Goal: Transaction & Acquisition: Purchase product/service

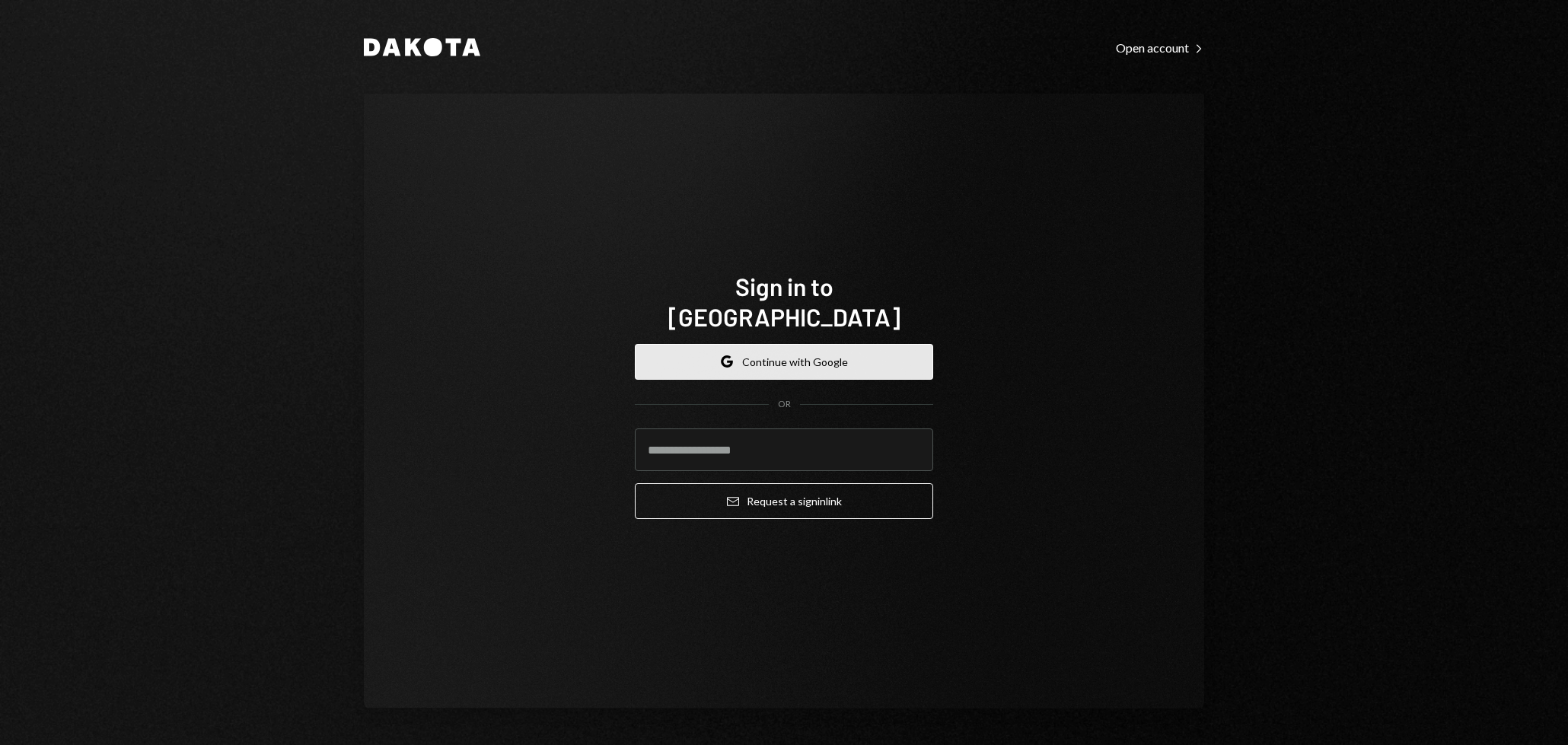
click at [783, 349] on button "Google Continue with Google" at bounding box center [784, 362] width 299 height 36
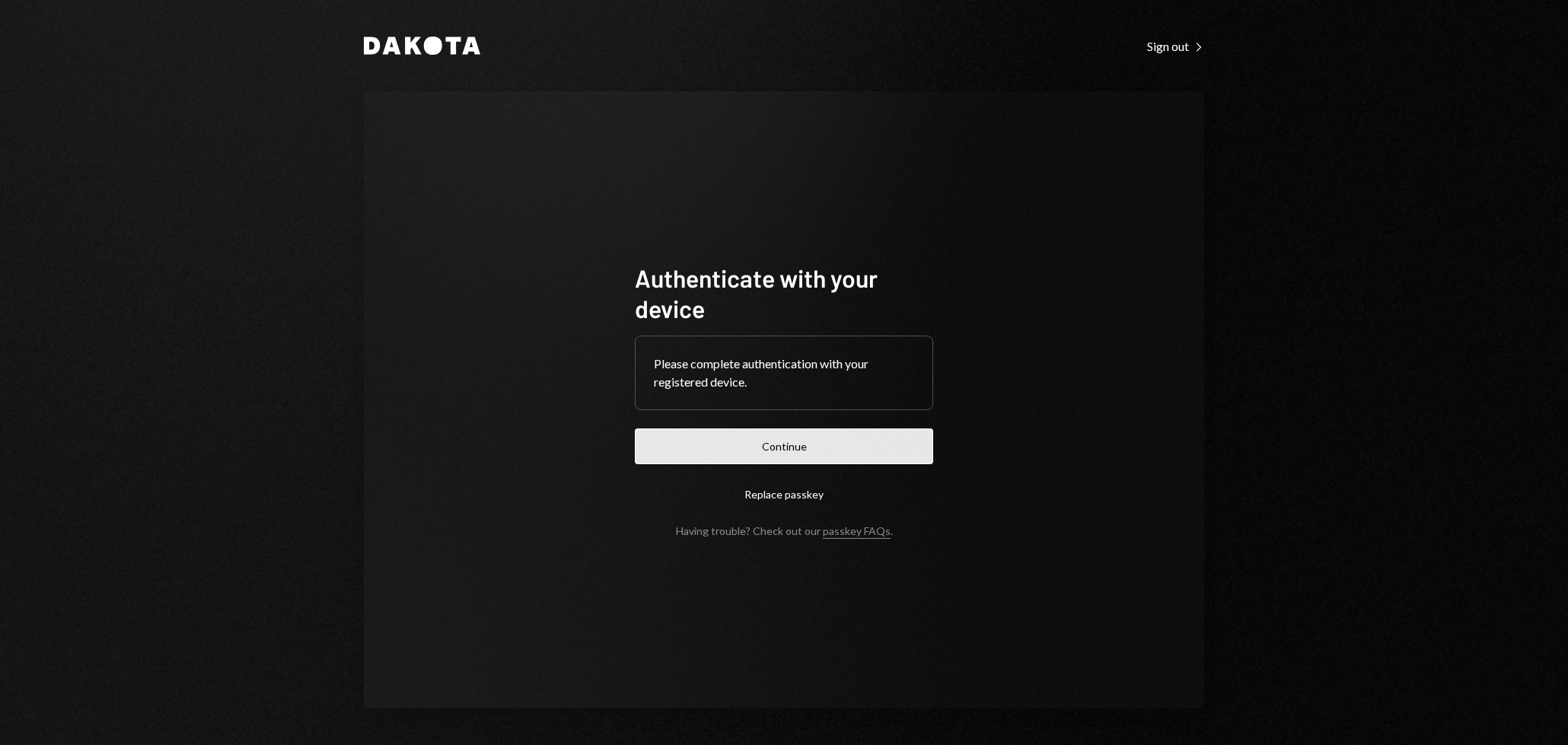
click at [804, 442] on button "Continue" at bounding box center [784, 446] width 299 height 36
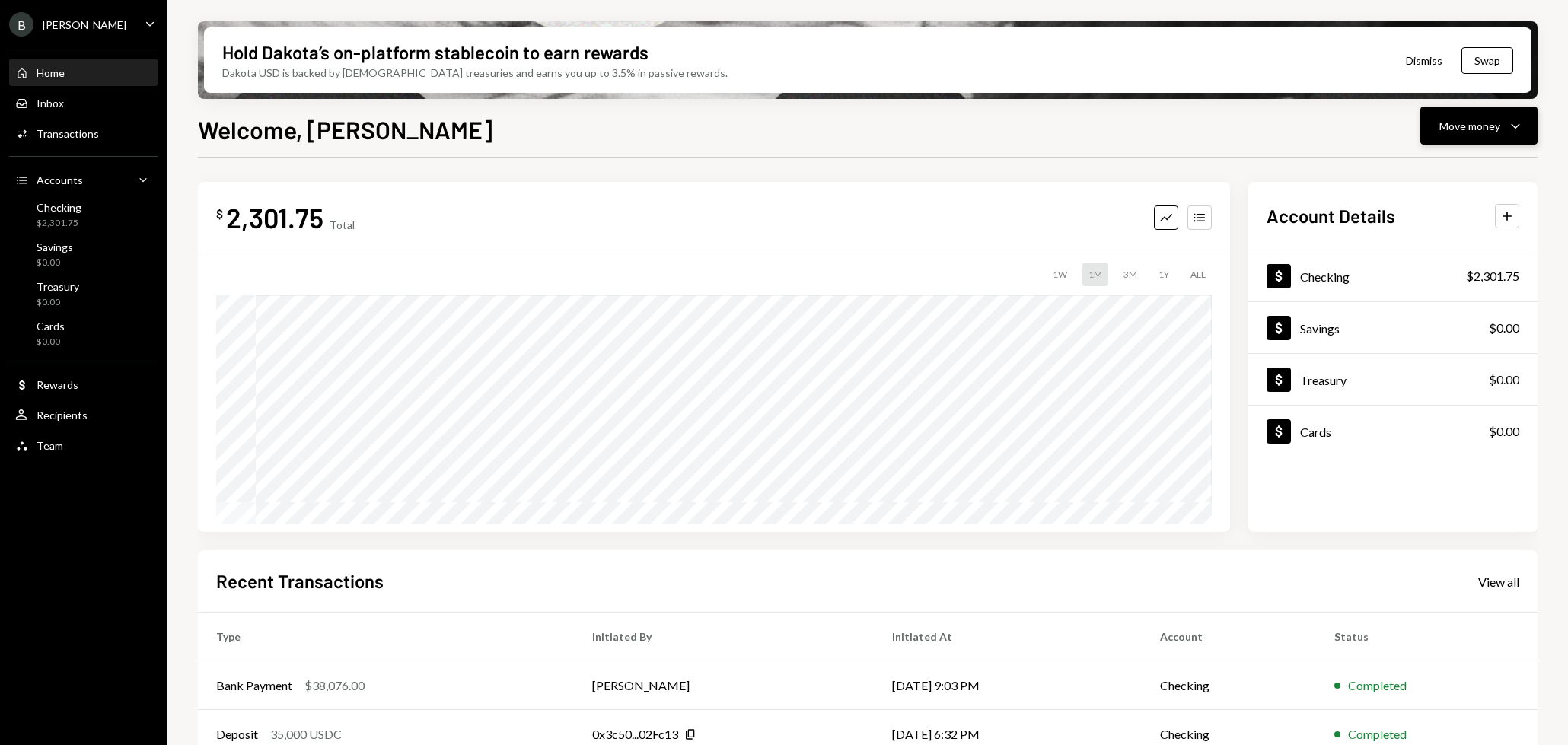
click at [1472, 130] on div "Move money" at bounding box center [1469, 126] width 60 height 16
click at [1430, 237] on div "Deposit" at bounding box center [1466, 240] width 111 height 16
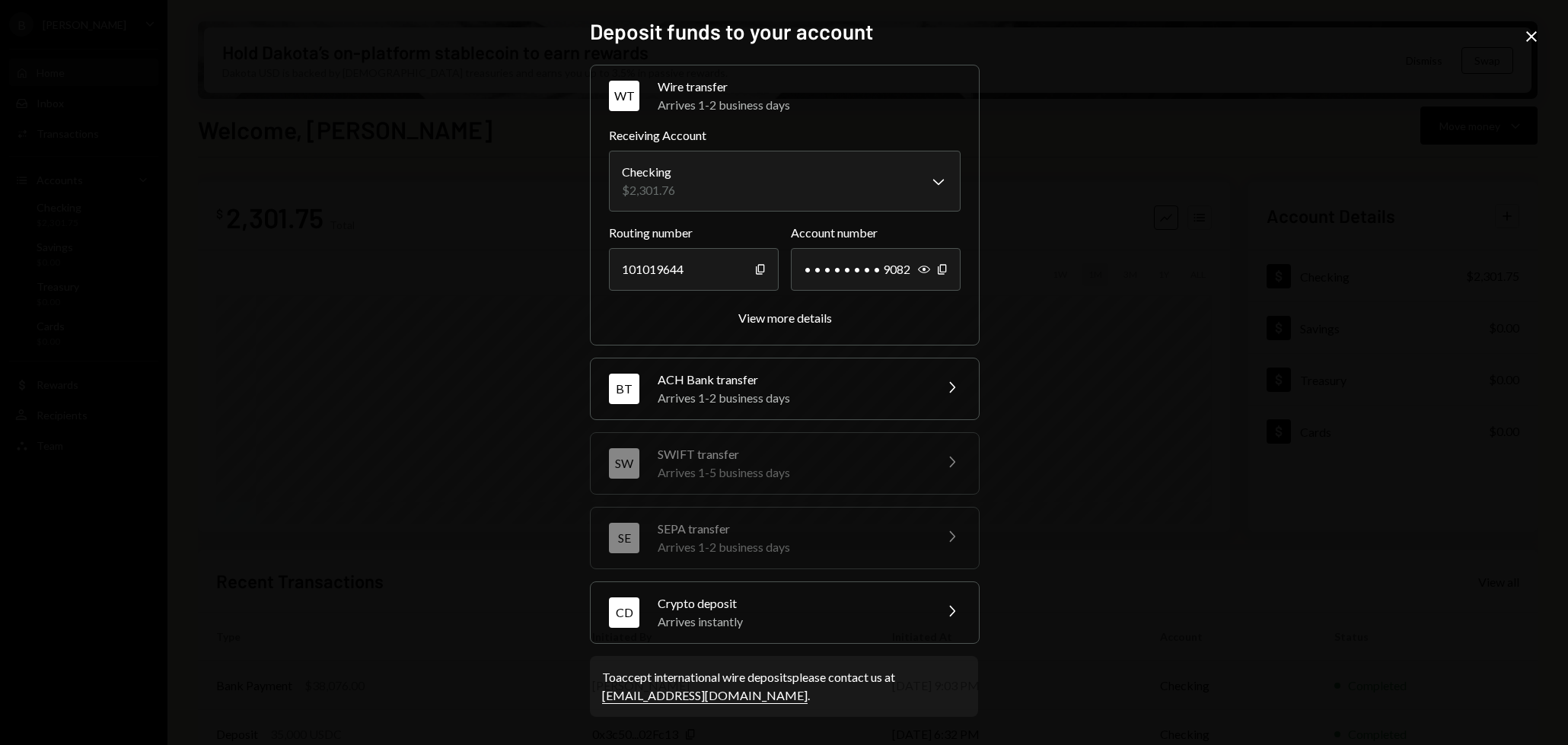
click at [766, 615] on div "Arrives instantly" at bounding box center [790, 622] width 266 height 18
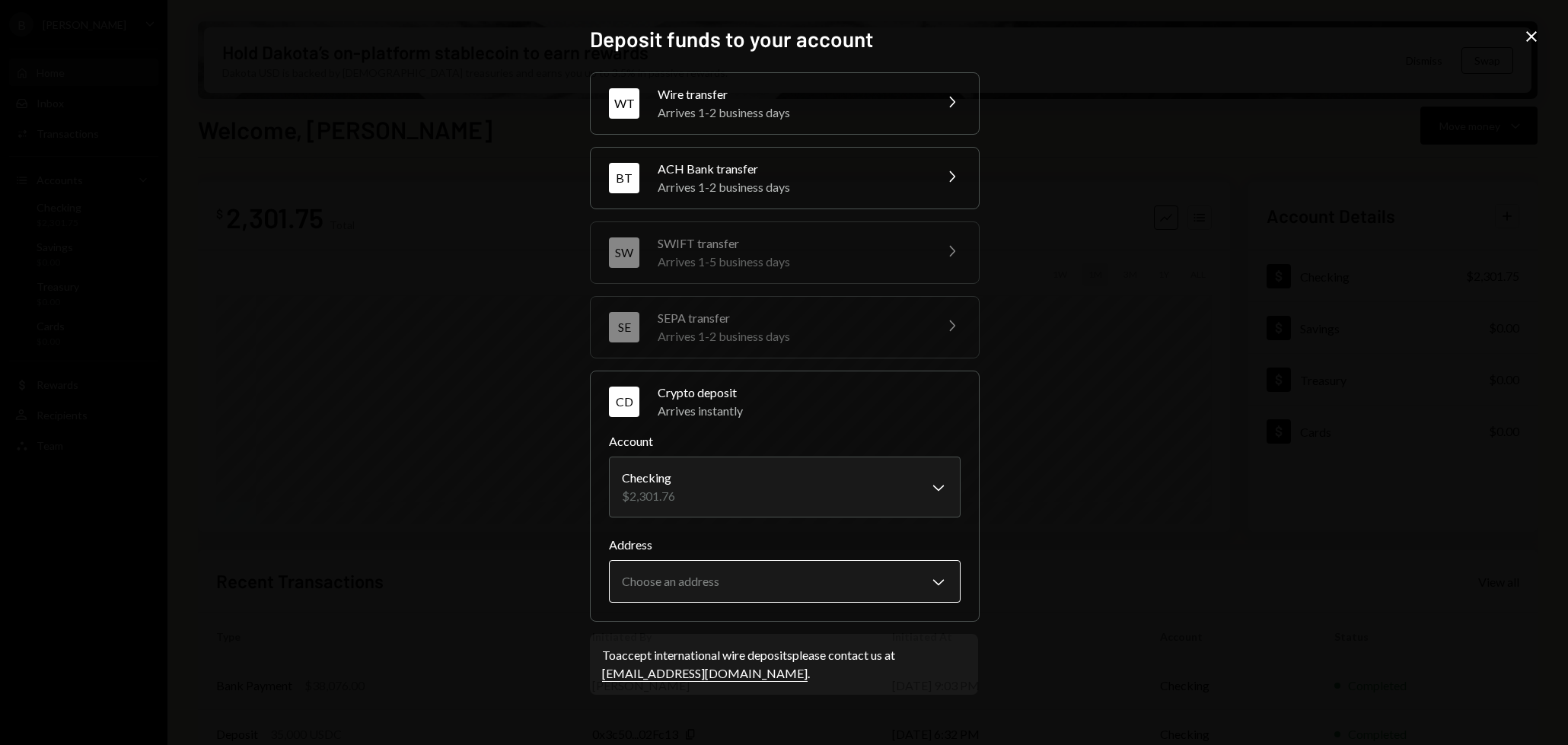
click at [757, 567] on body "B [PERSON_NAME] Bets Caret Down Home Home Inbox Inbox Activities Transactions A…" at bounding box center [784, 372] width 1568 height 745
select select "**********"
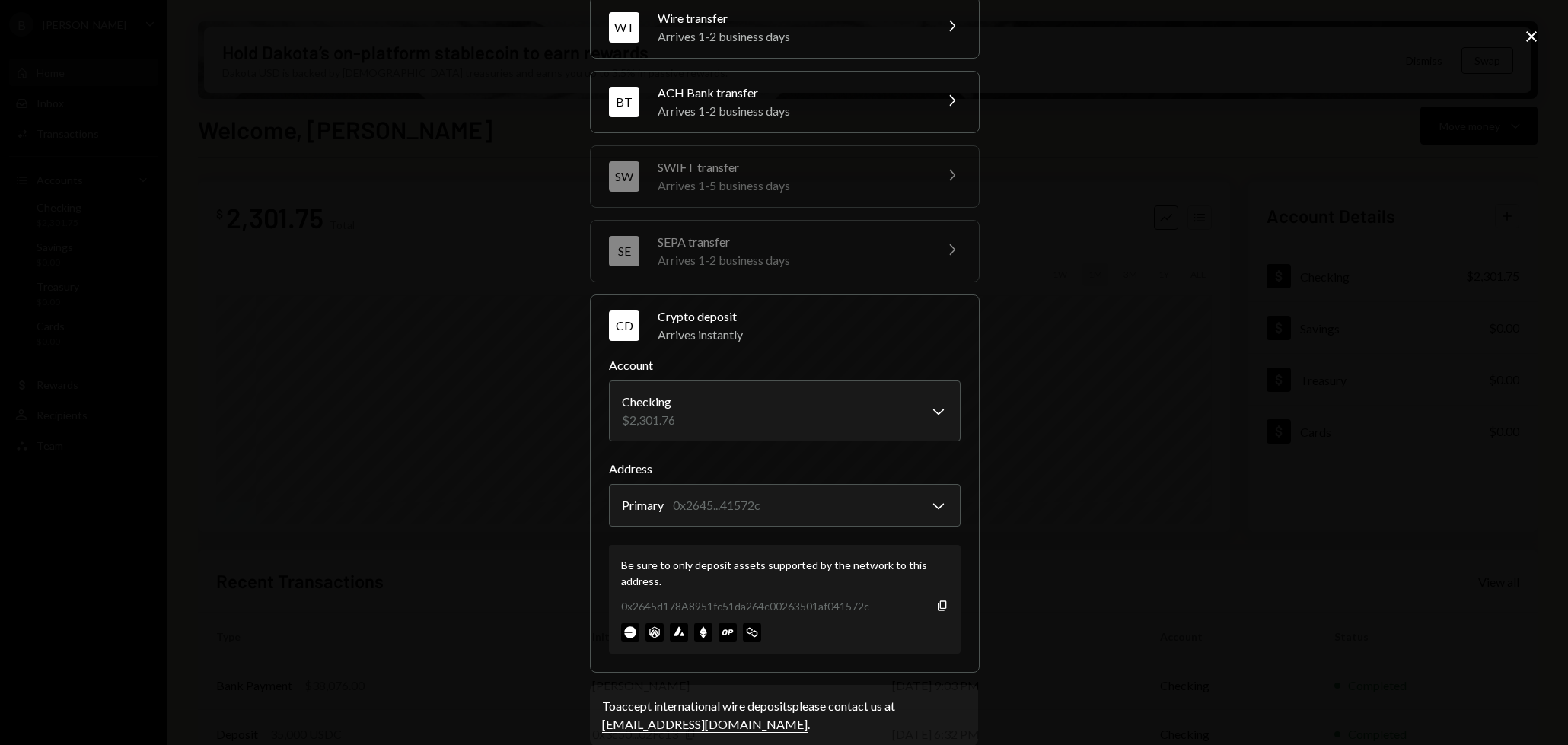
scroll to position [93, 0]
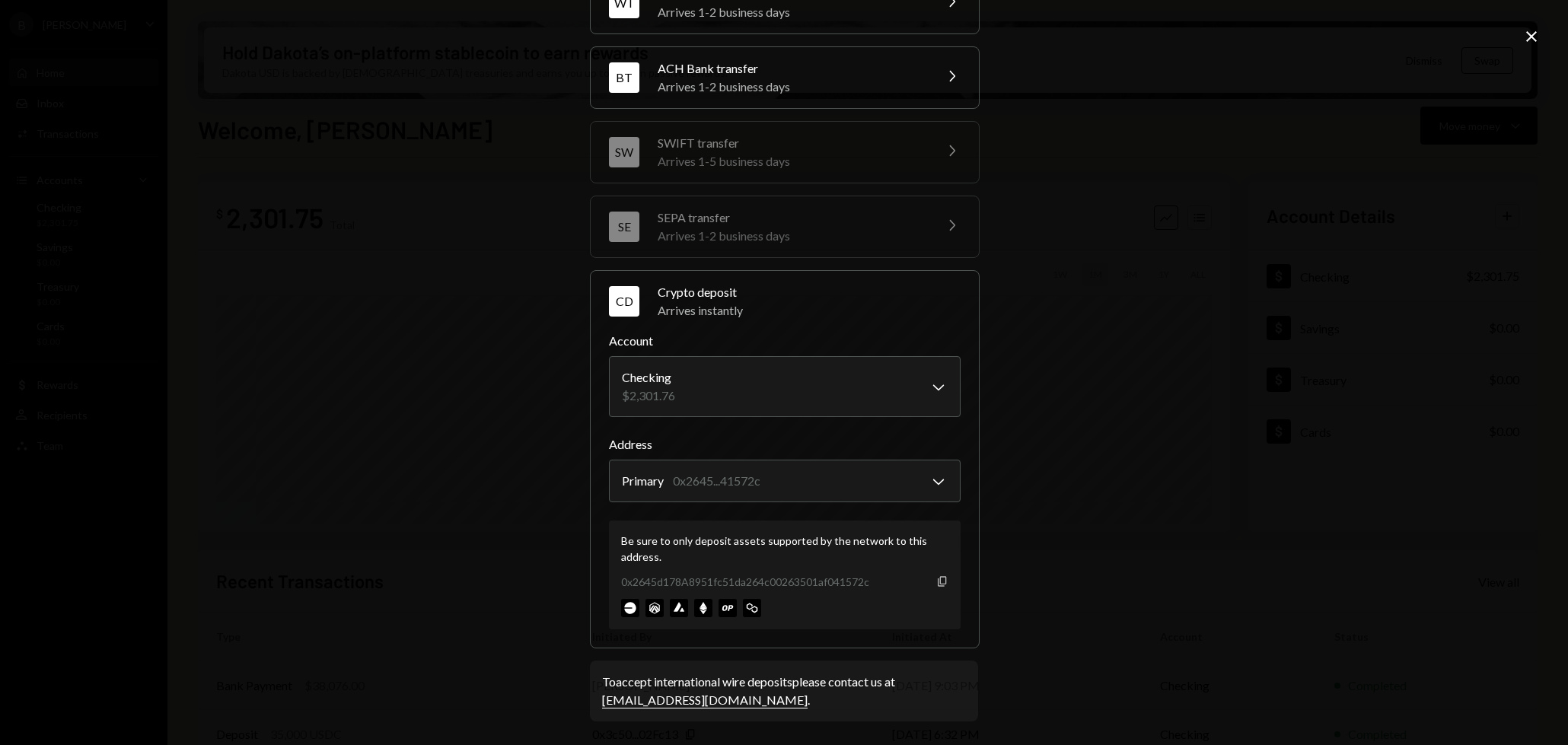
click at [936, 580] on icon "Copy" at bounding box center [942, 581] width 12 height 12
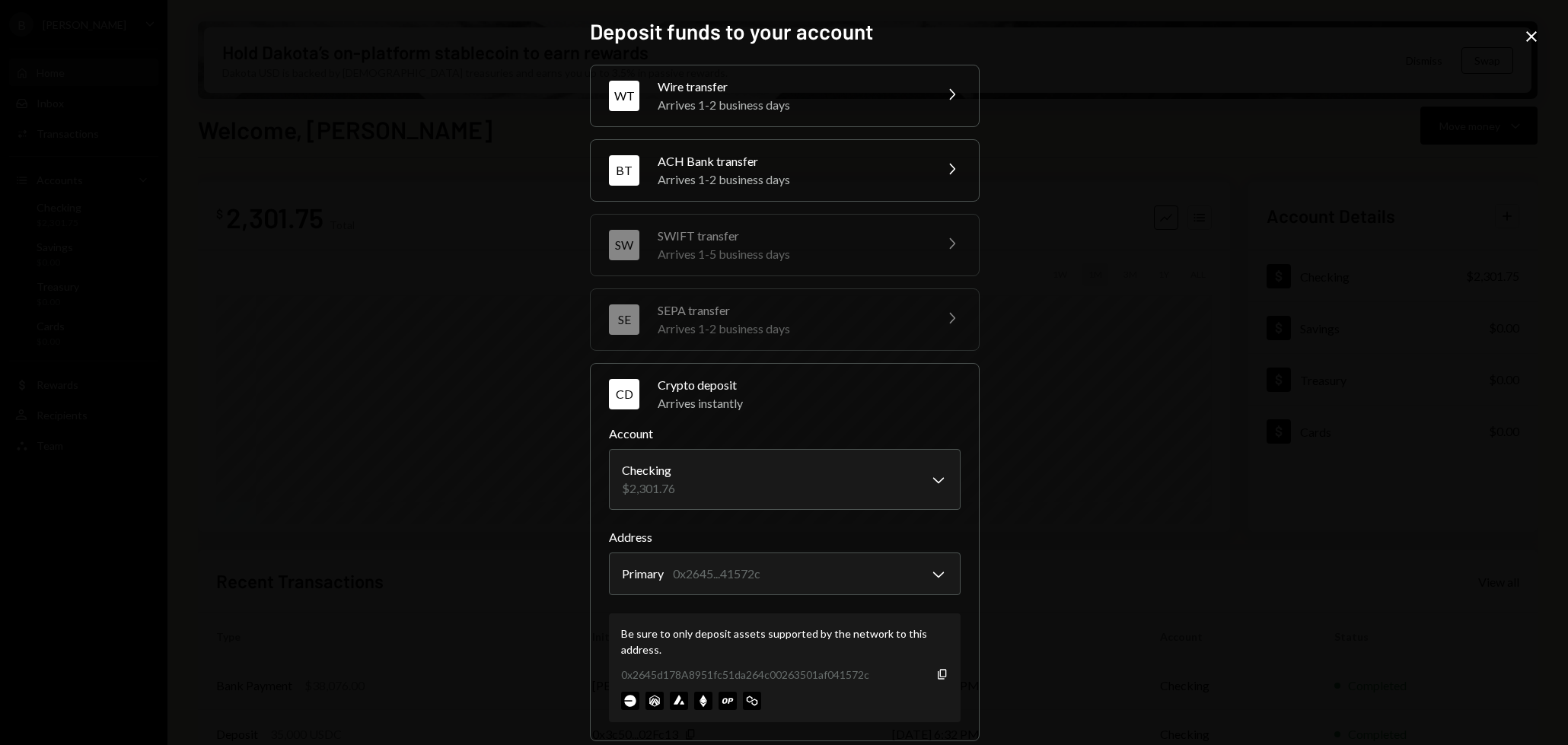
click at [1529, 36] on icon "Close" at bounding box center [1530, 36] width 18 height 18
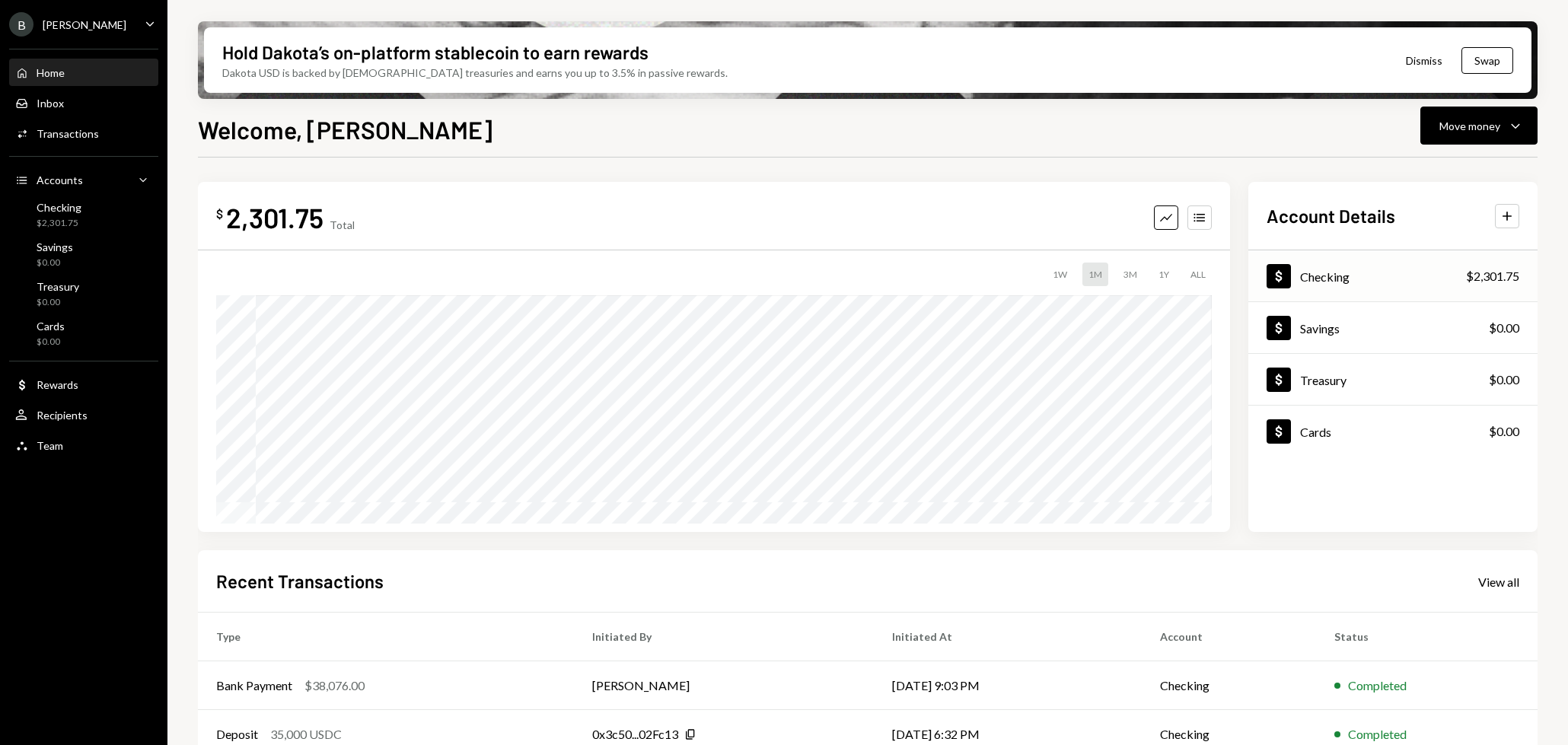
click at [1365, 269] on div "Dollar Checking $2,301.75" at bounding box center [1393, 277] width 289 height 50
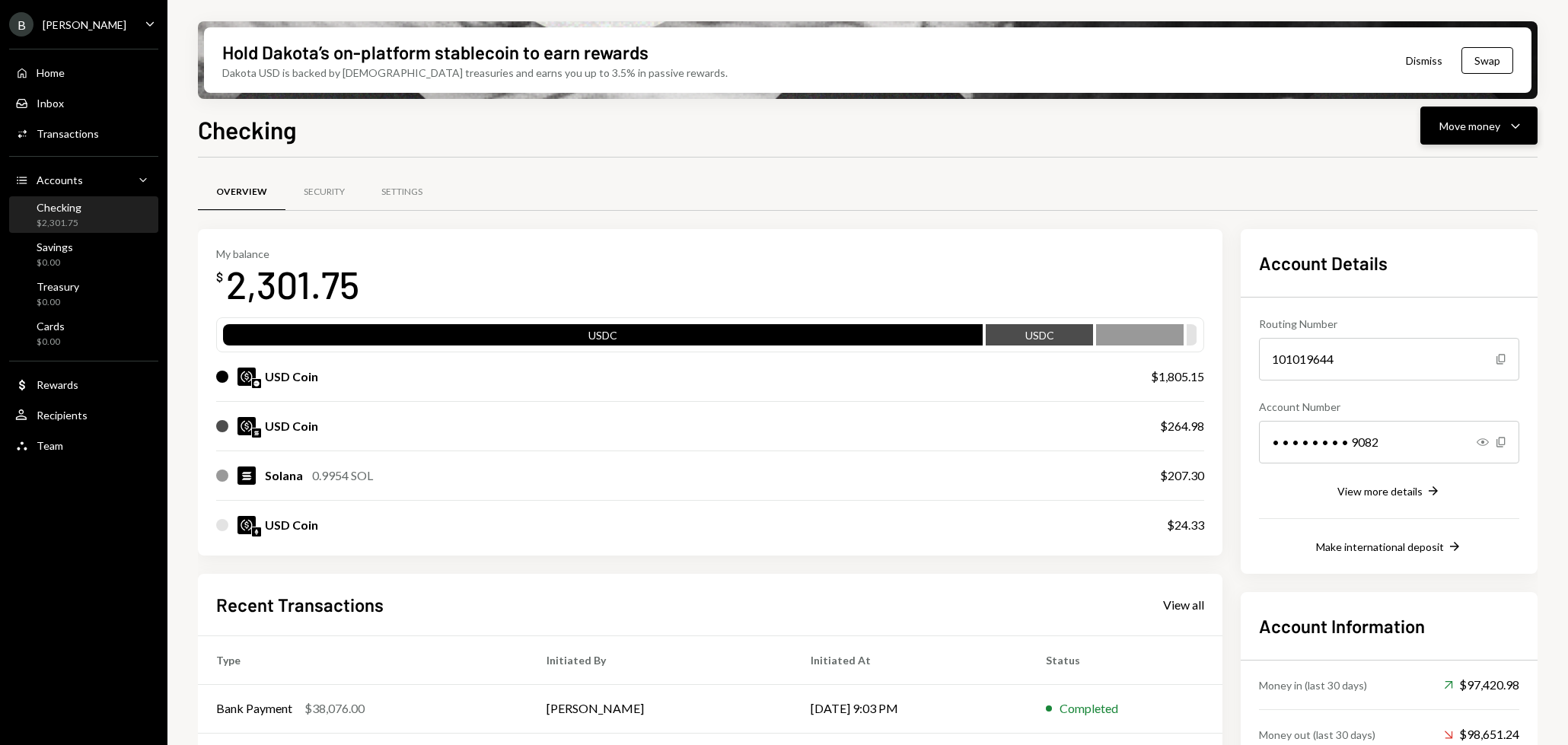
click at [1509, 134] on button "Move money Caret Down" at bounding box center [1478, 126] width 117 height 38
click at [1445, 284] on div "Swap stablecoins" at bounding box center [1466, 288] width 111 height 16
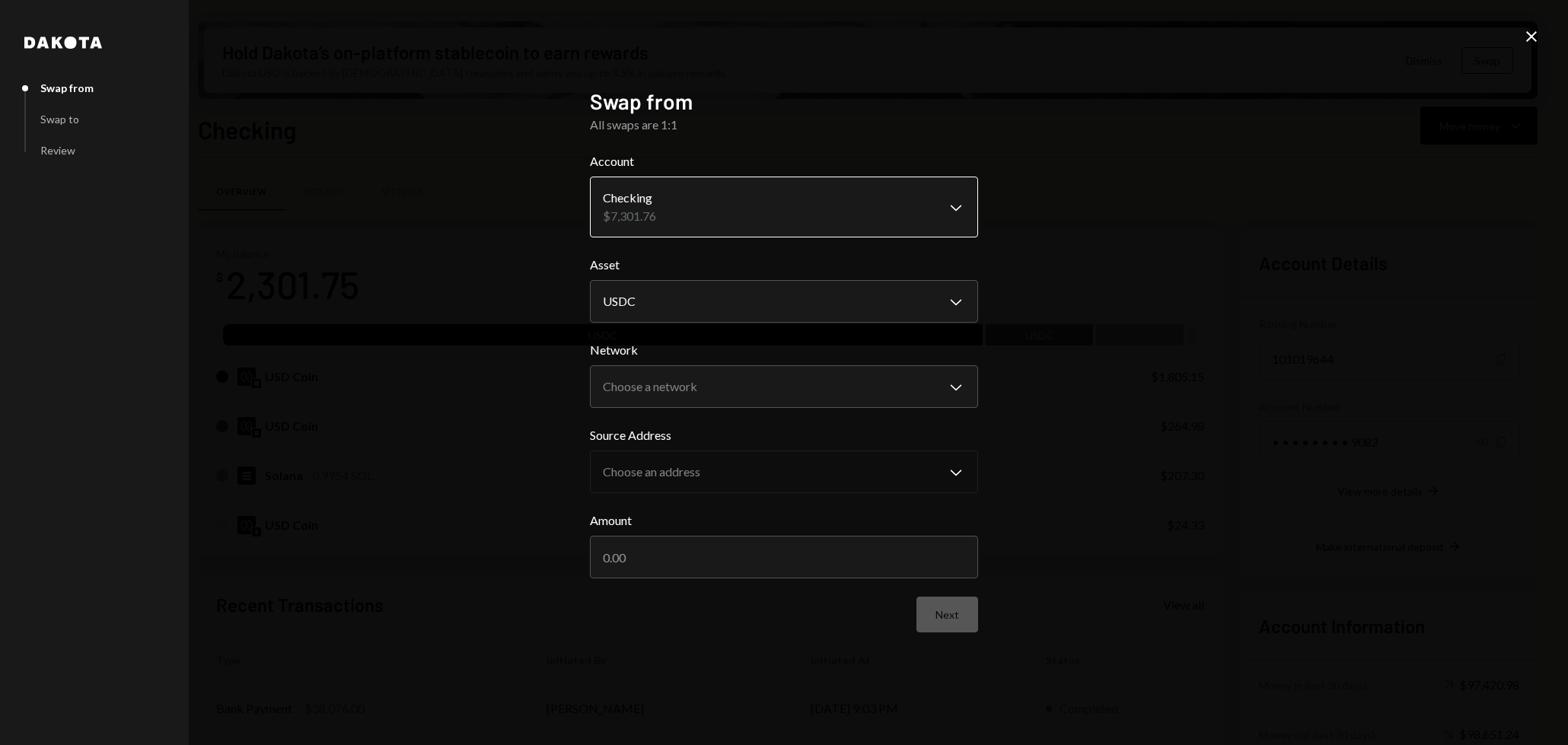
click at [800, 221] on body "B [PERSON_NAME] Bets Caret Down Home Home Inbox Inbox Activities Transactions A…" at bounding box center [784, 372] width 1568 height 745
click at [789, 385] on body "B [PERSON_NAME] Bets Caret Down Home Home Inbox Inbox Activities Transactions A…" at bounding box center [784, 372] width 1568 height 745
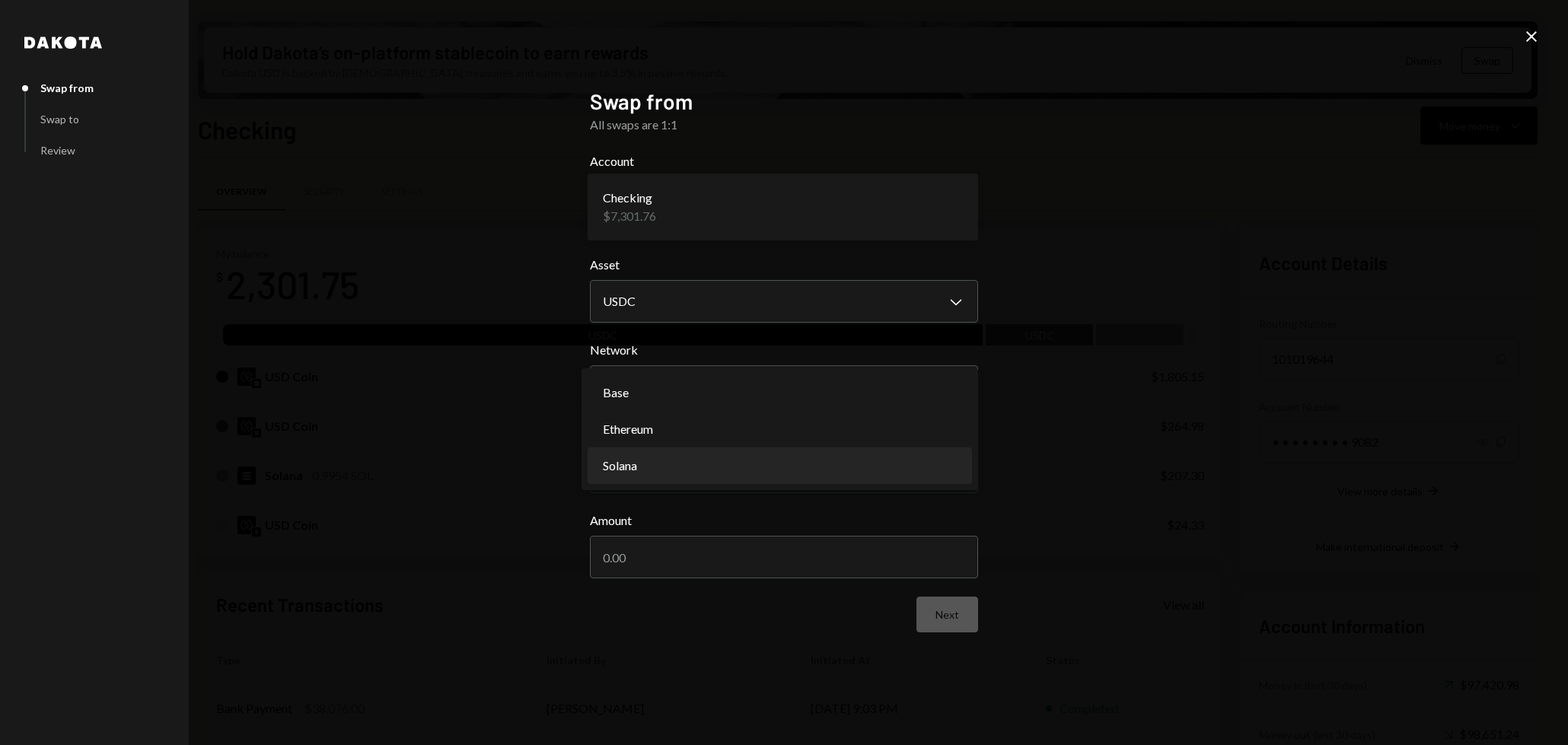
select select "**********"
click at [772, 483] on body "B [PERSON_NAME] Bets Caret Down Home Home Inbox Inbox Activities Transactions A…" at bounding box center [784, 372] width 1568 height 745
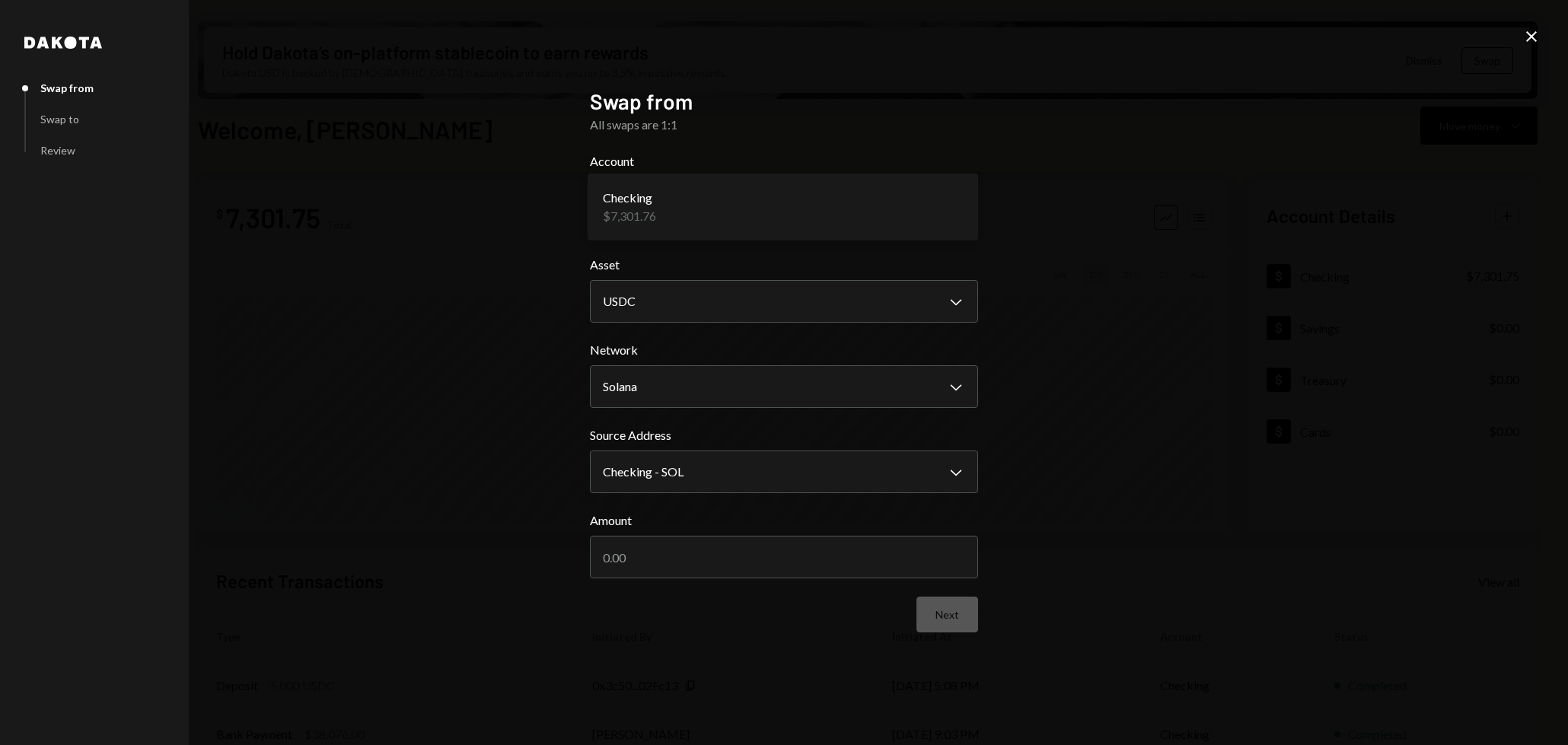
click at [1537, 39] on icon "Close" at bounding box center [1530, 36] width 18 height 18
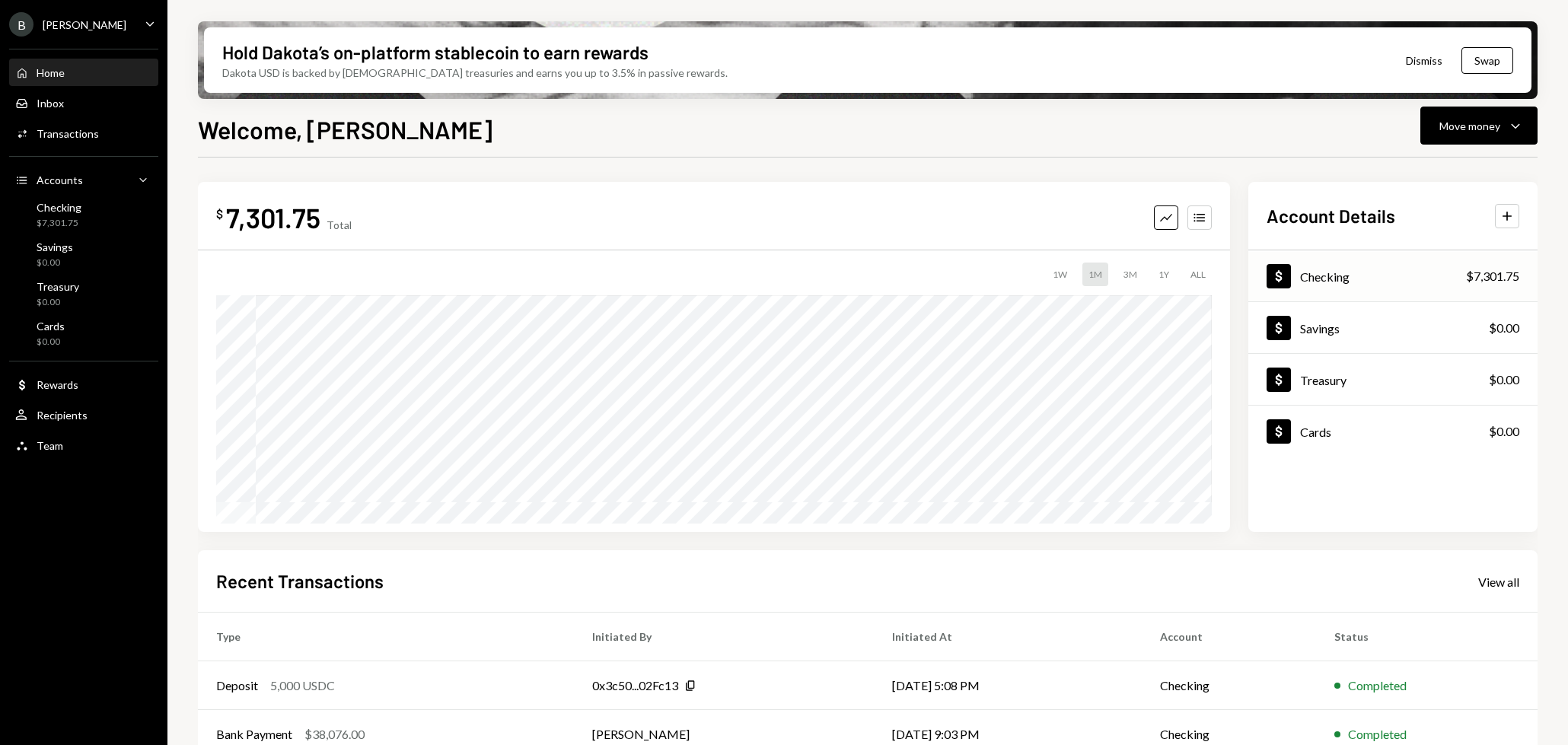
click at [1374, 275] on div "Dollar Checking $7,301.75" at bounding box center [1393, 277] width 289 height 50
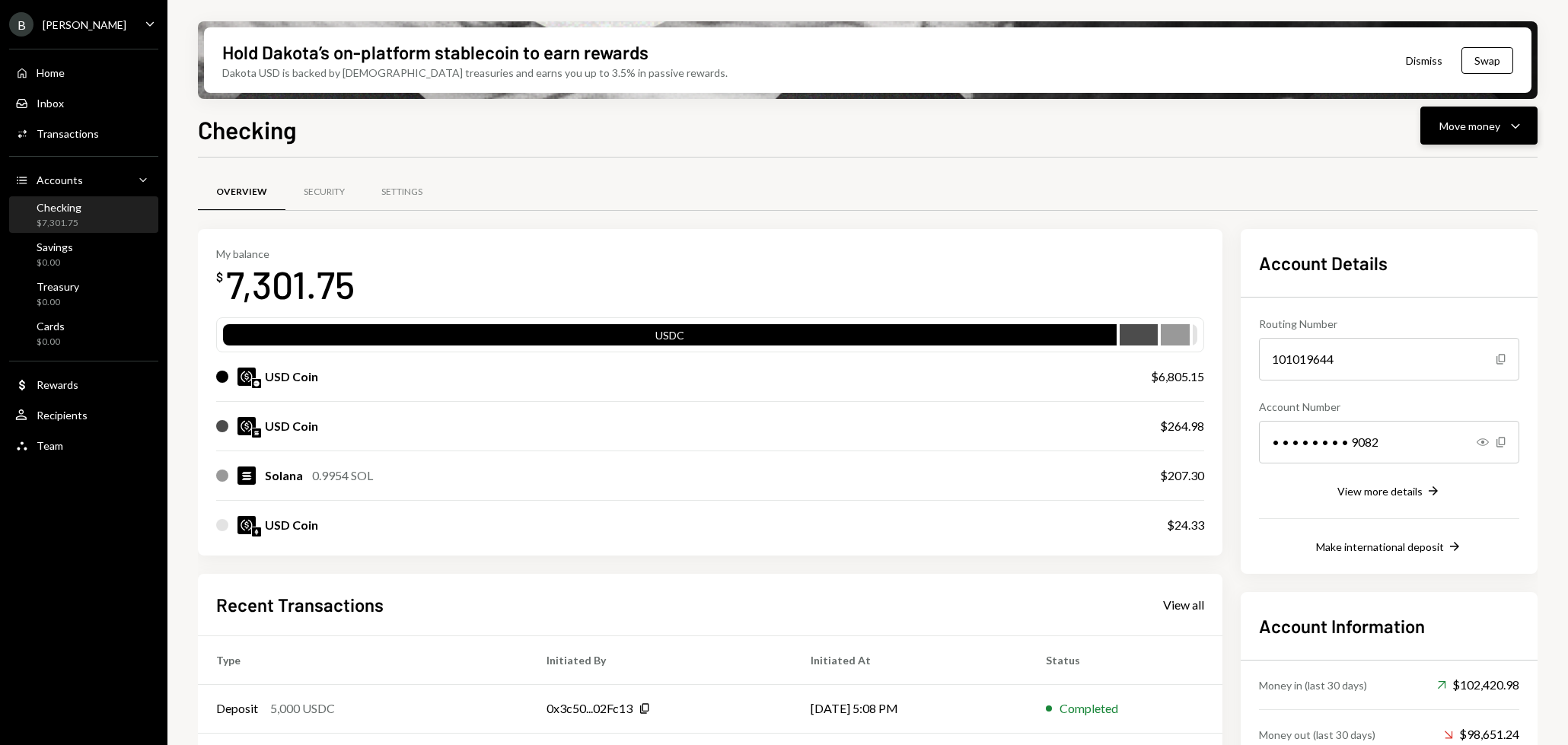
click at [1467, 126] on div "Move money" at bounding box center [1469, 126] width 60 height 16
click at [1441, 293] on div "Swap stablecoins" at bounding box center [1466, 288] width 111 height 16
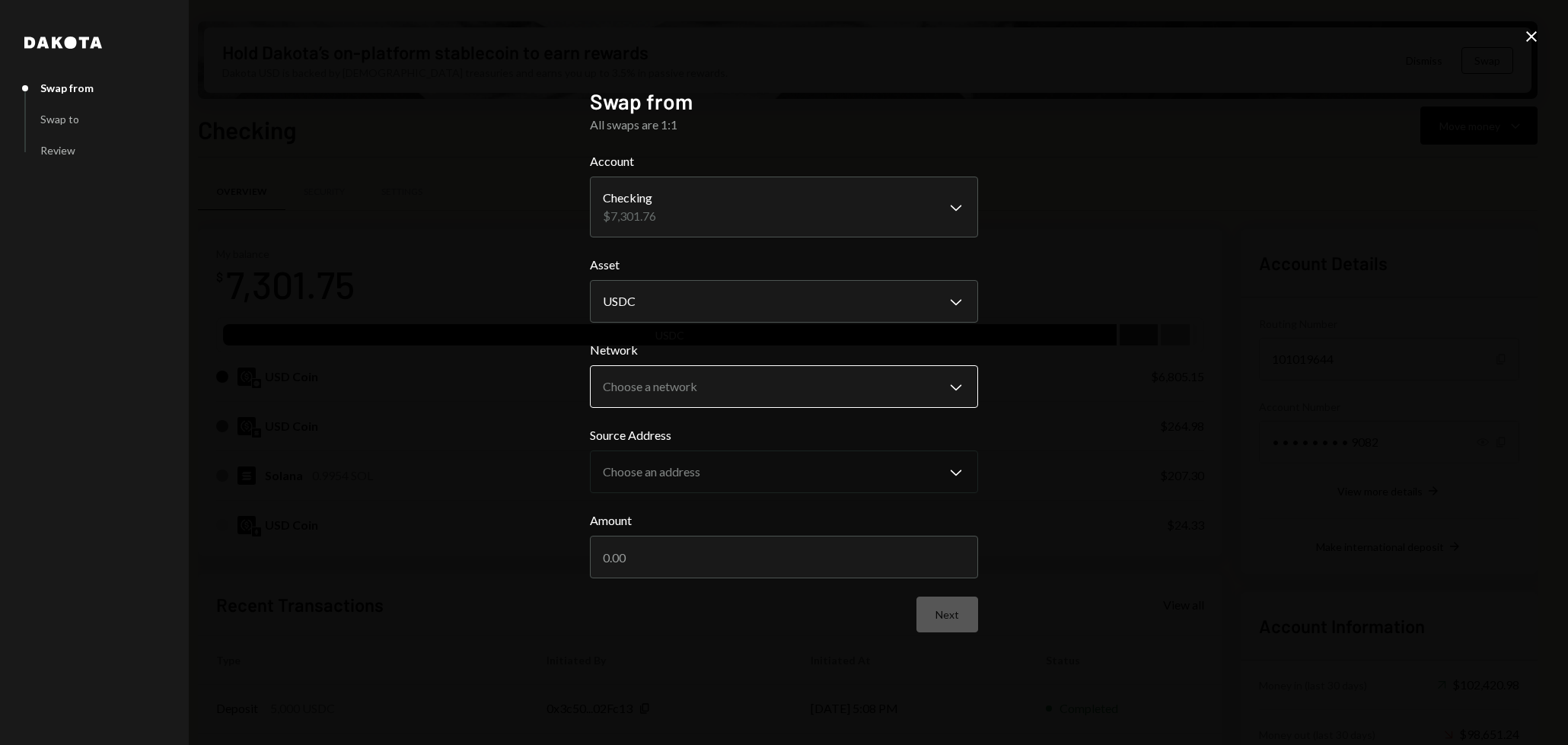
click at [760, 391] on body "B [PERSON_NAME] Bets Caret Down Home Home Inbox Inbox Activities Transactions A…" at bounding box center [784, 372] width 1568 height 745
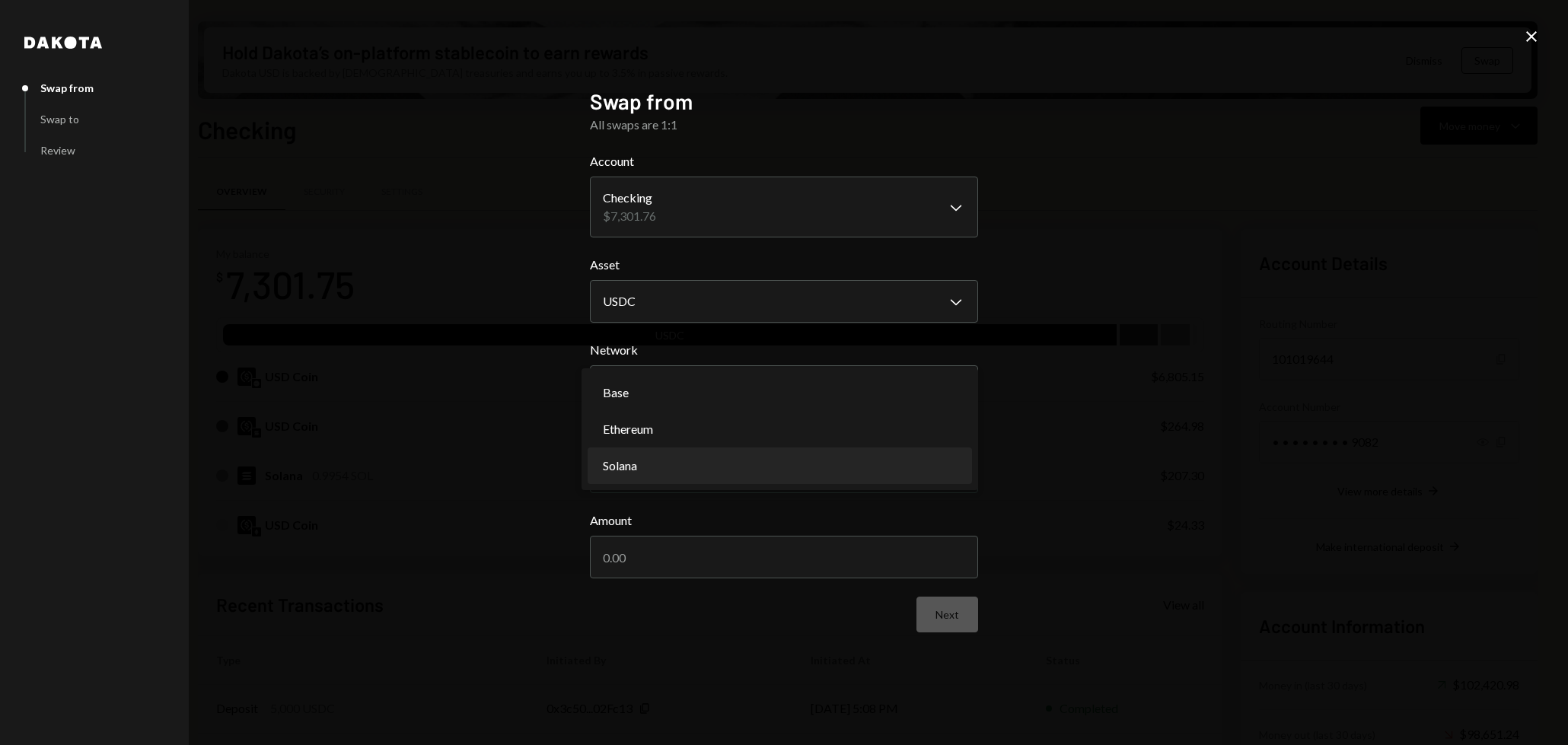
select select "**********"
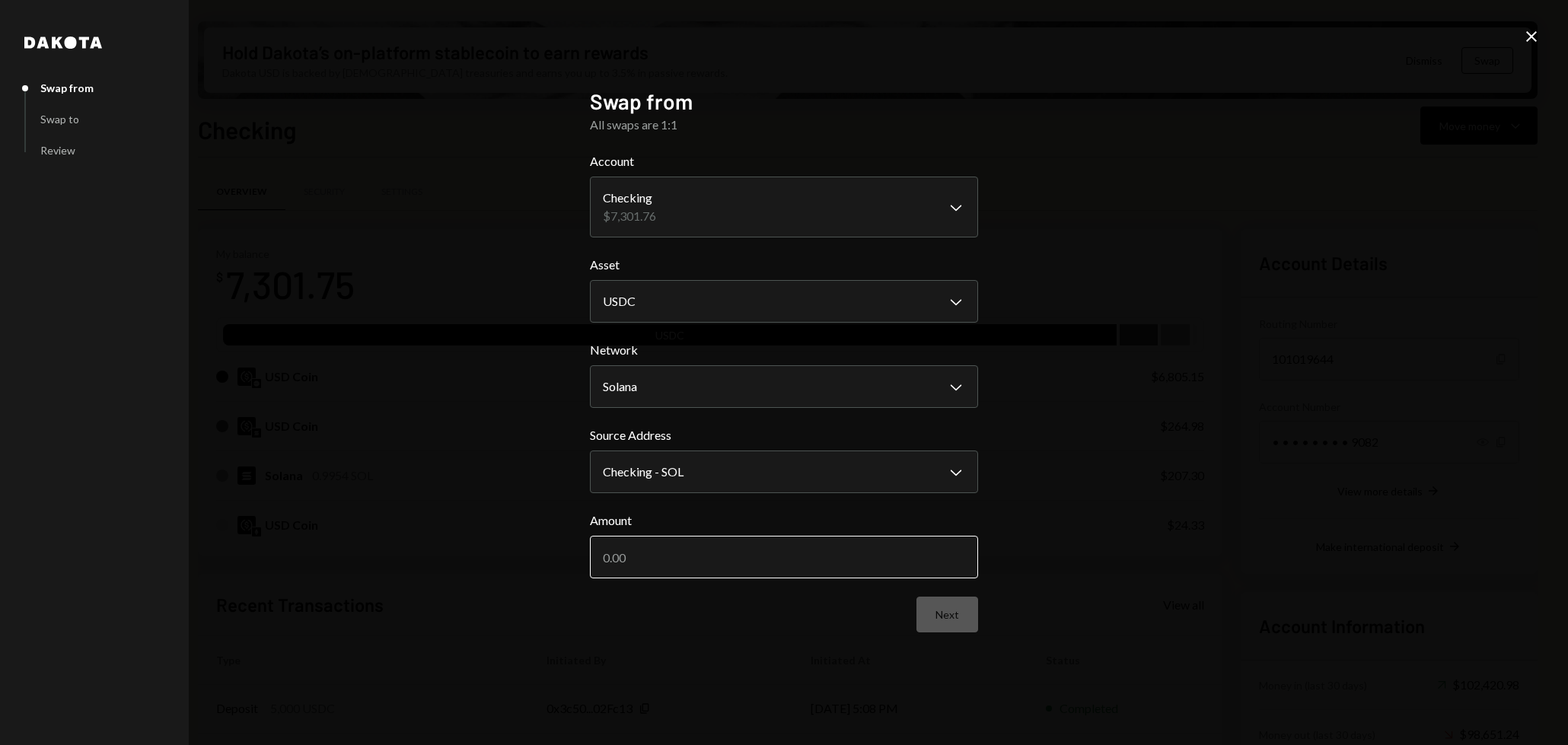
click at [754, 561] on input "Amount" at bounding box center [784, 557] width 388 height 42
type input "264.98"
click at [954, 629] on button "Next" at bounding box center [947, 615] width 61 height 36
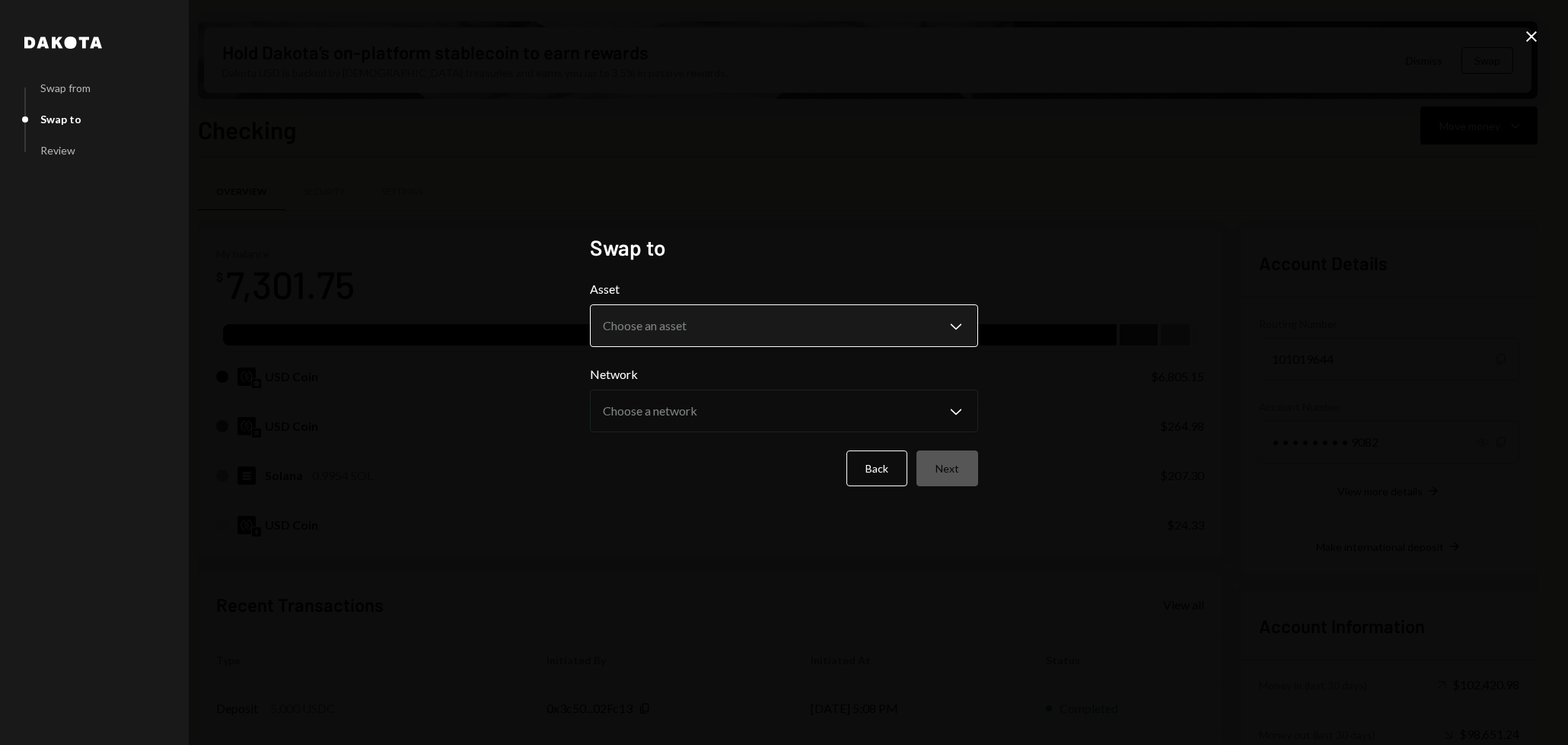
click at [823, 336] on body "B [PERSON_NAME] Bets Caret Down Home Home Inbox Inbox Activities Transactions A…" at bounding box center [784, 372] width 1568 height 745
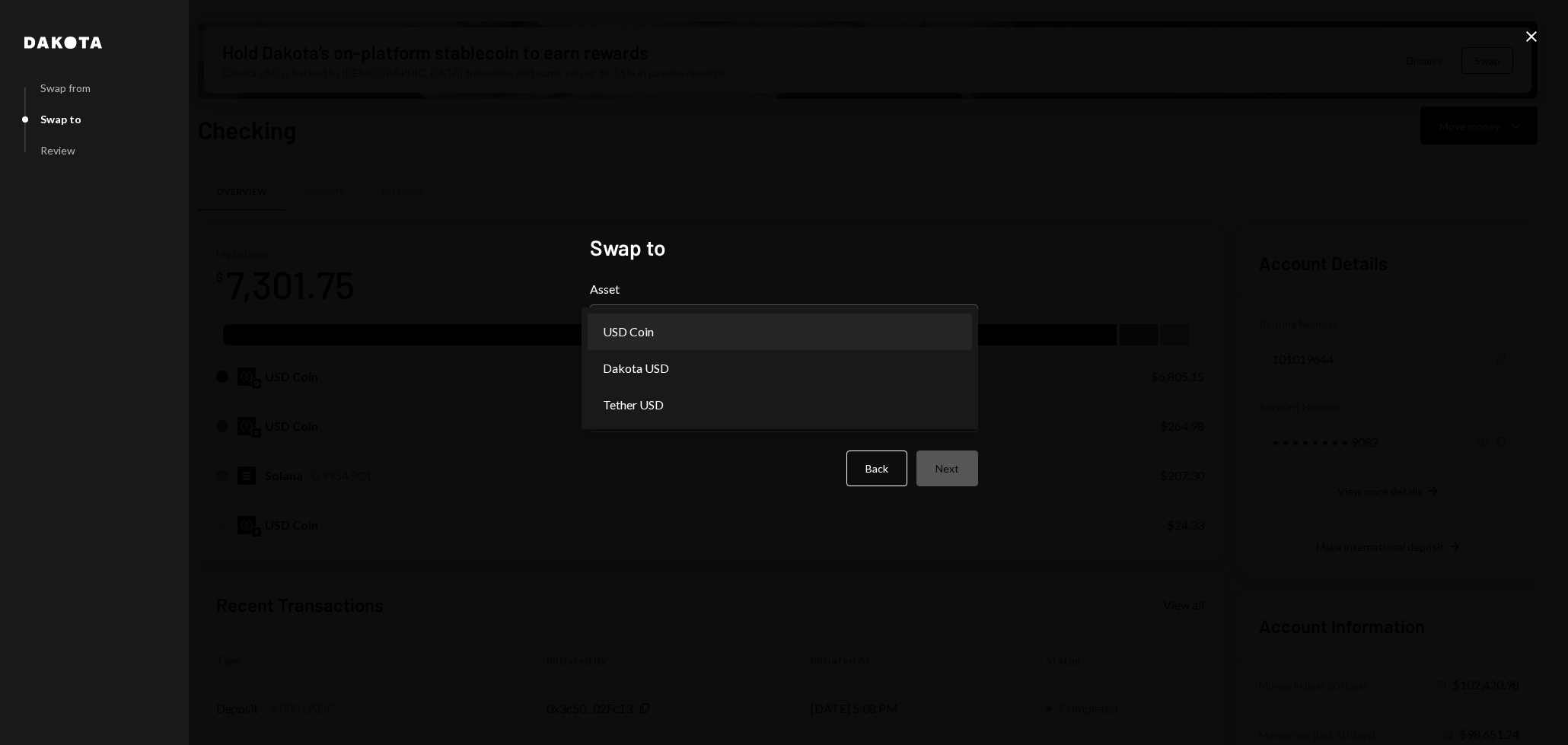
select select "****"
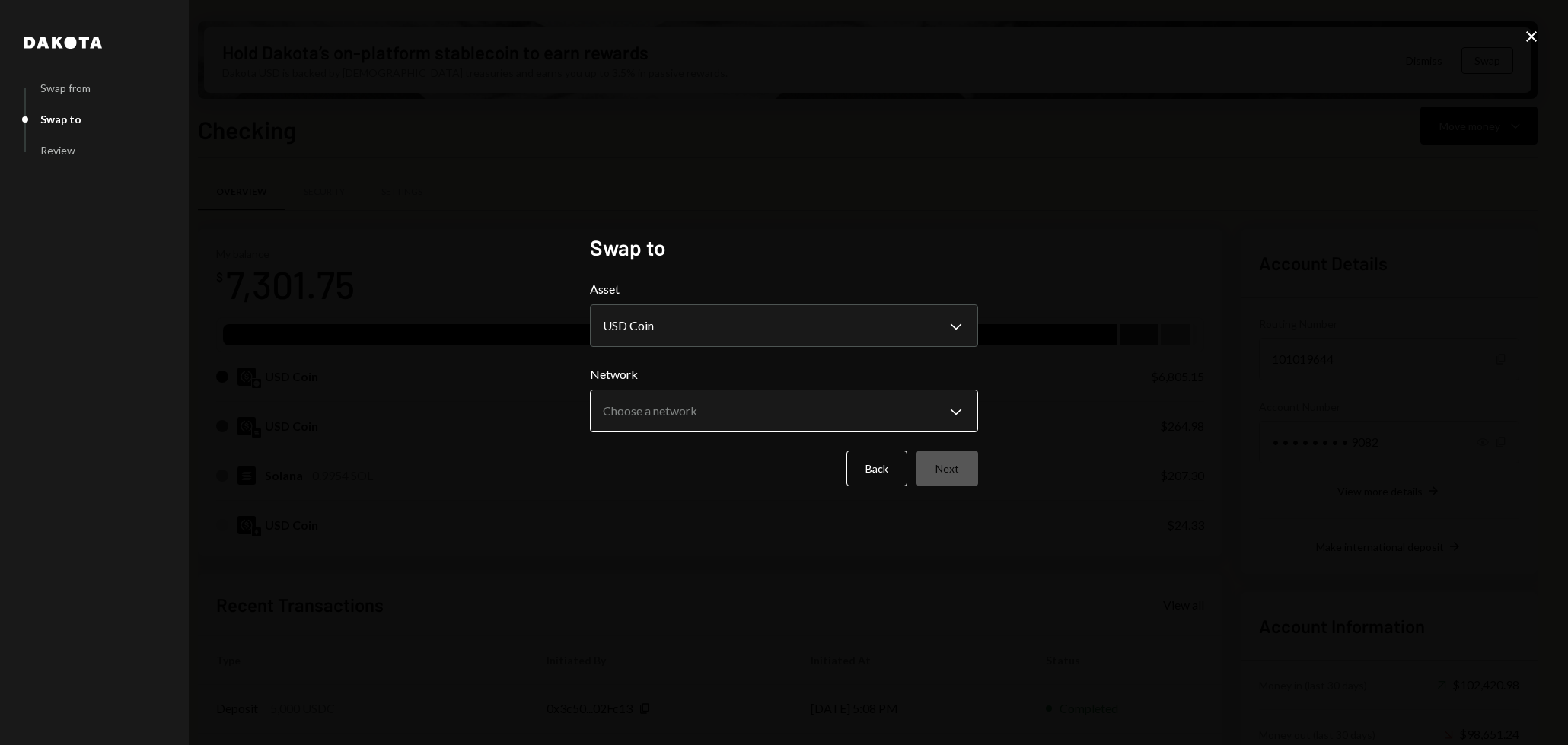
click at [789, 408] on body "B [PERSON_NAME] Bets Caret Down Home Home Inbox Inbox Activities Transactions A…" at bounding box center [784, 372] width 1568 height 745
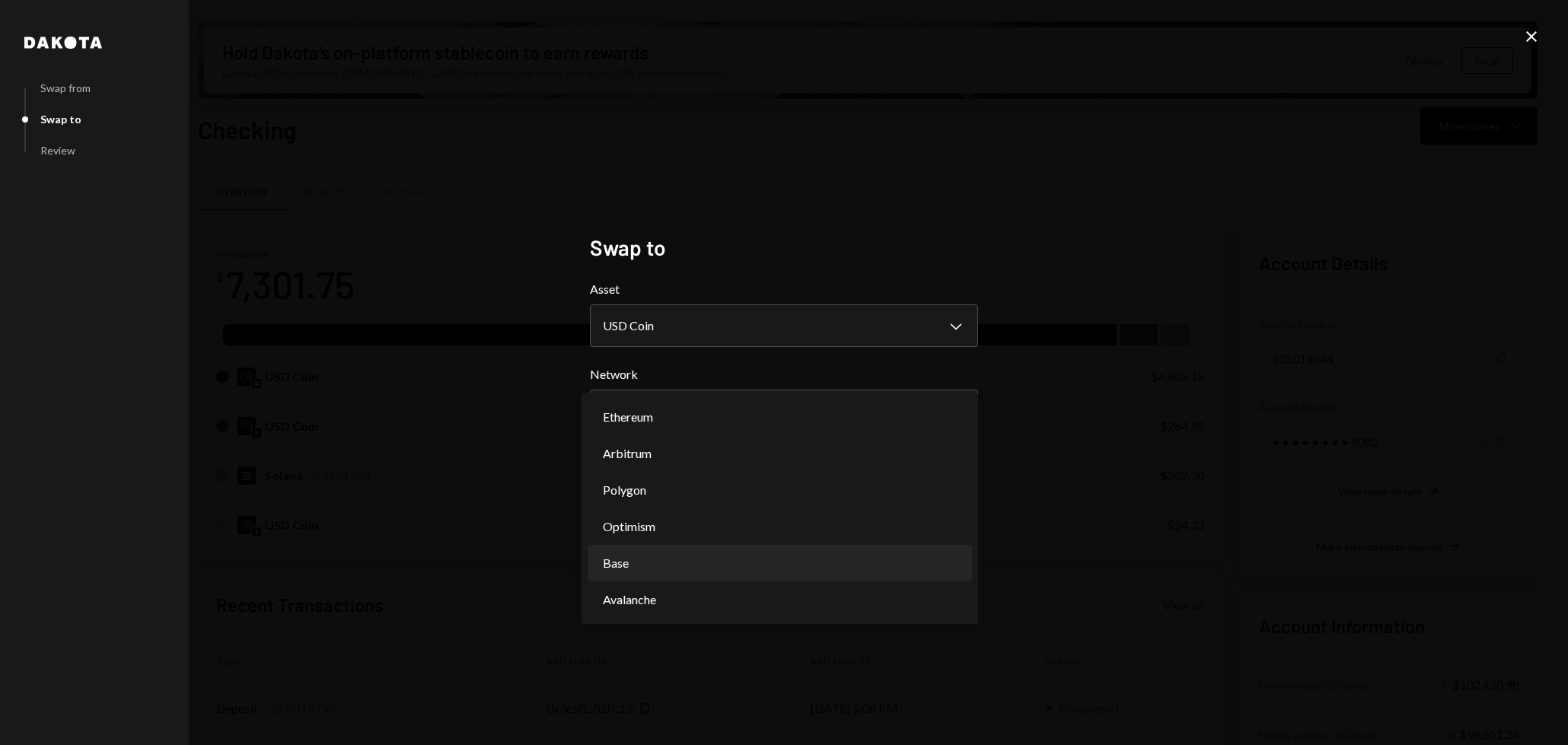
select select "**********"
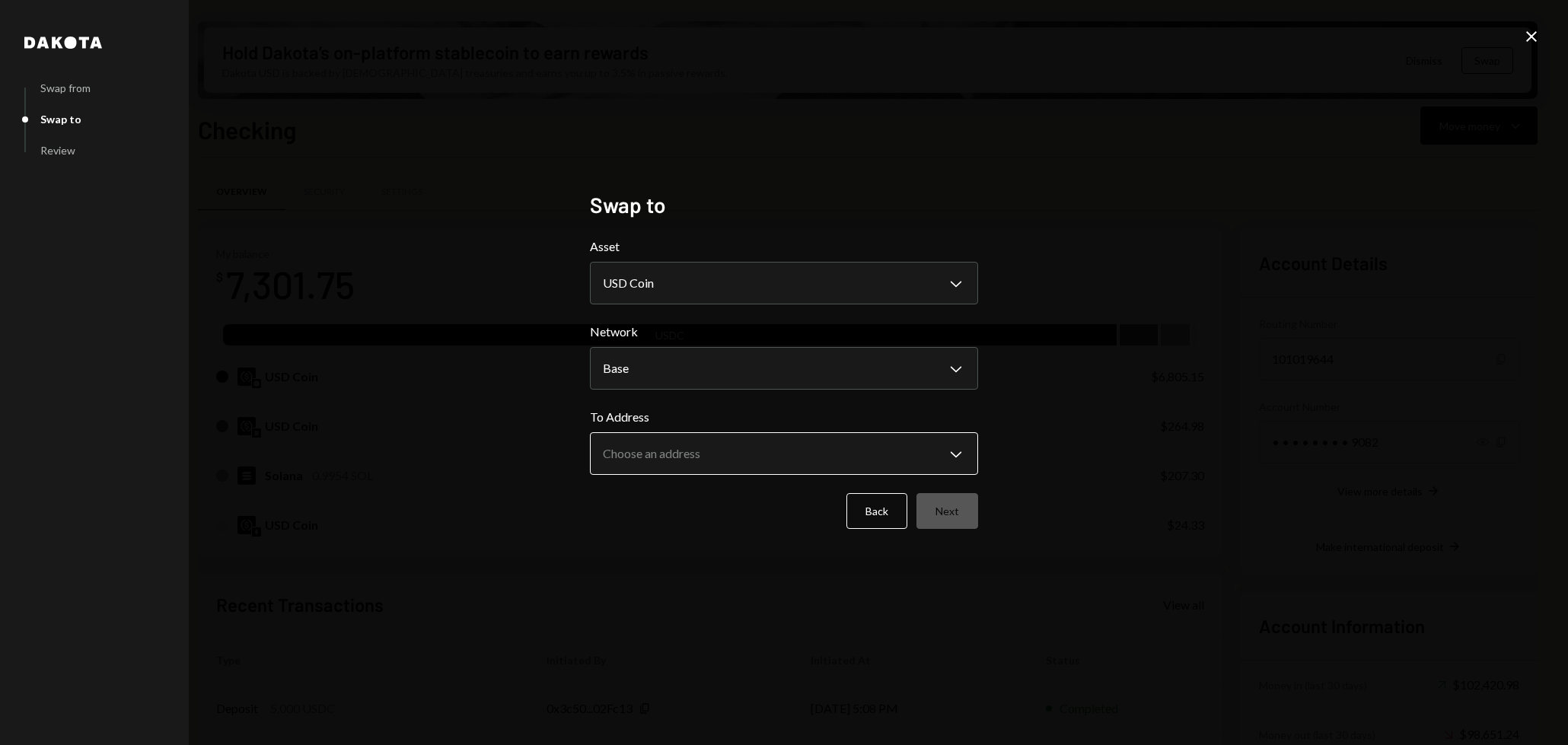
click at [918, 461] on body "B [PERSON_NAME] Bets Caret Down Home Home Inbox Inbox Activities Transactions A…" at bounding box center [784, 372] width 1568 height 745
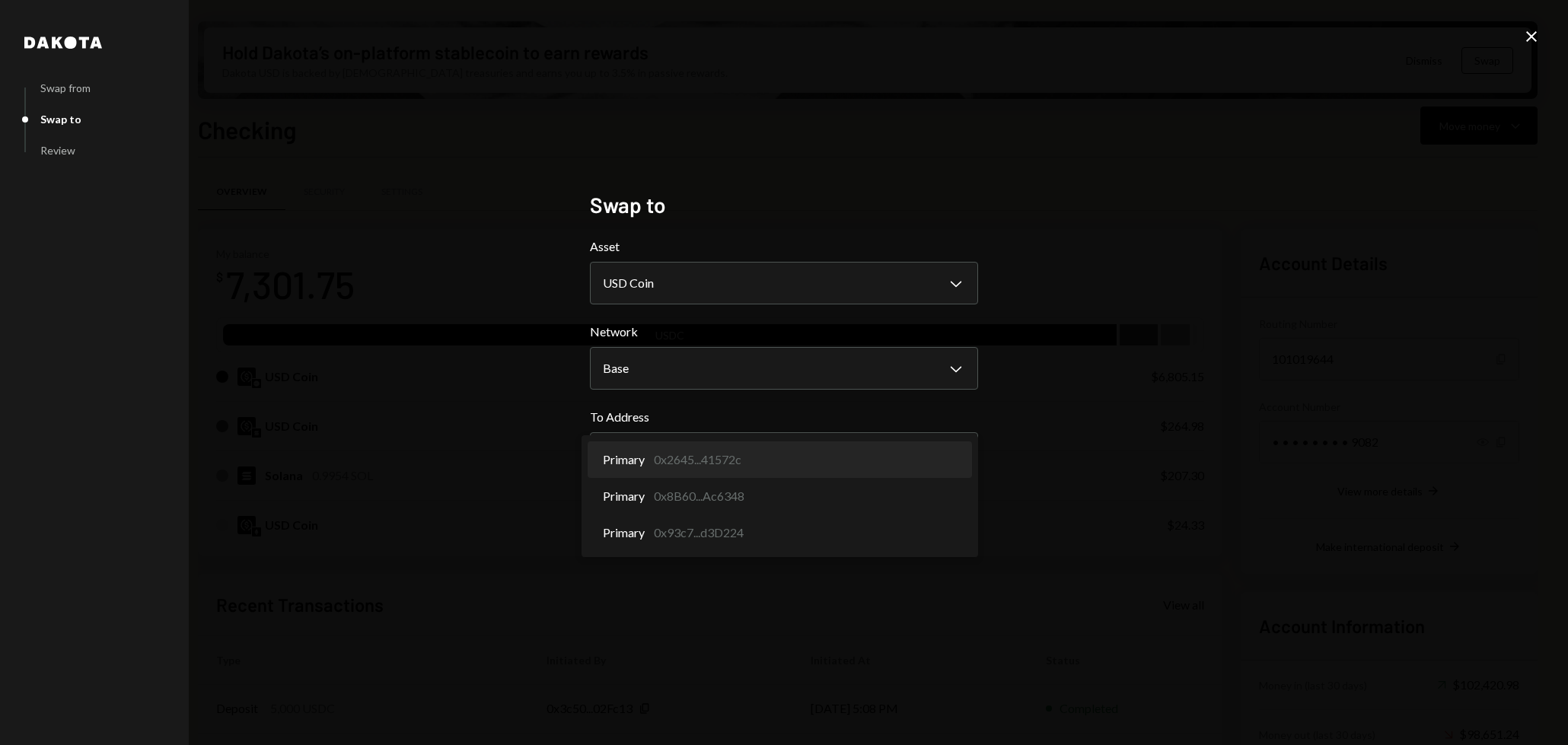
select select "**********"
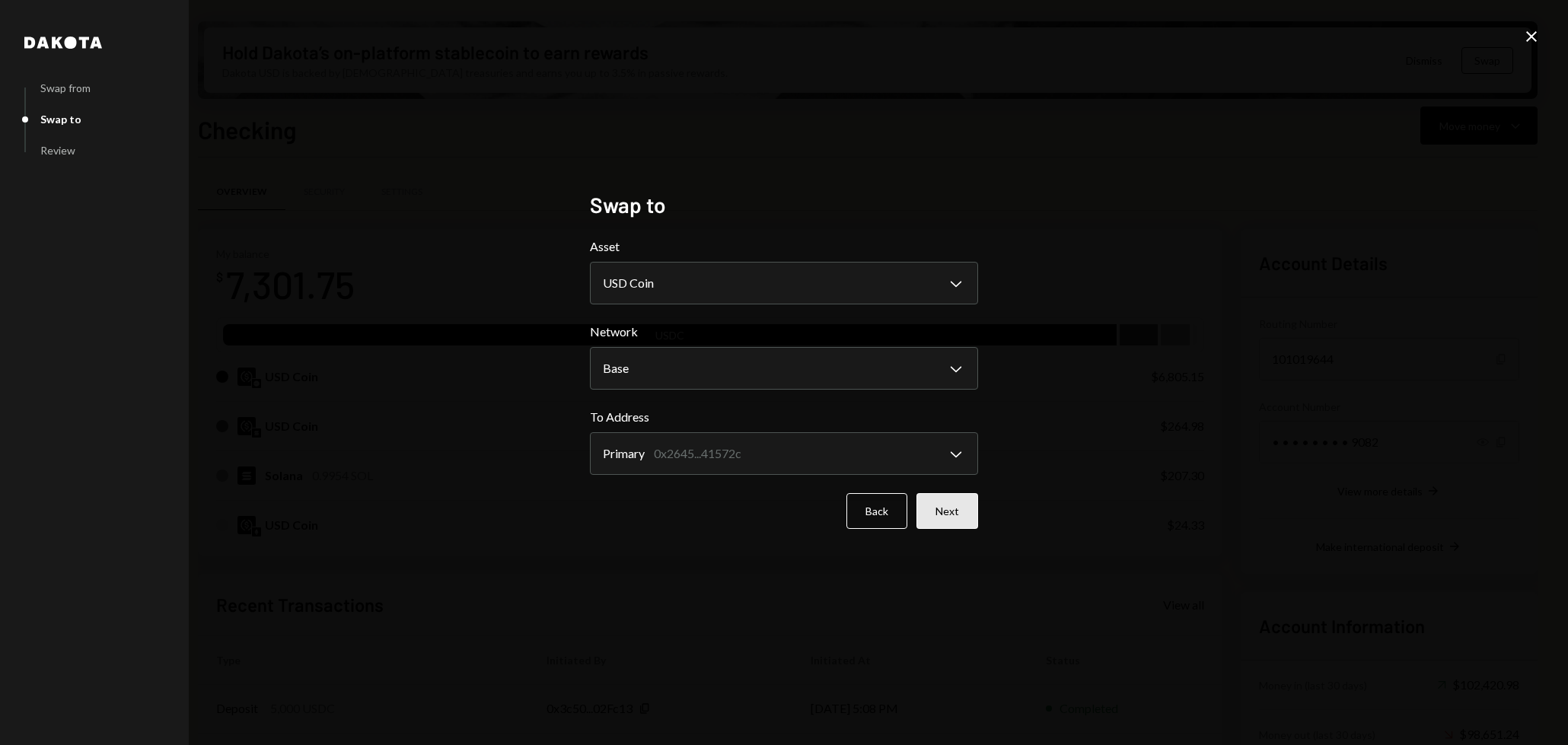
click at [951, 515] on button "Next" at bounding box center [947, 512] width 61 height 36
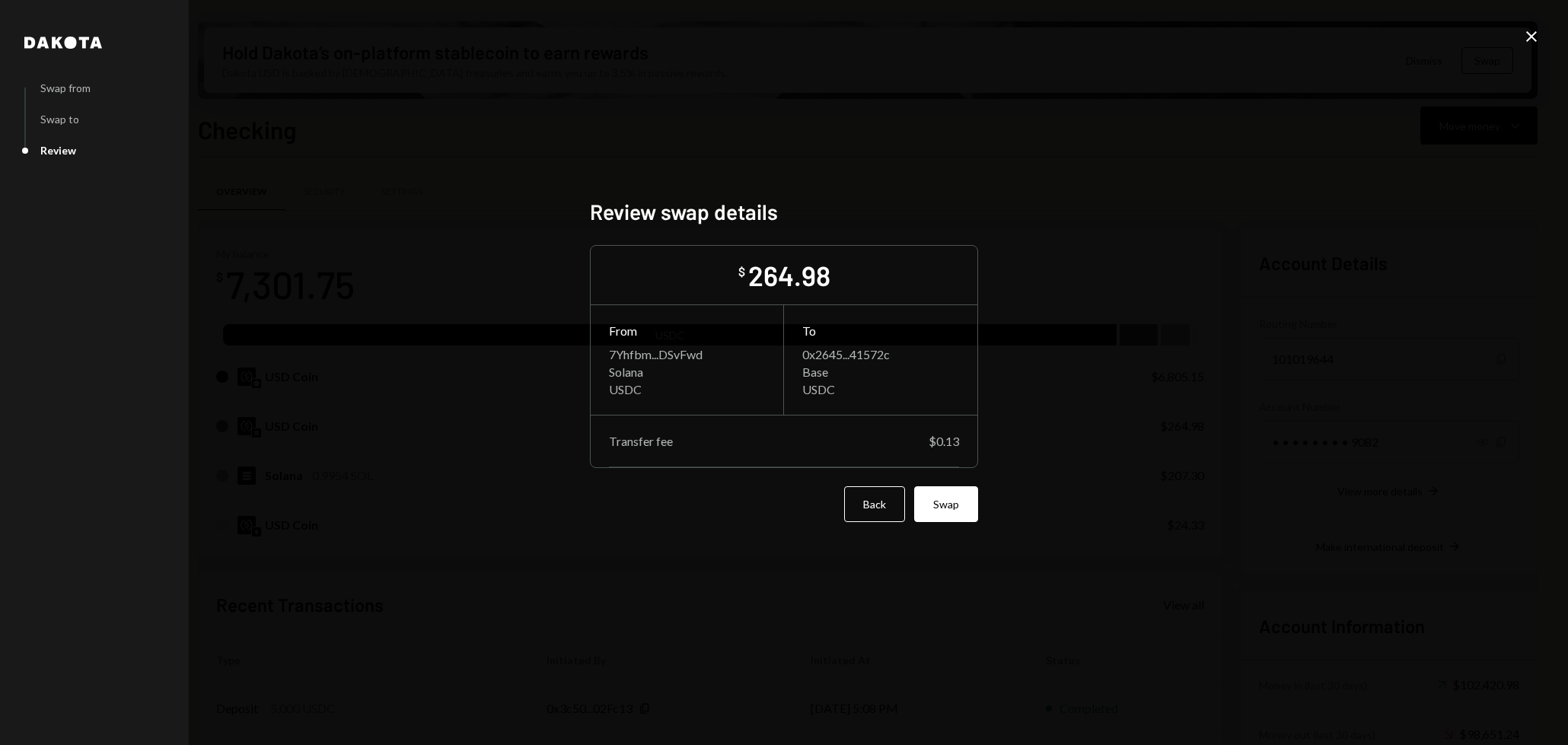
click at [951, 515] on button "Swap" at bounding box center [945, 505] width 64 height 36
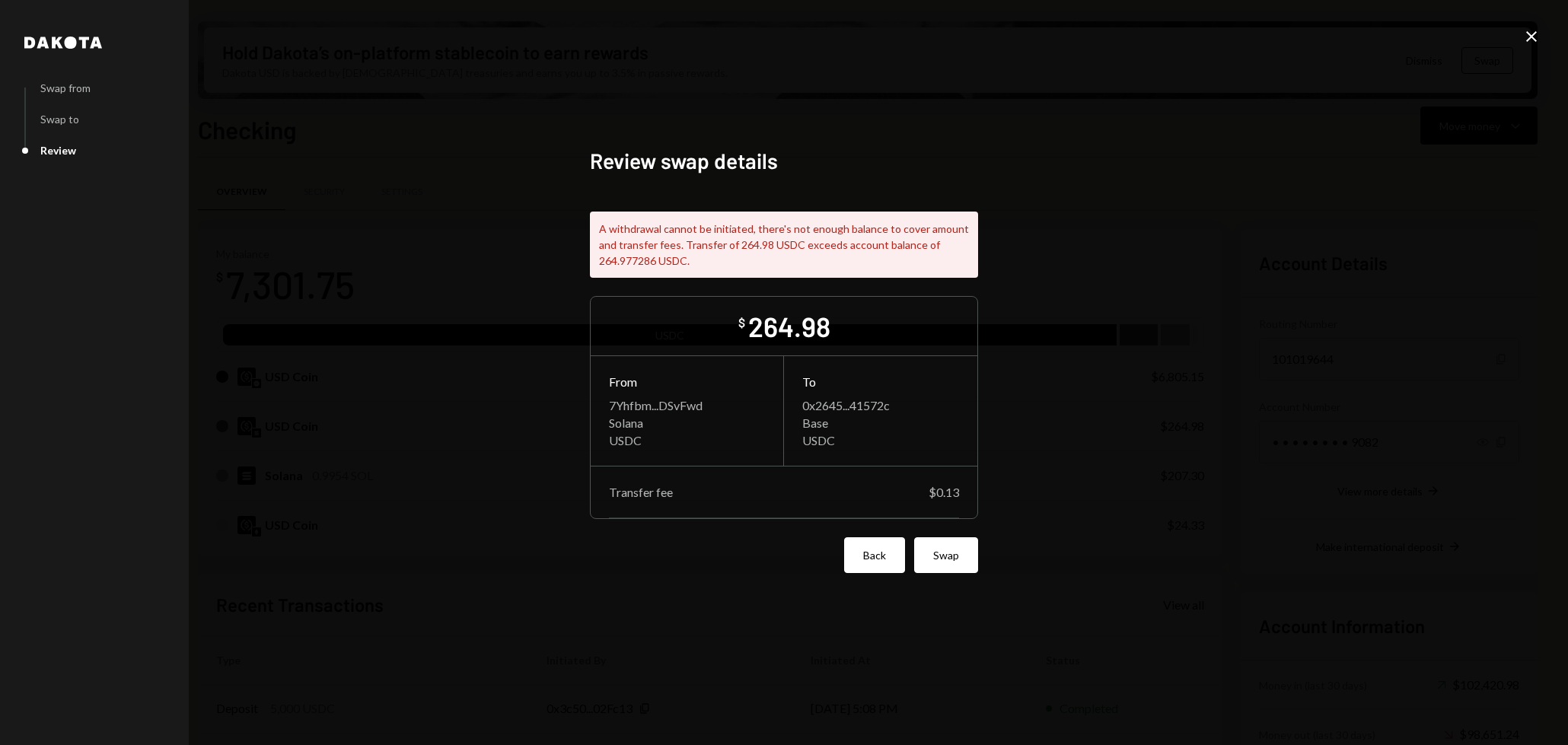
click at [881, 555] on button "Back" at bounding box center [874, 556] width 60 height 36
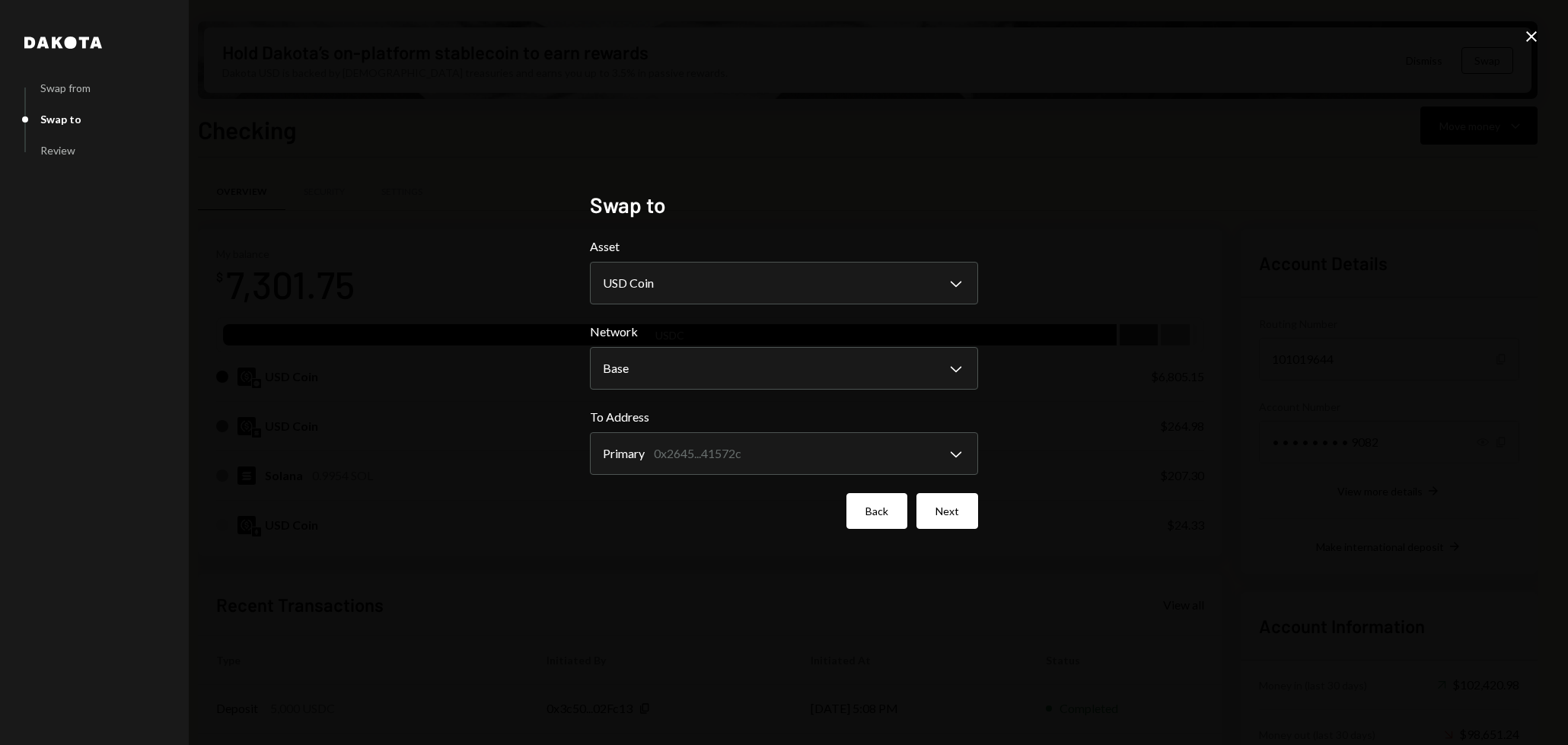
click at [881, 512] on button "Back" at bounding box center [876, 512] width 60 height 36
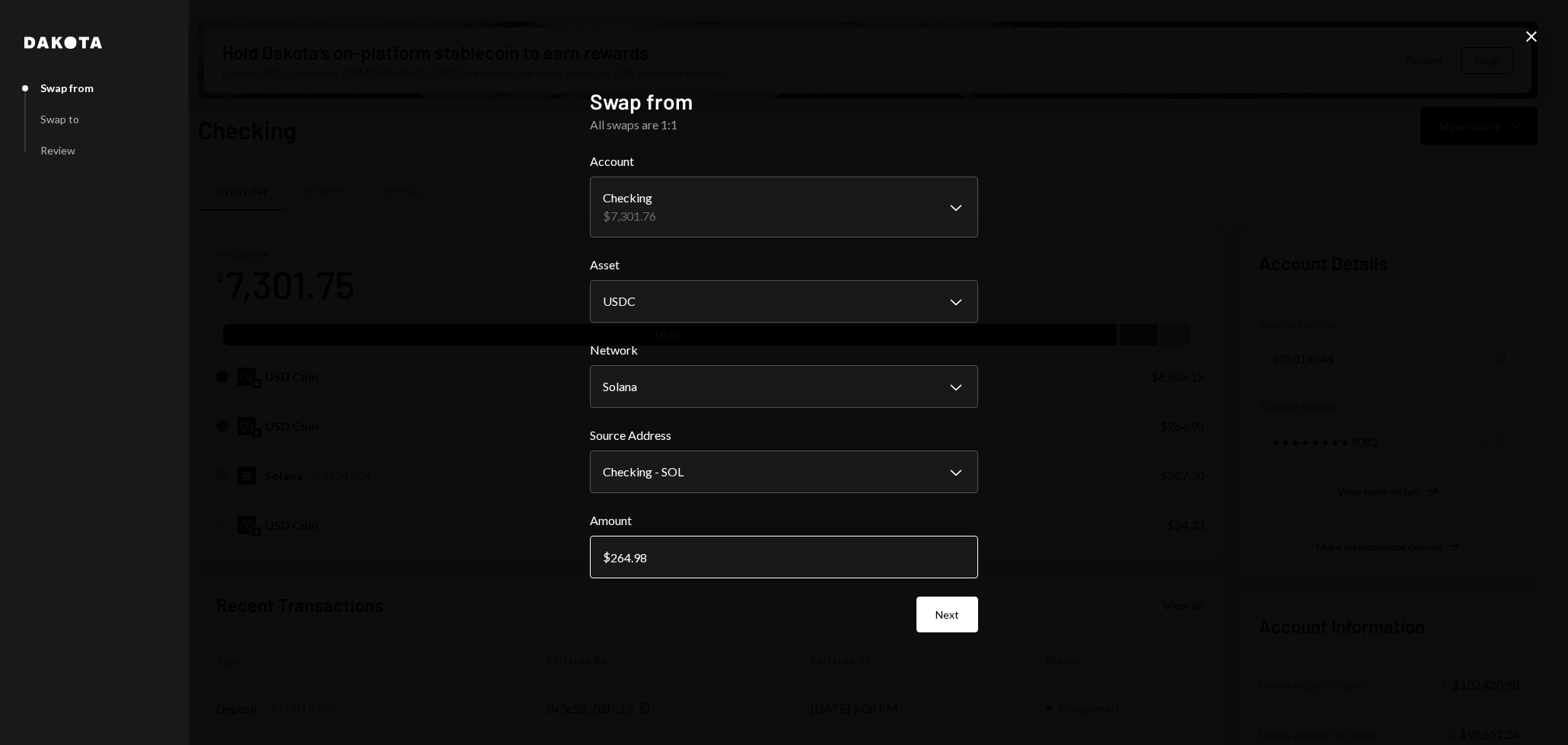
click at [702, 559] on input "264.98" at bounding box center [784, 557] width 388 height 42
type input "264.85"
click at [958, 606] on button "Next" at bounding box center [947, 615] width 61 height 36
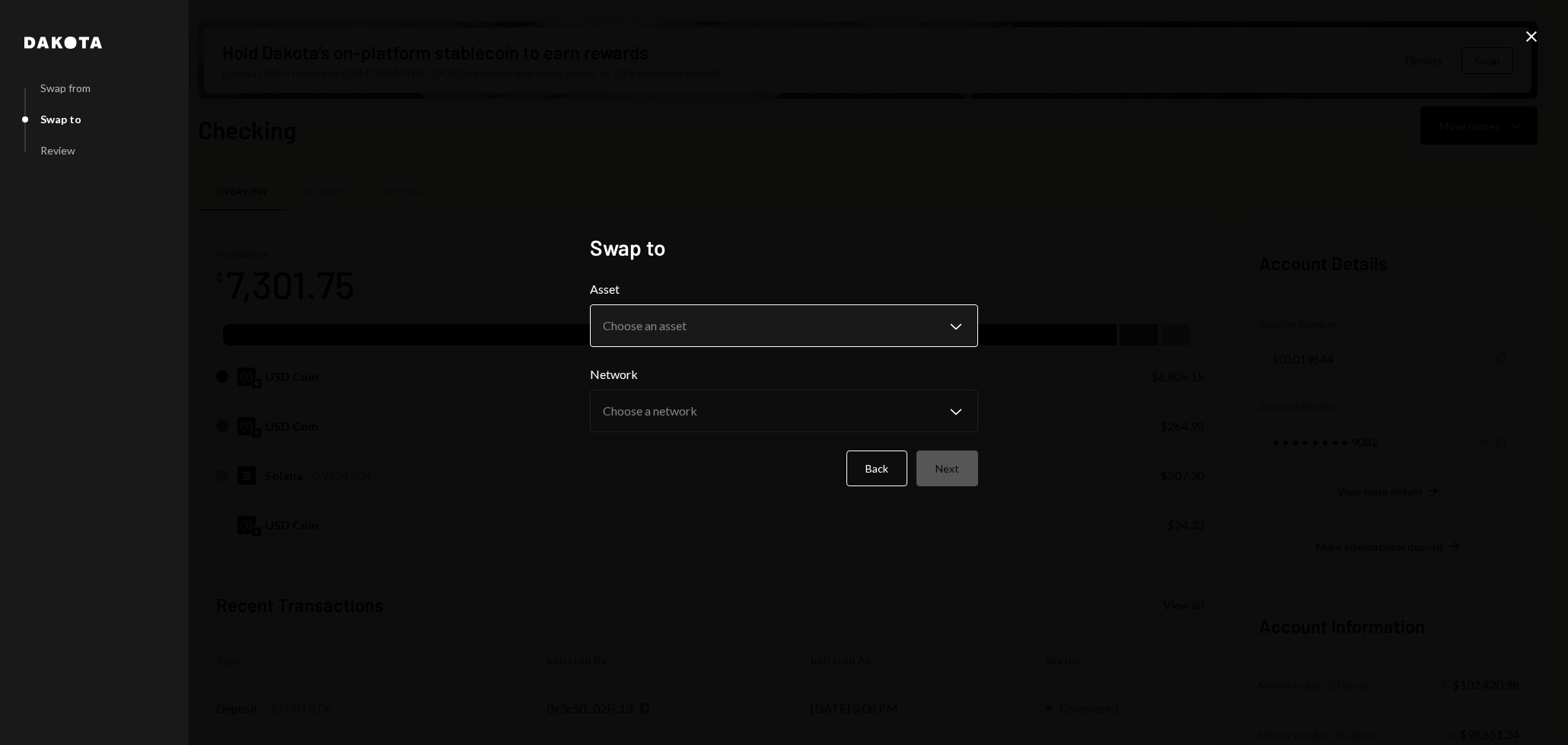
click at [918, 329] on body "B [PERSON_NAME] Bets Caret Down Home Home Inbox Inbox Activities Transactions A…" at bounding box center [784, 372] width 1568 height 745
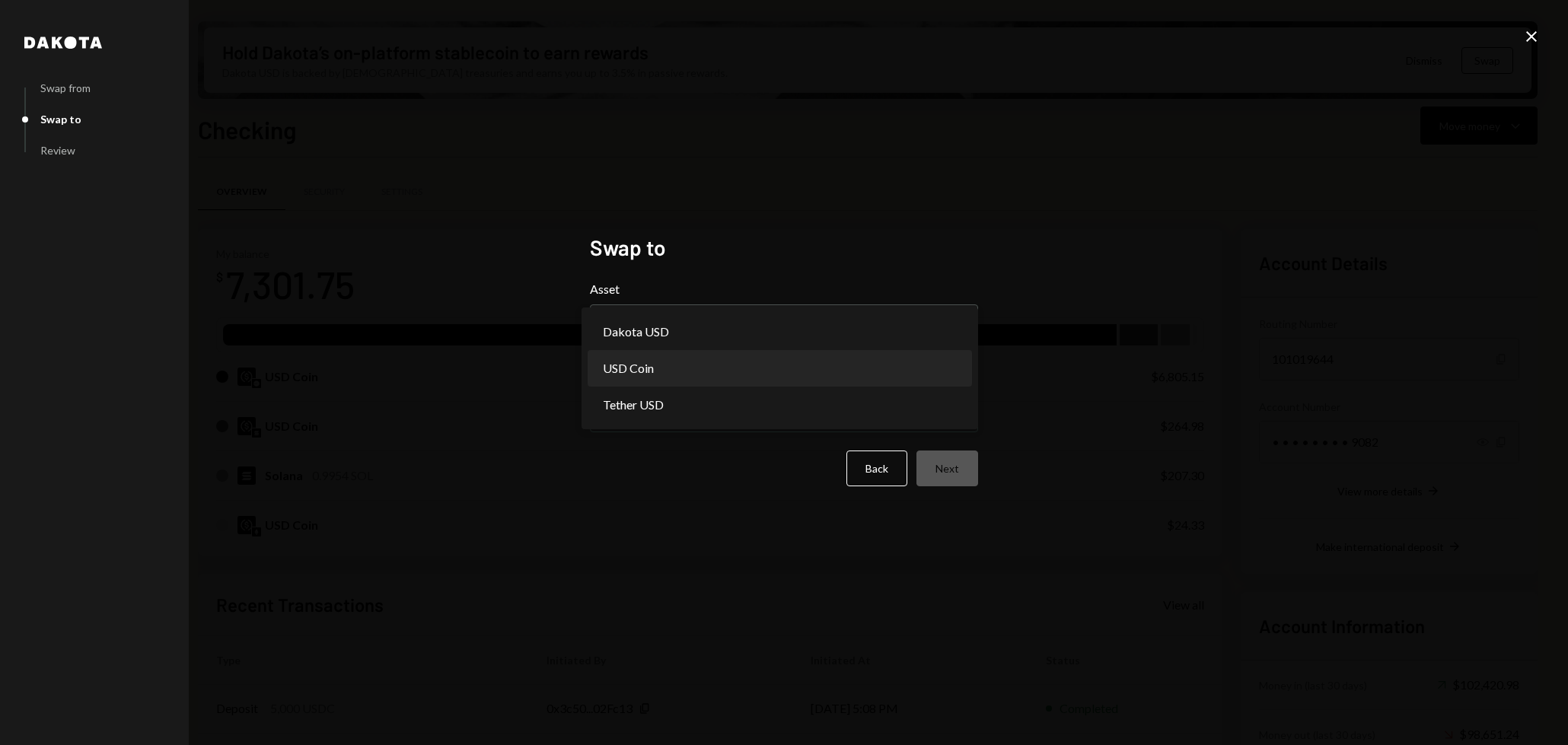
select select "****"
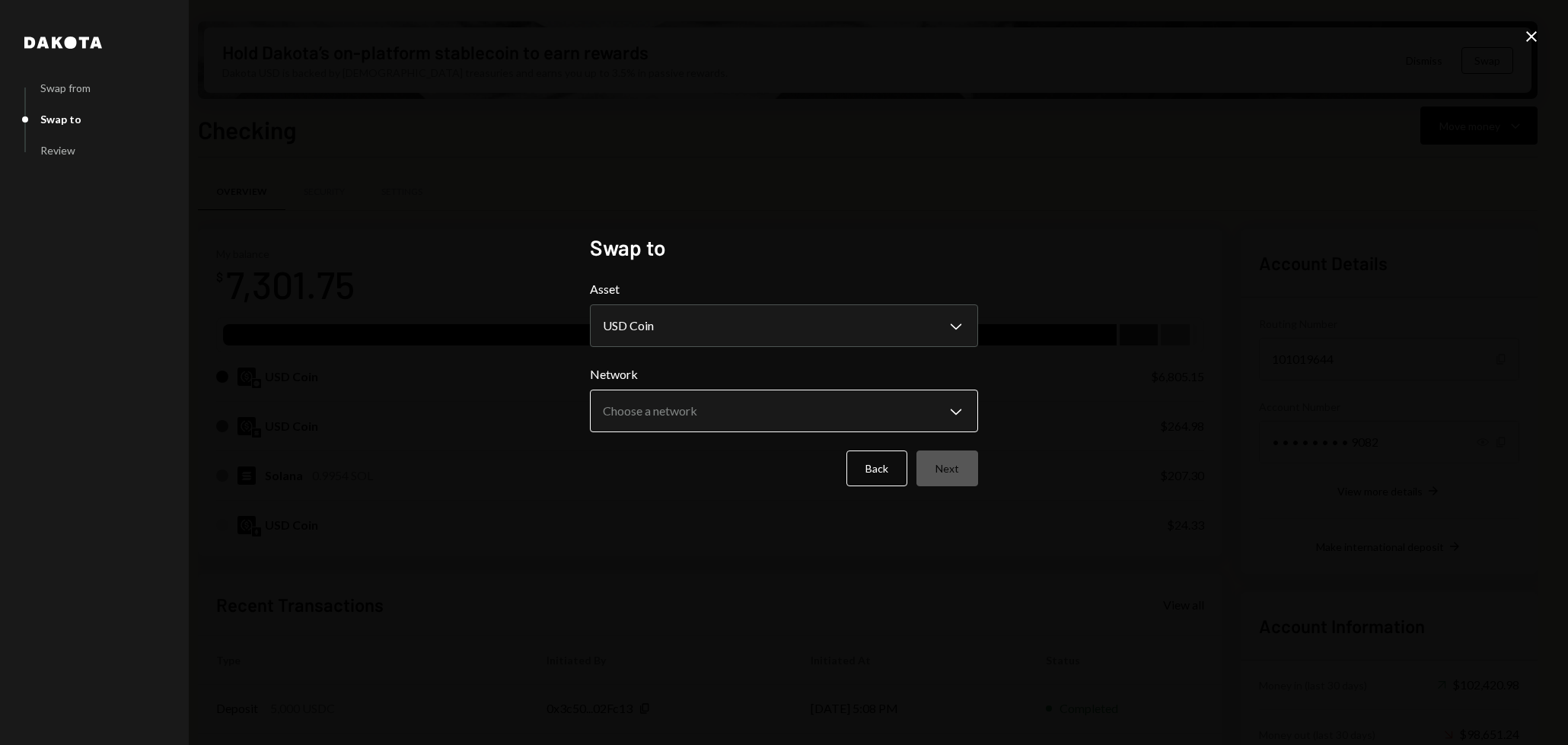
click at [900, 404] on body "B [PERSON_NAME] Bets Caret Down Home Home Inbox Inbox Activities Transactions A…" at bounding box center [784, 372] width 1568 height 745
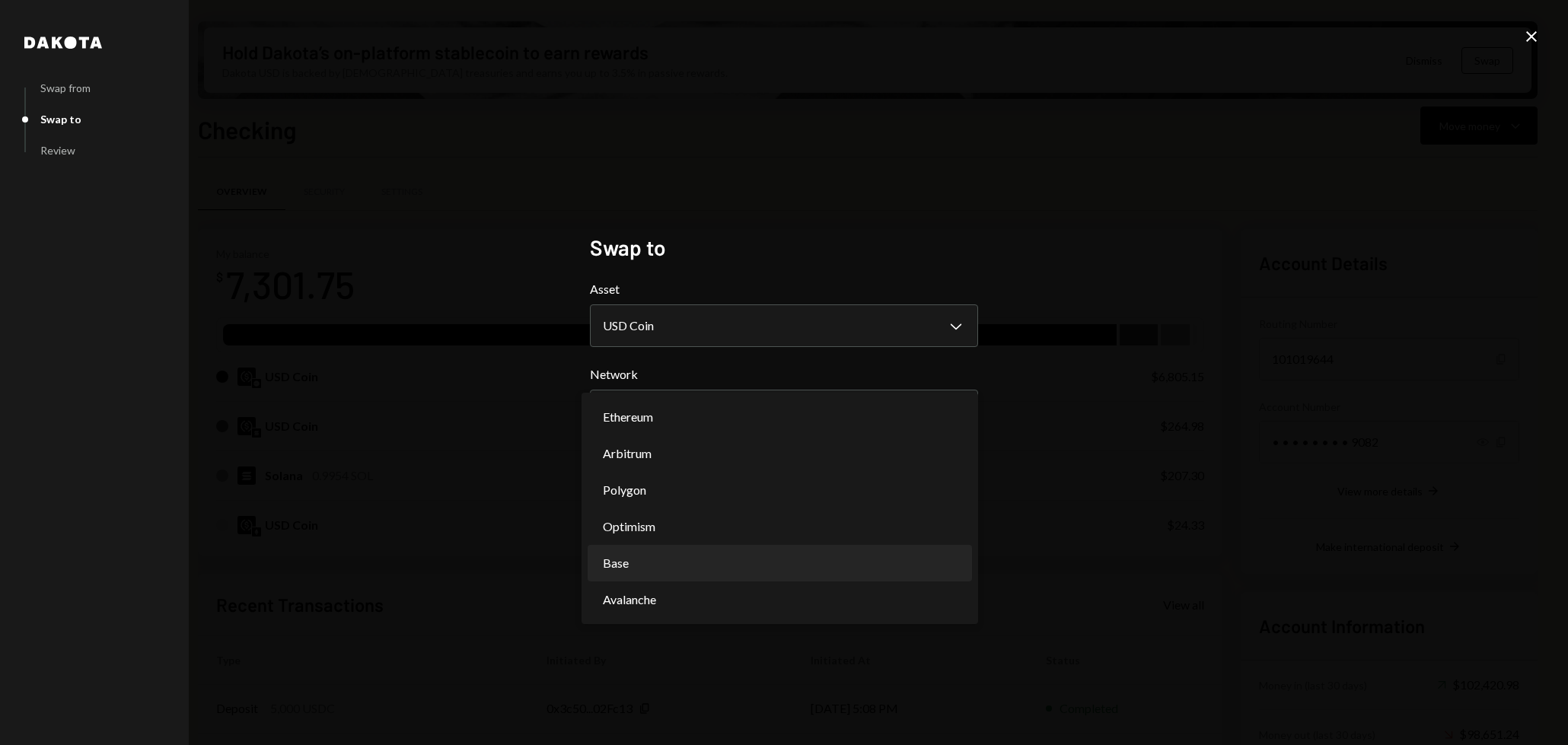
select select "**********"
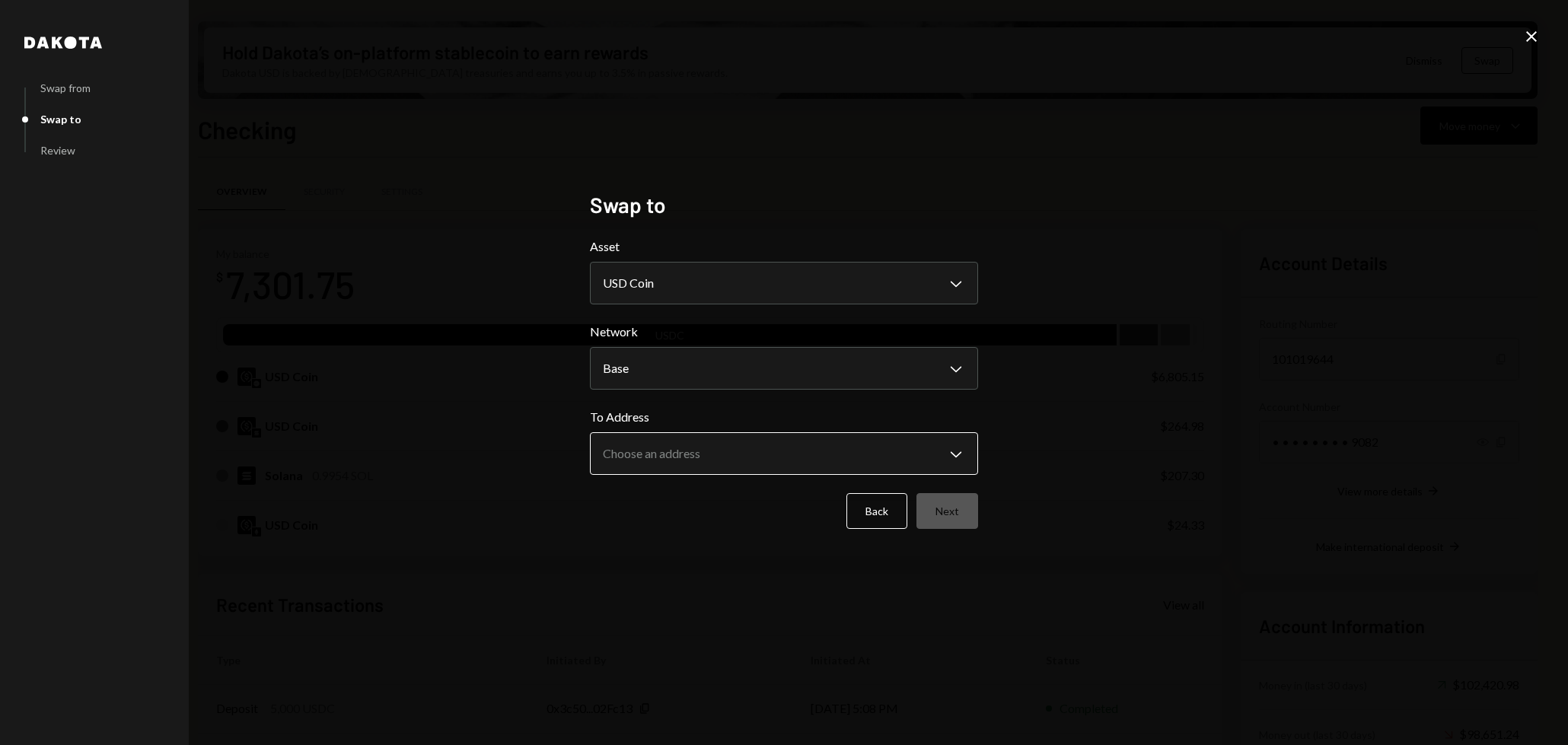
click at [878, 457] on body "B [PERSON_NAME] Bets Caret Down Home Home Inbox Inbox Activities Transactions A…" at bounding box center [784, 372] width 1568 height 745
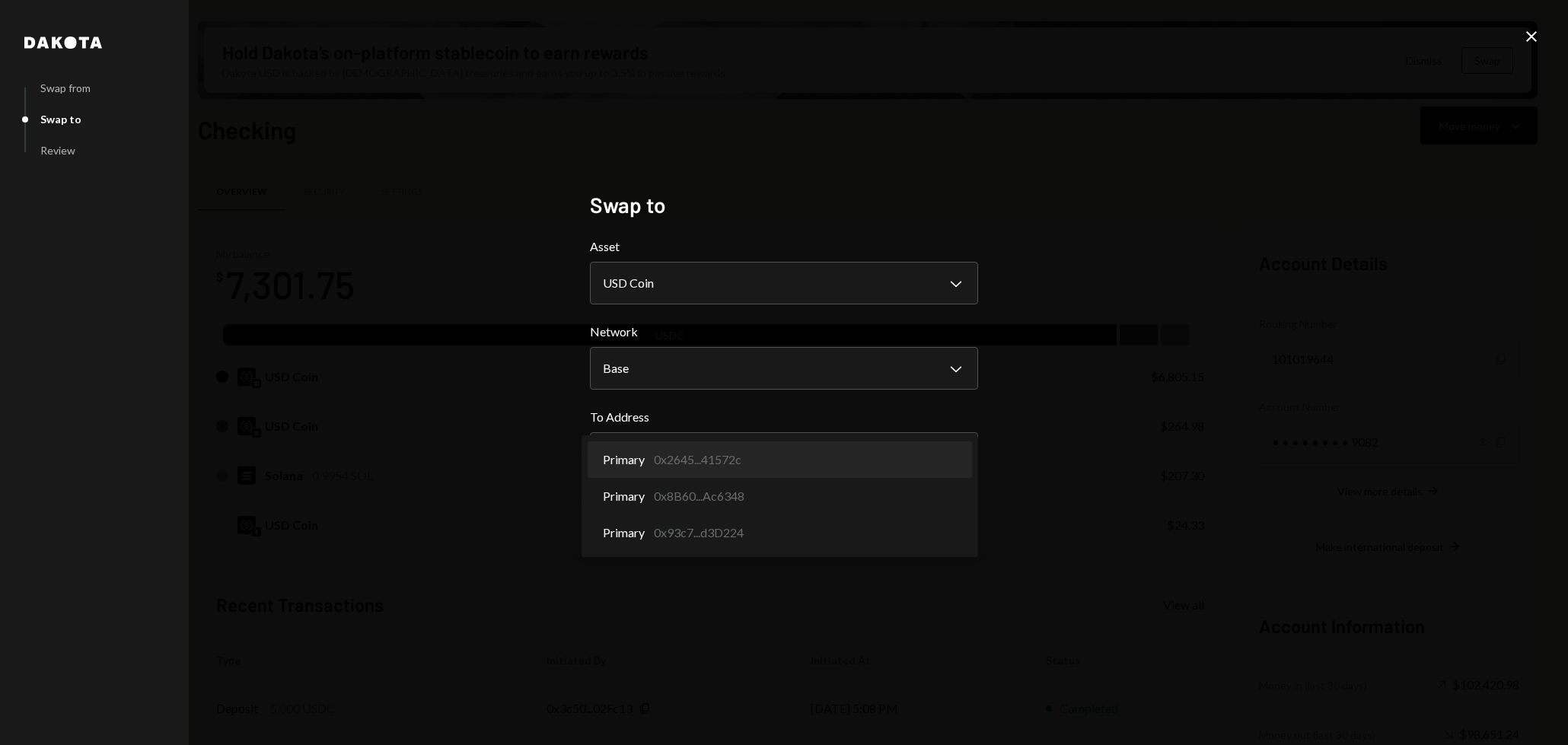
select select "**********"
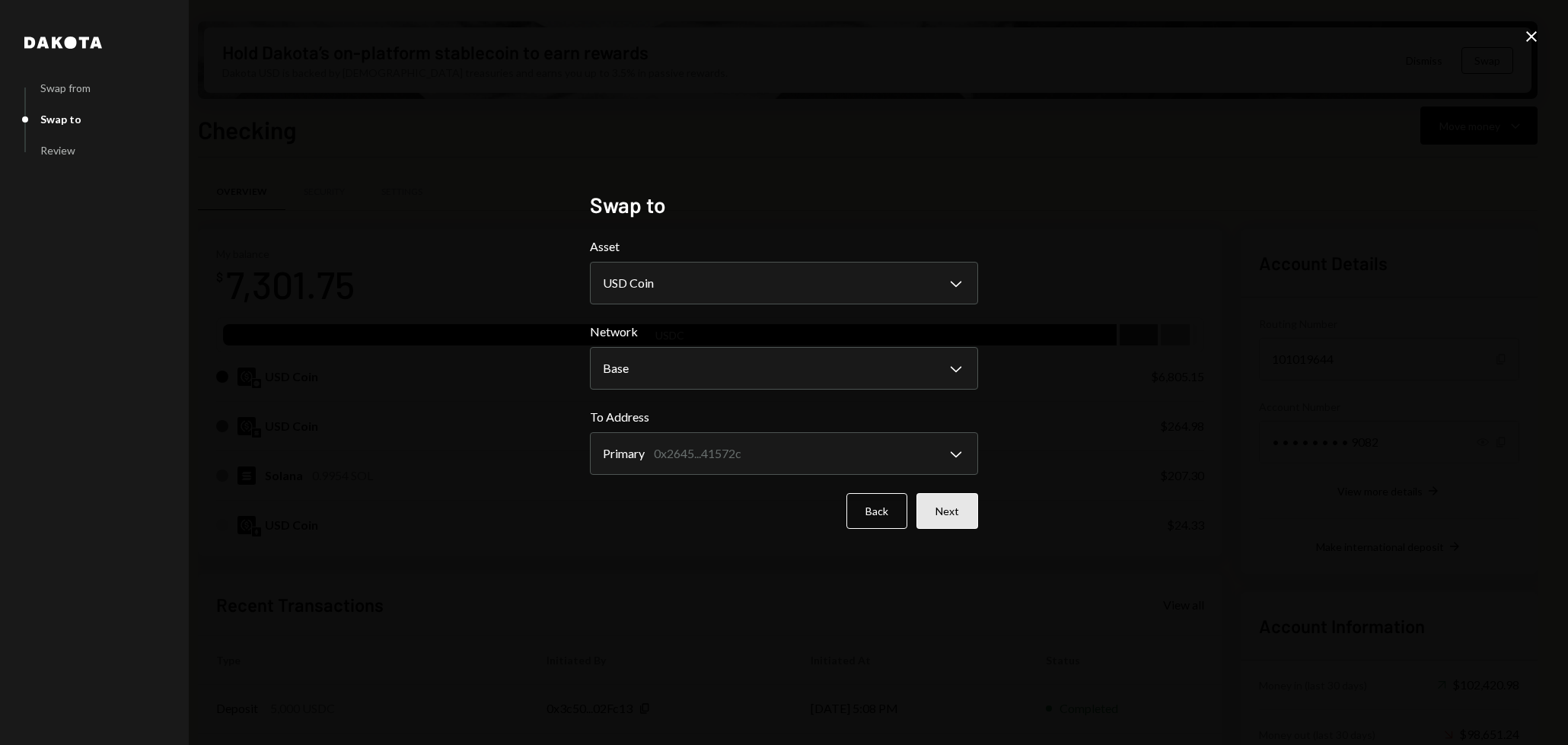
click at [962, 509] on button "Next" at bounding box center [947, 512] width 61 height 36
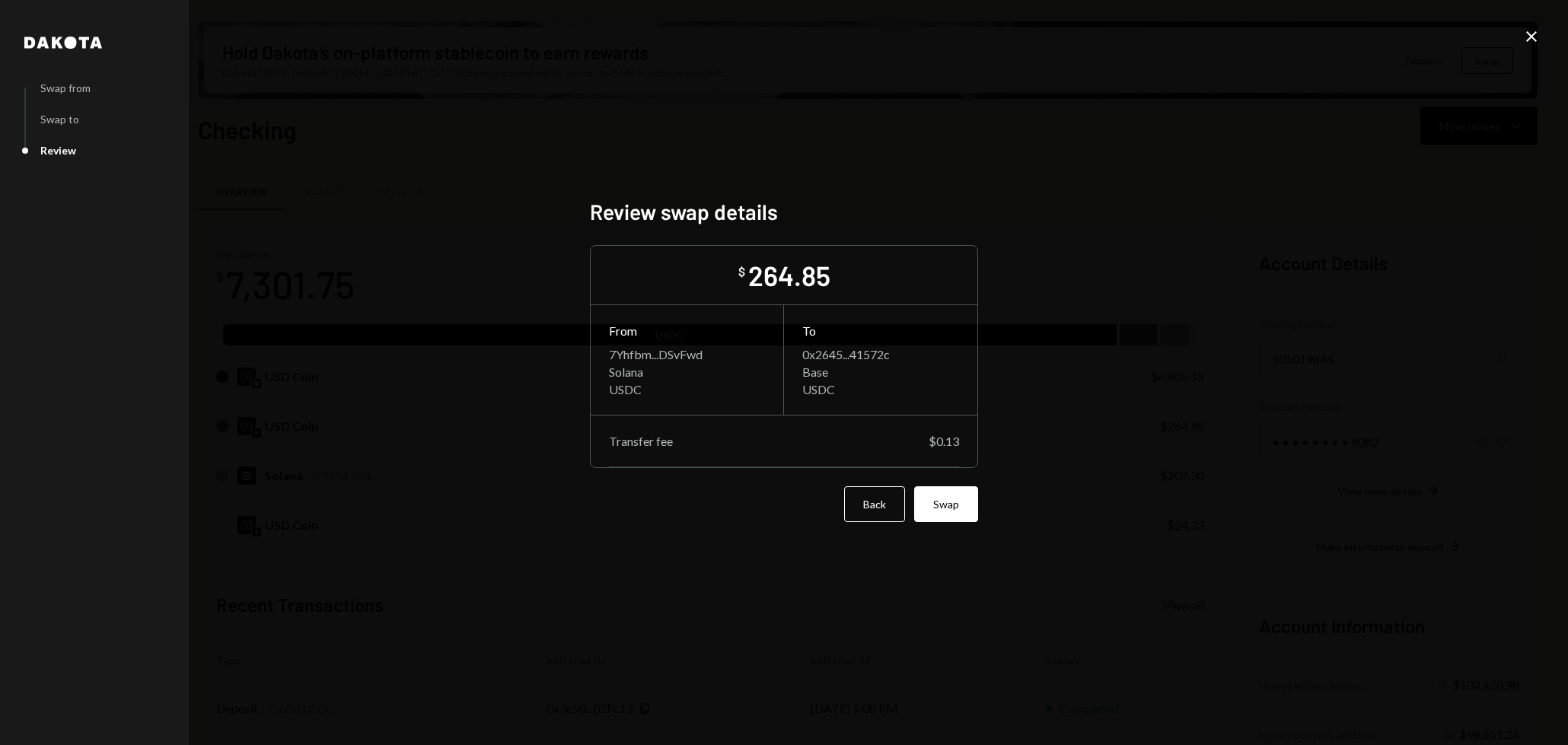
click at [962, 509] on button "Swap" at bounding box center [945, 505] width 64 height 36
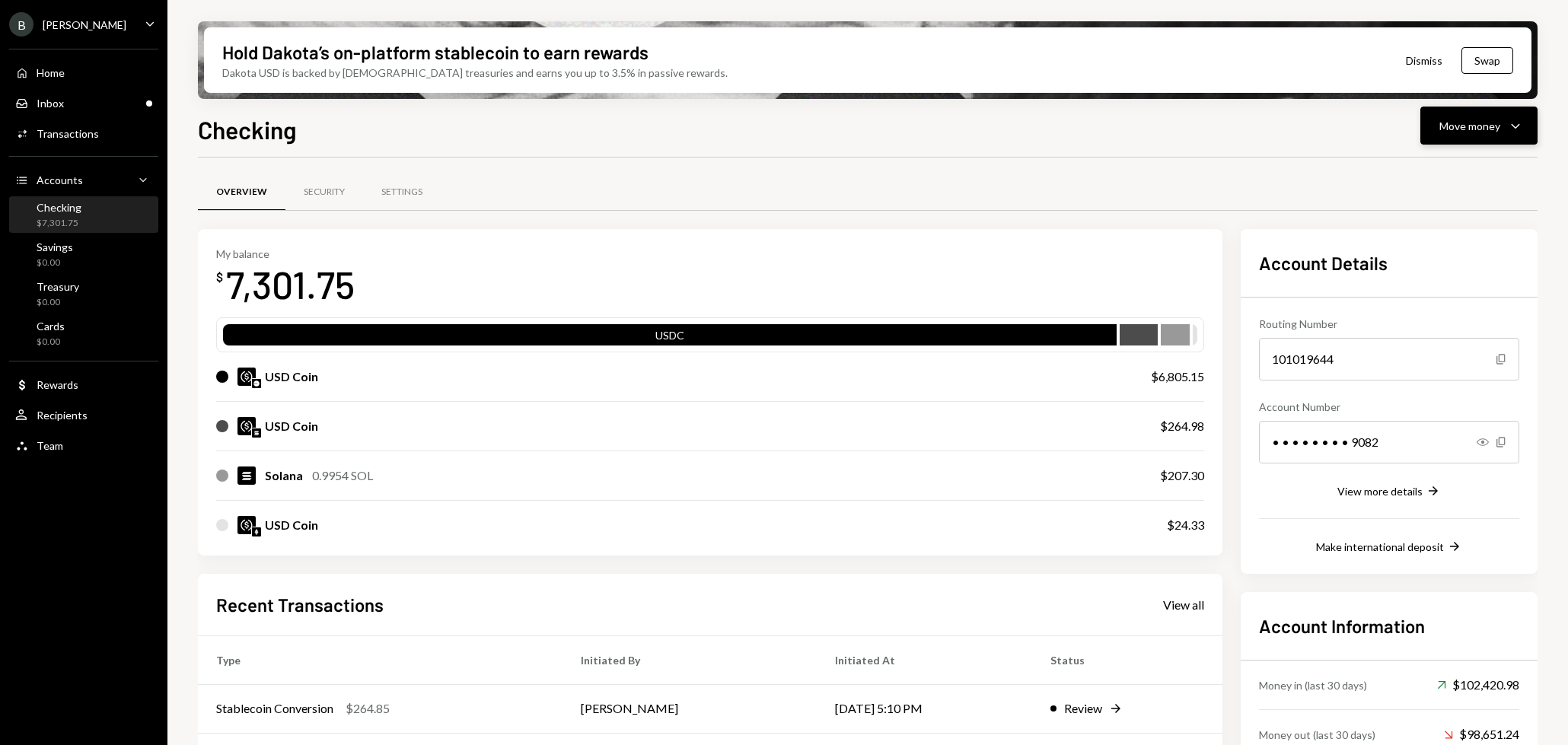
click at [1489, 128] on div "Move money" at bounding box center [1469, 126] width 60 height 16
click at [416, 383] on div "USD Coin" at bounding box center [668, 376] width 904 height 18
click at [313, 197] on div "Security" at bounding box center [324, 192] width 41 height 13
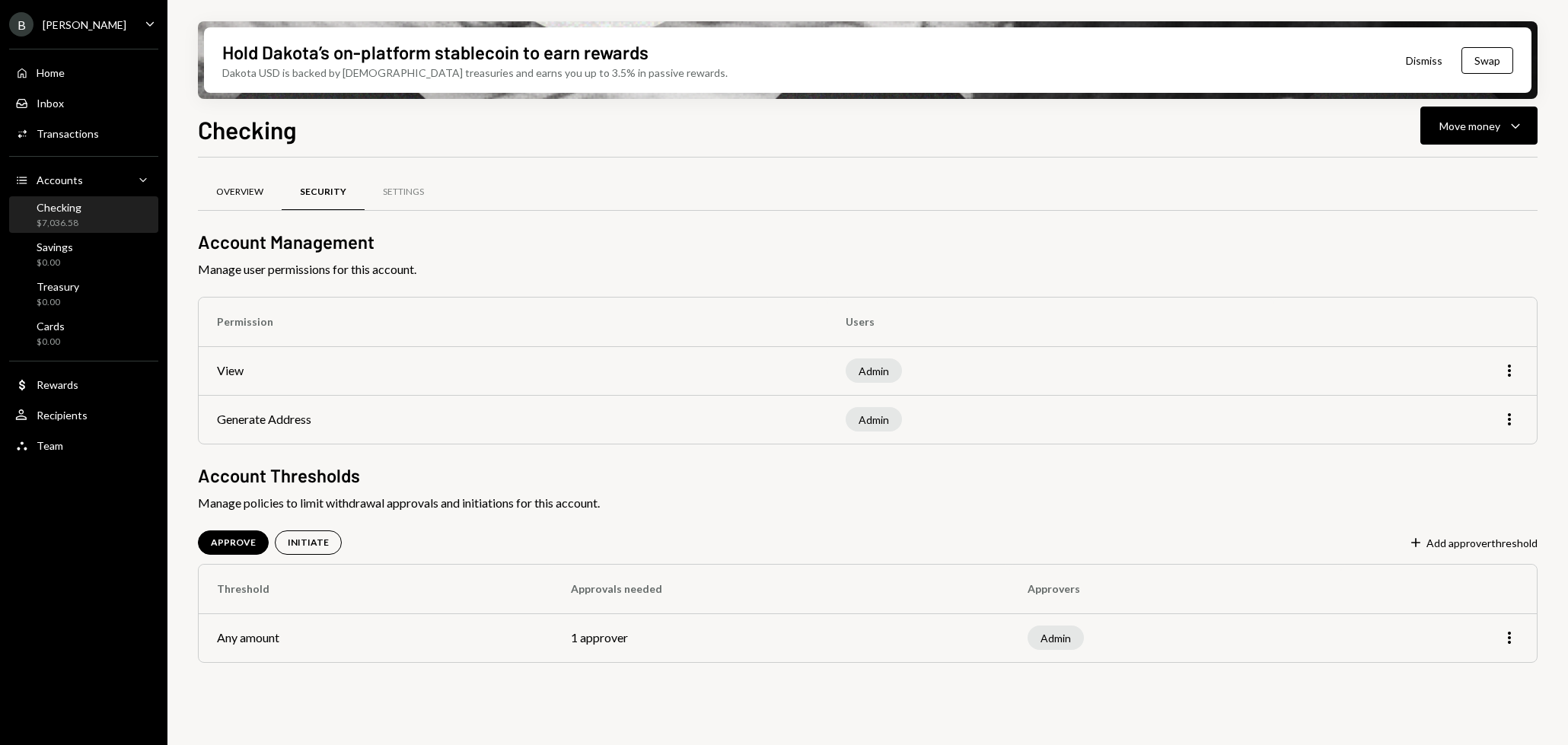
click at [232, 194] on div "Overview" at bounding box center [240, 192] width 47 height 13
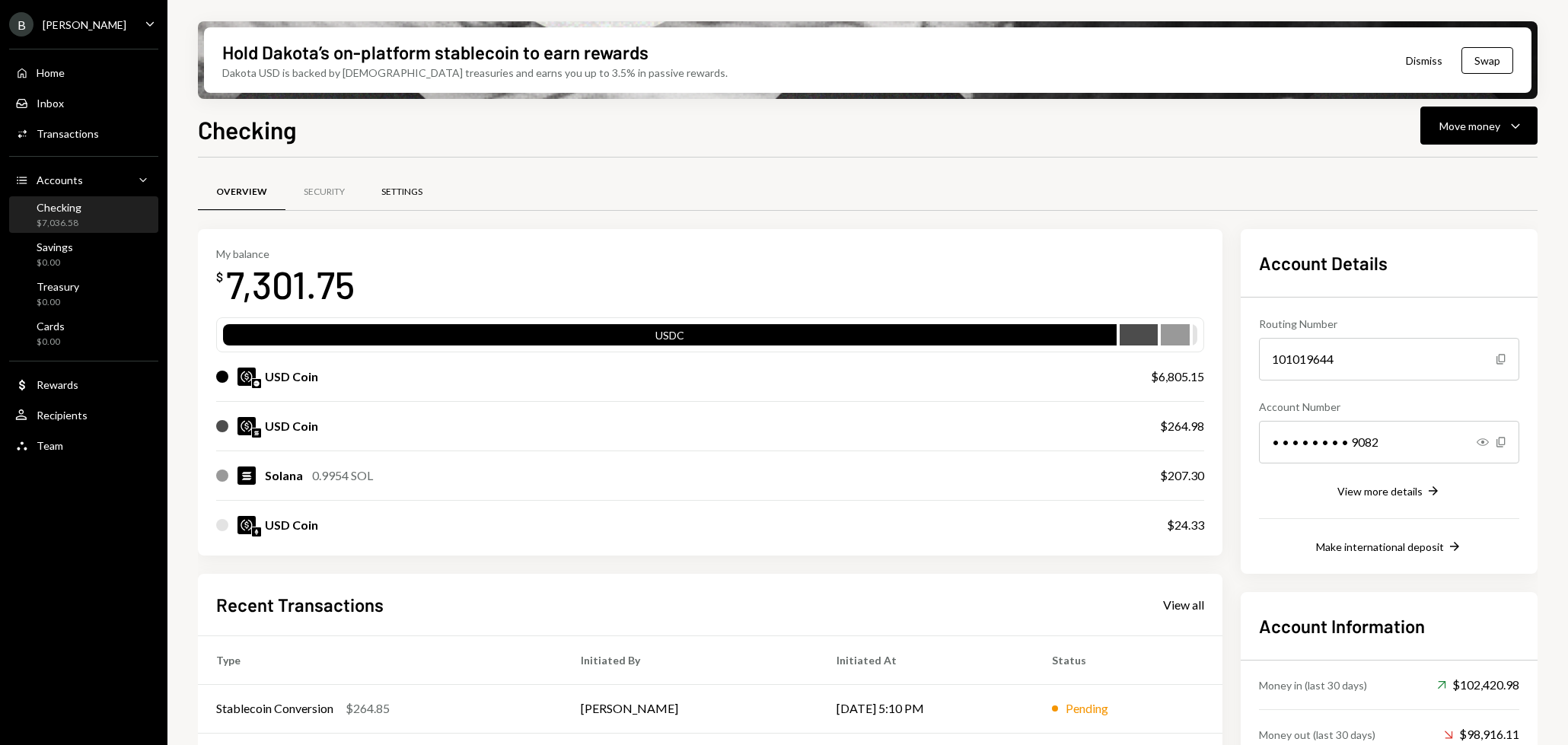
click at [408, 199] on div "Settings" at bounding box center [401, 193] width 78 height 36
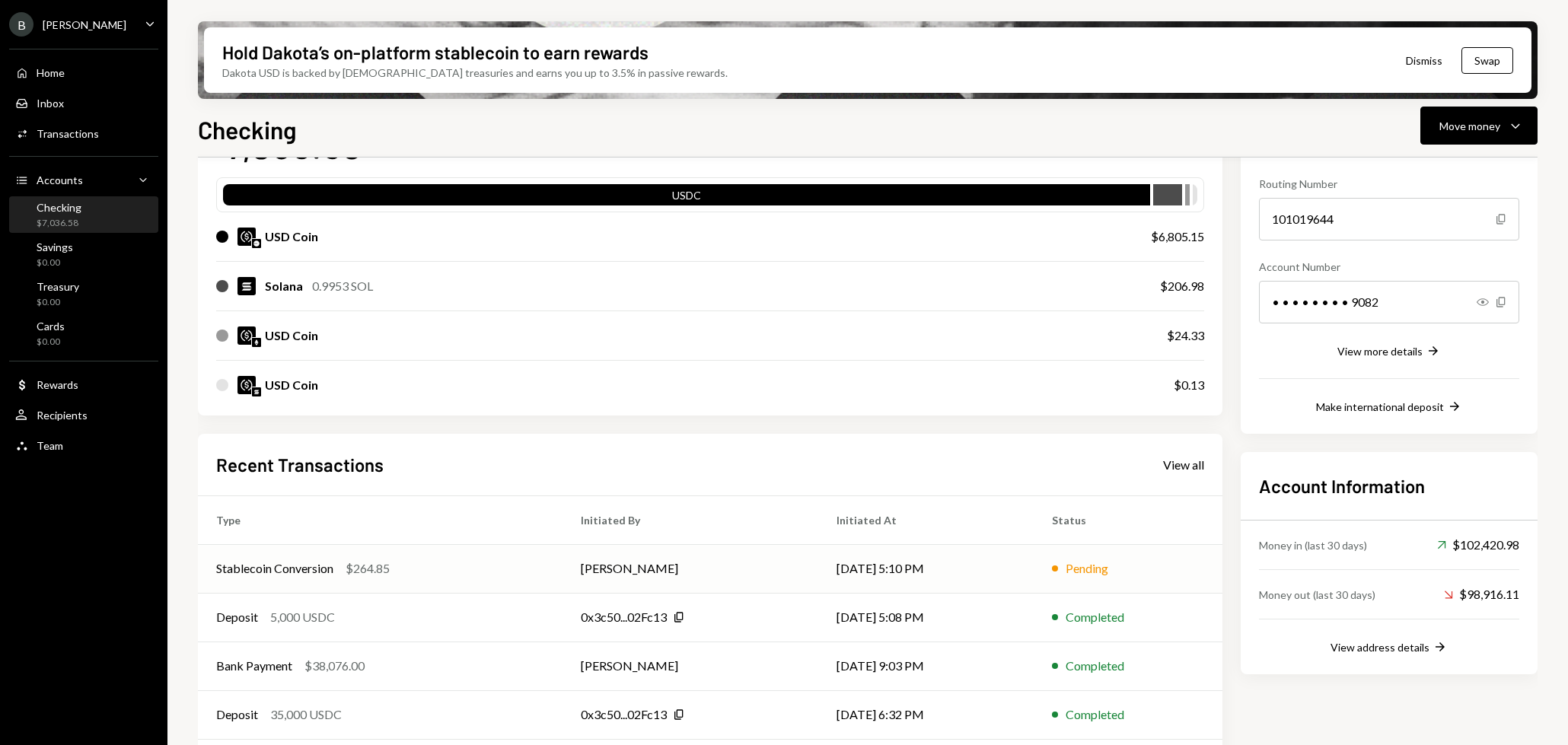
scroll to position [138, 0]
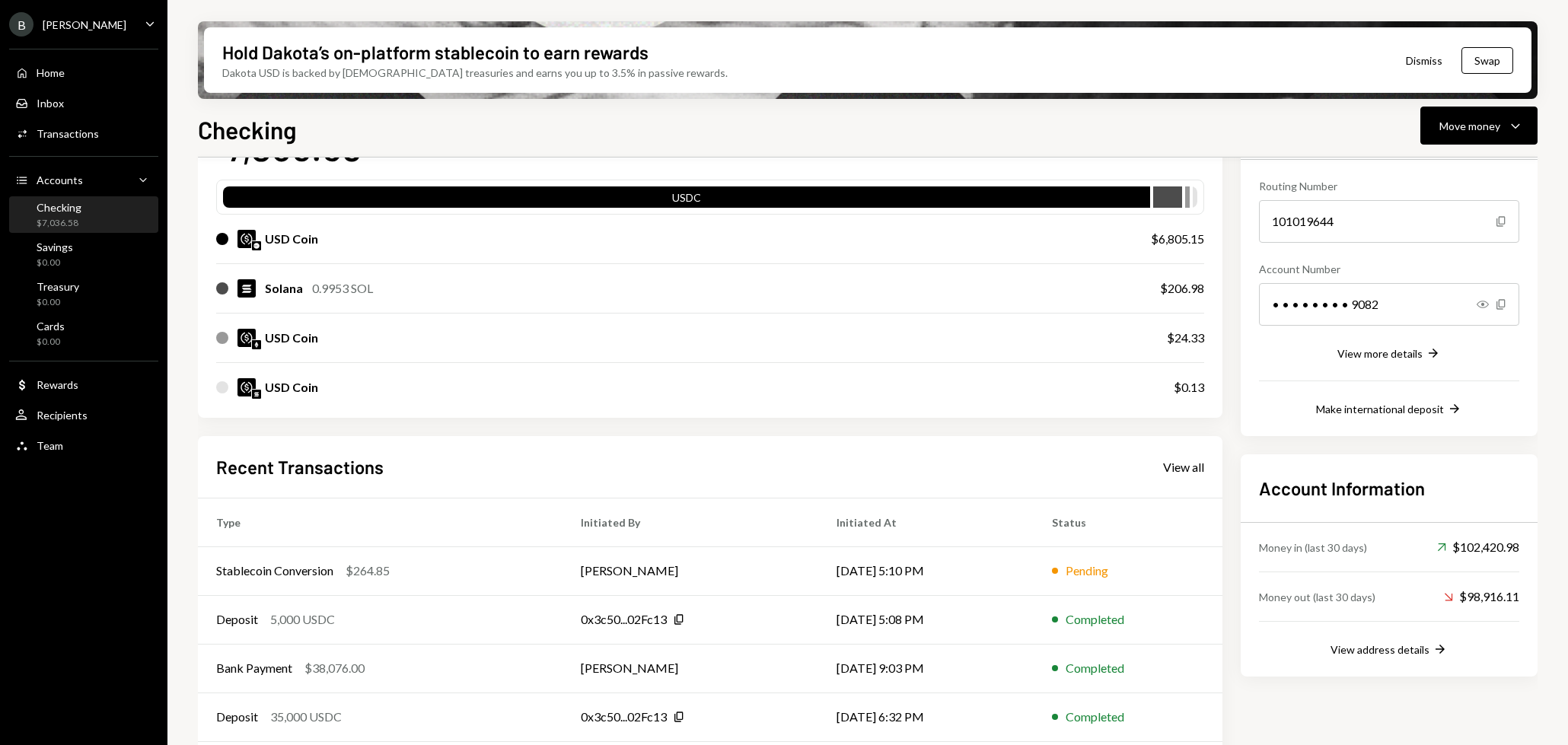
click at [88, 216] on div "Checking $7,036.58" at bounding box center [83, 215] width 137 height 29
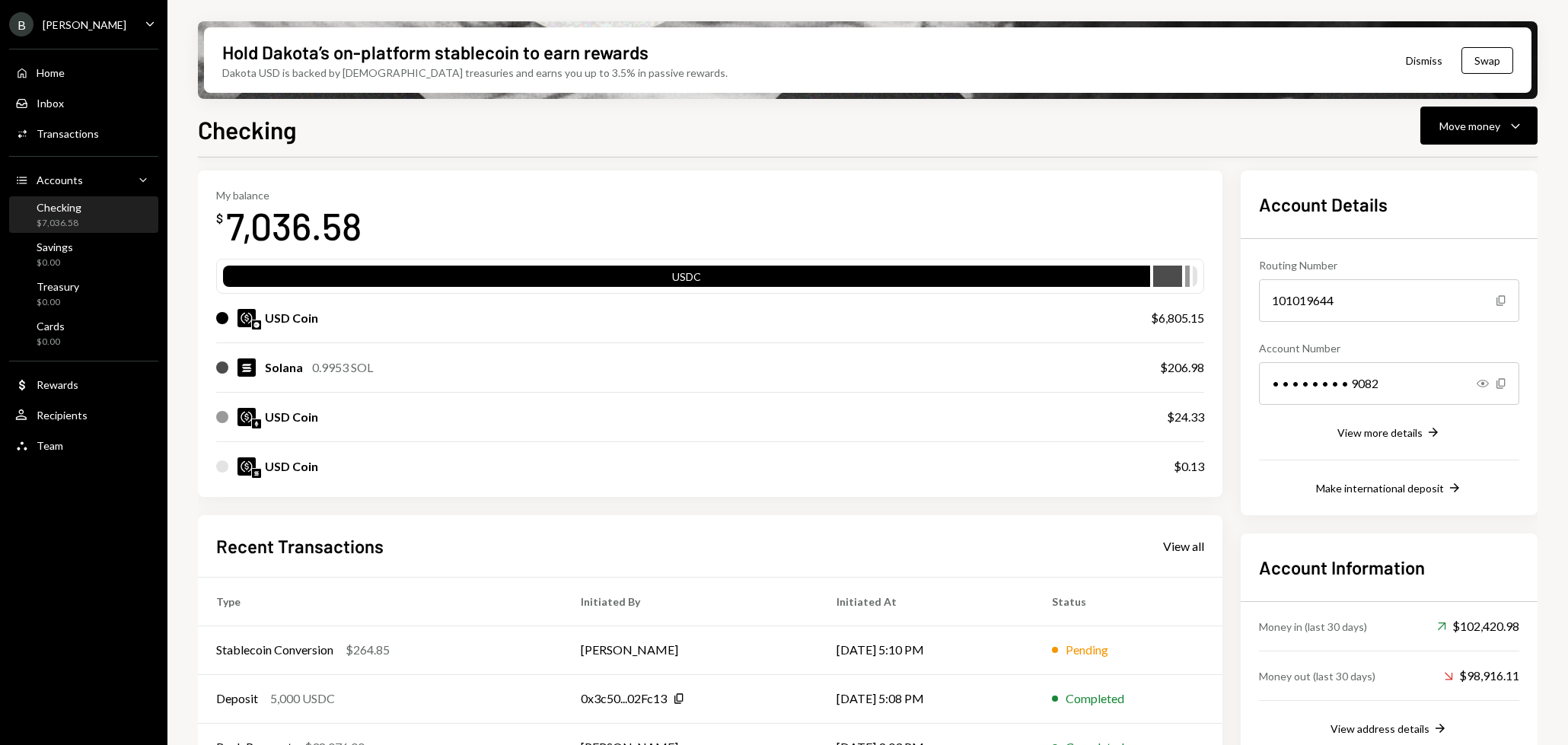
scroll to position [0, 0]
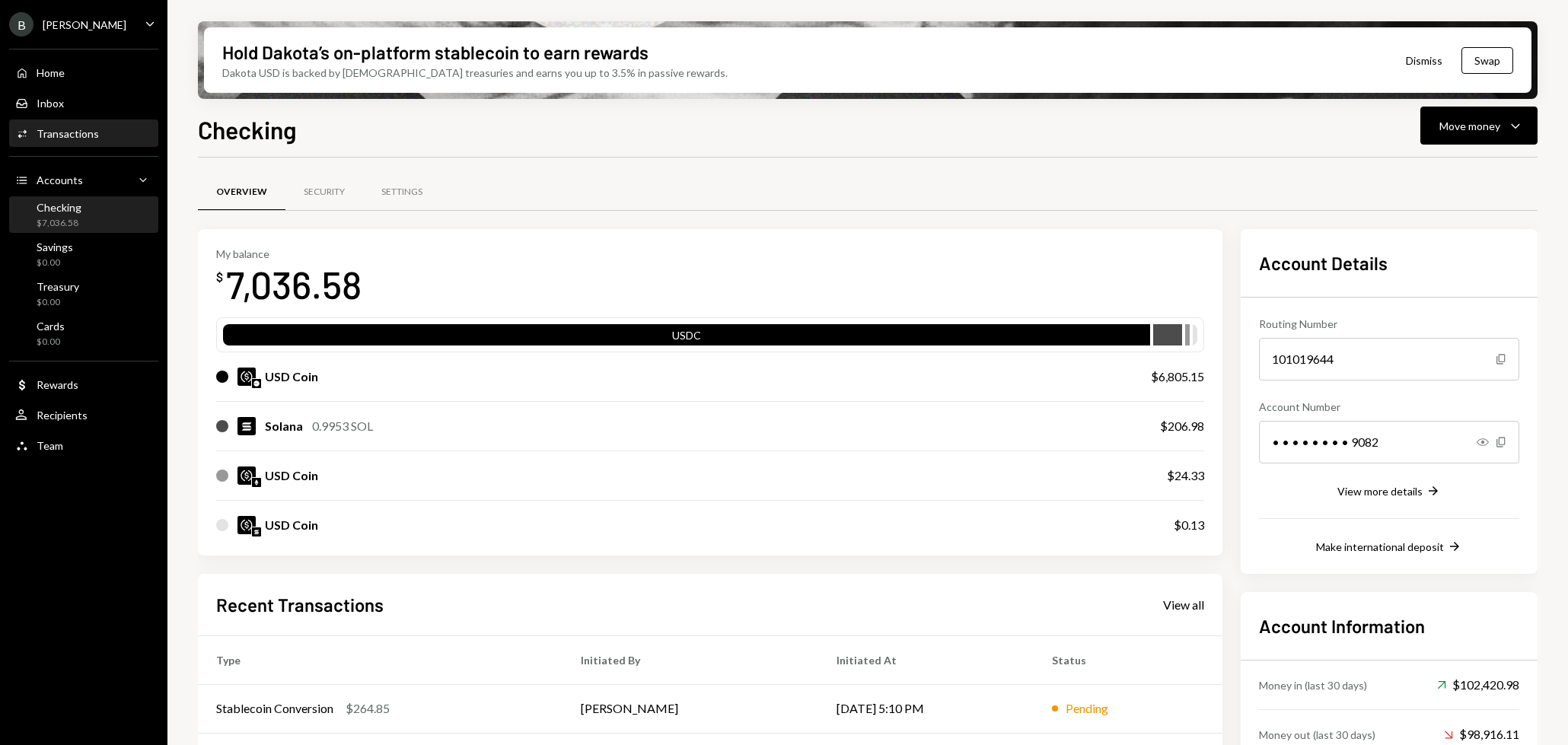
click at [79, 143] on div "Activities Transactions" at bounding box center [83, 134] width 137 height 26
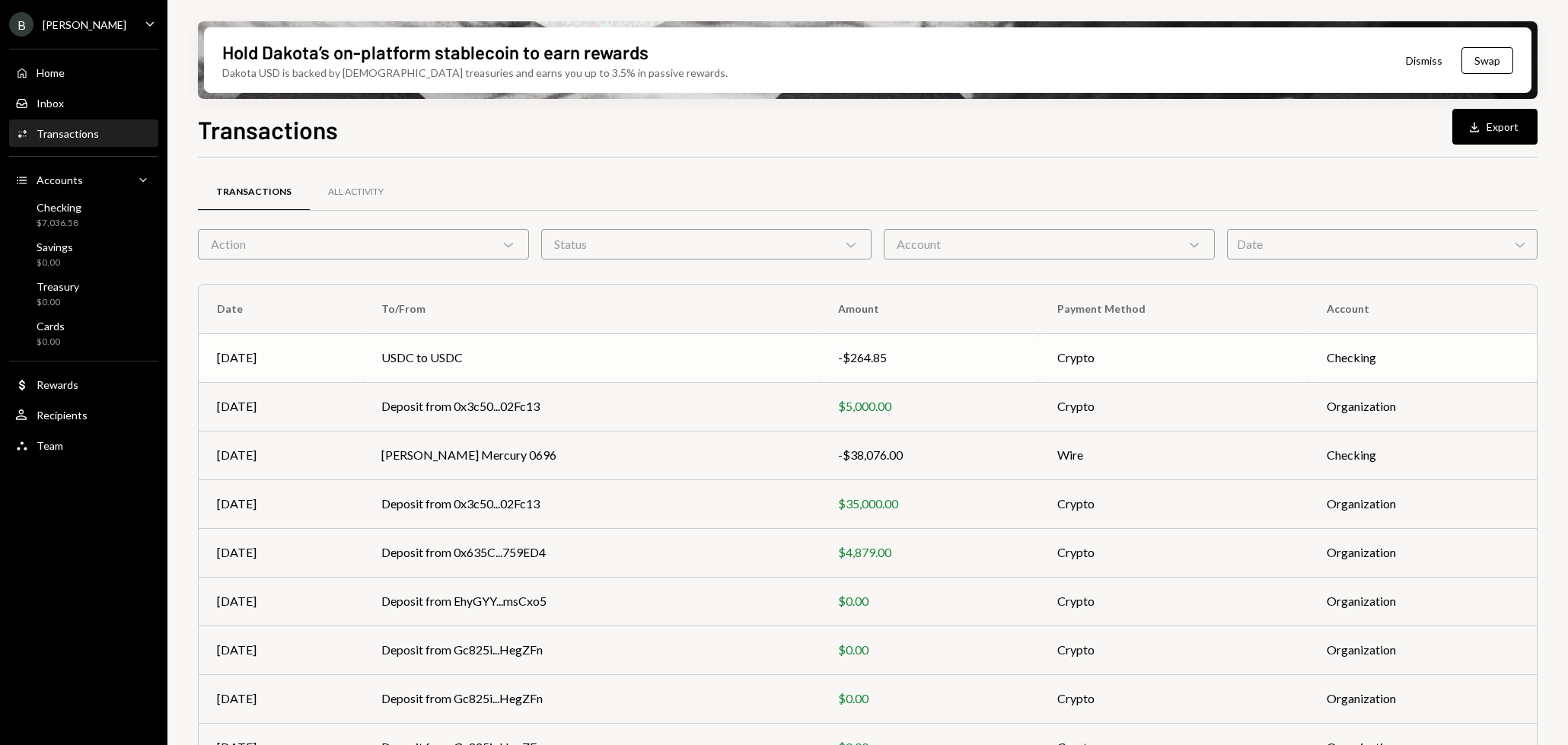
click at [511, 365] on td "USDC to USDC" at bounding box center [591, 358] width 456 height 49
click at [592, 416] on td "Deposit from 0x3c50...02Fc13" at bounding box center [591, 406] width 456 height 49
click at [55, 213] on div "Checking" at bounding box center [58, 207] width 45 height 13
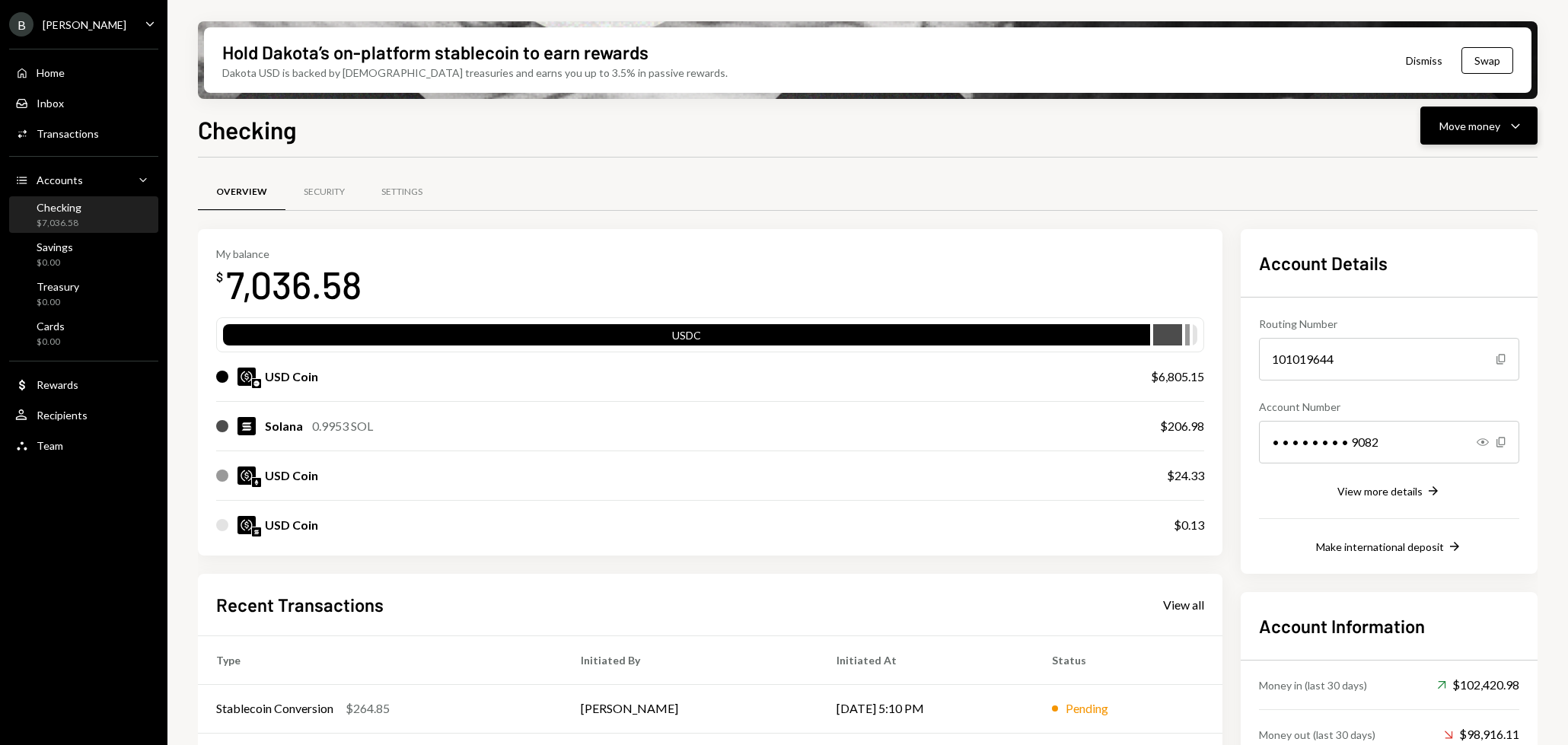
click at [1496, 140] on button "Move money Caret Down" at bounding box center [1478, 126] width 117 height 38
click at [1433, 292] on div "Swap stablecoins" at bounding box center [1466, 288] width 111 height 16
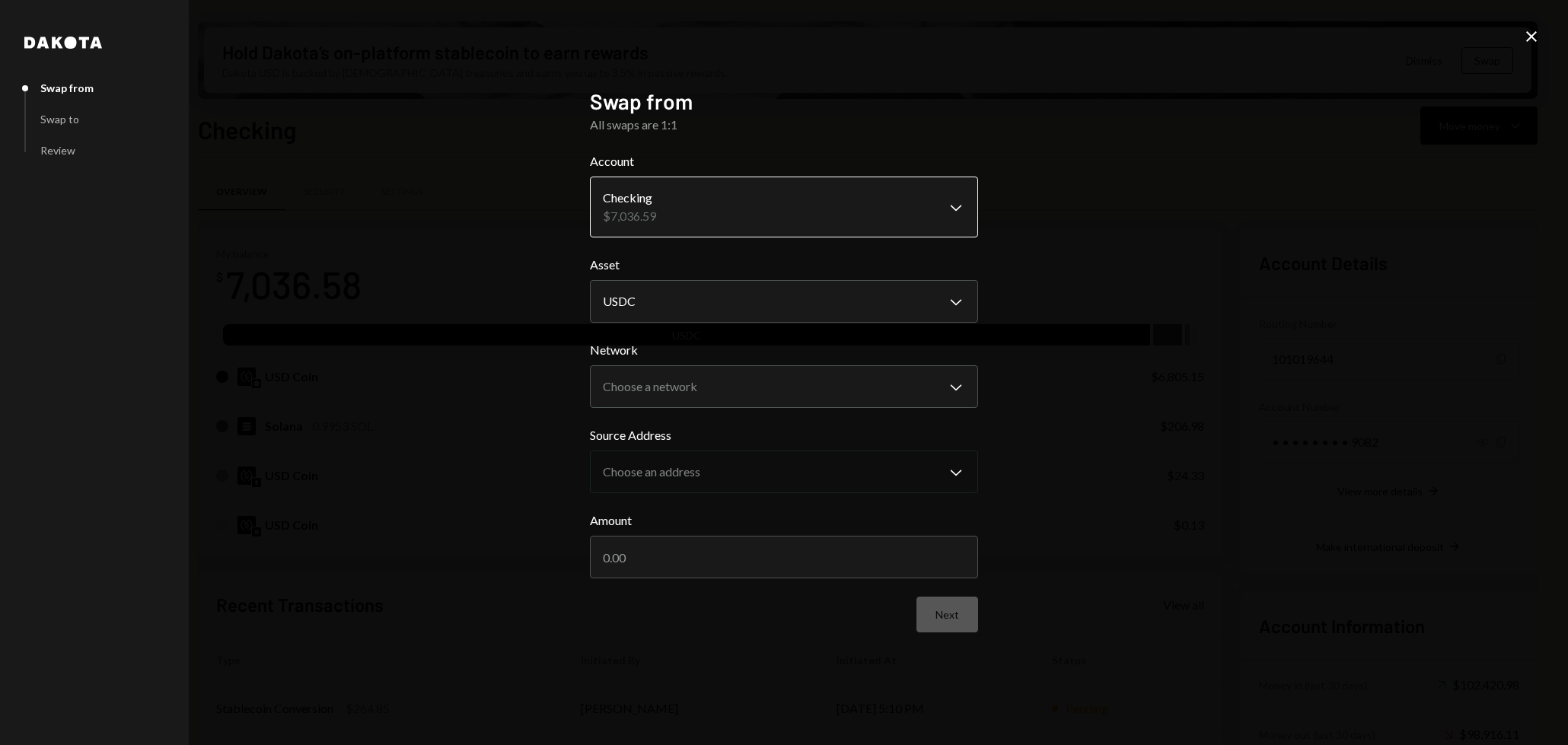
click at [749, 211] on body "B Billy Bets Caret Down Home Home Inbox Inbox Activities Transactions Accounts …" at bounding box center [784, 372] width 1568 height 745
click at [732, 399] on body "B Billy Bets Caret Down Home Home Inbox Inbox Activities Transactions Accounts …" at bounding box center [784, 372] width 1568 height 745
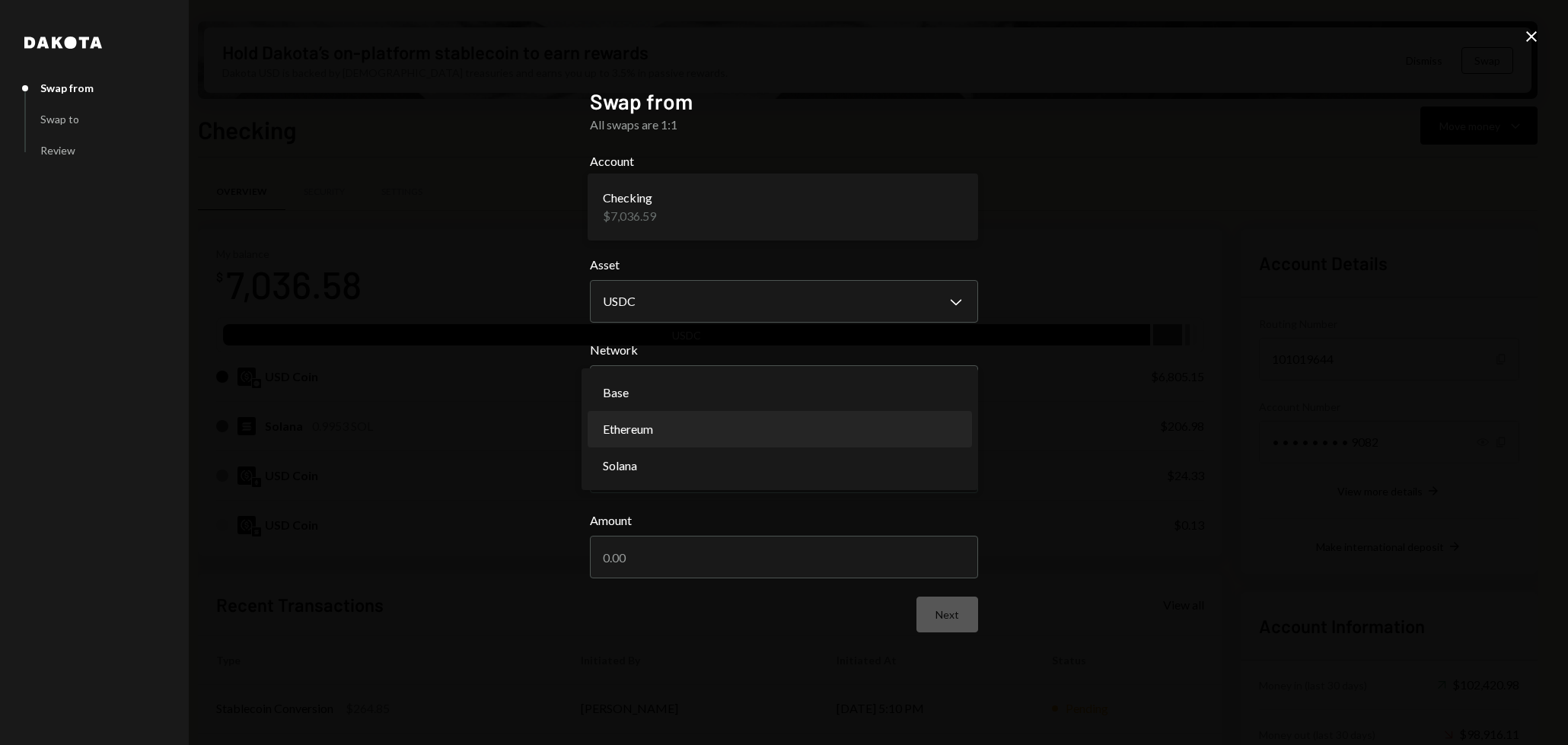
select select "**********"
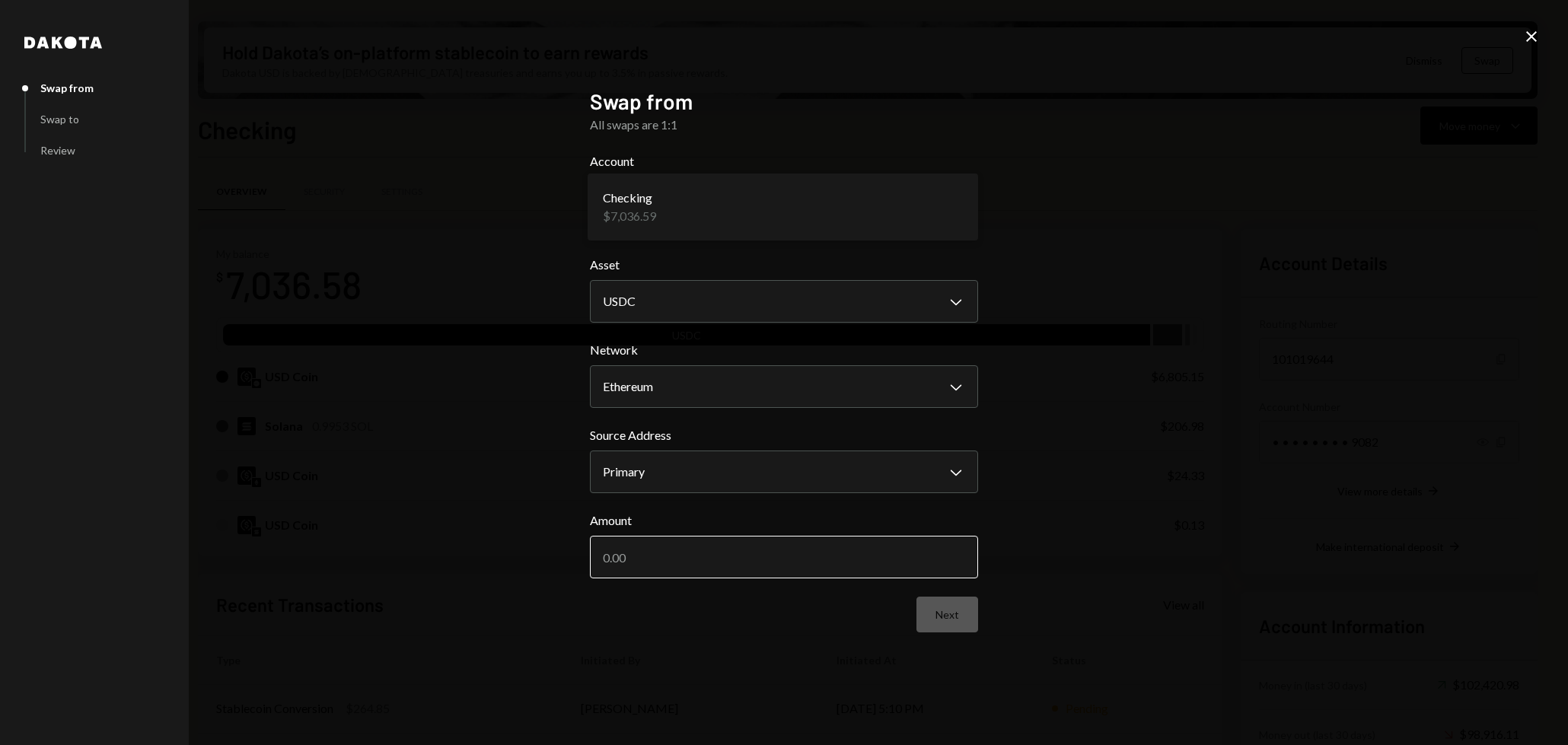
click at [779, 562] on input "Amount" at bounding box center [784, 557] width 388 height 42
click at [1535, 37] on icon "Close" at bounding box center [1530, 36] width 18 height 18
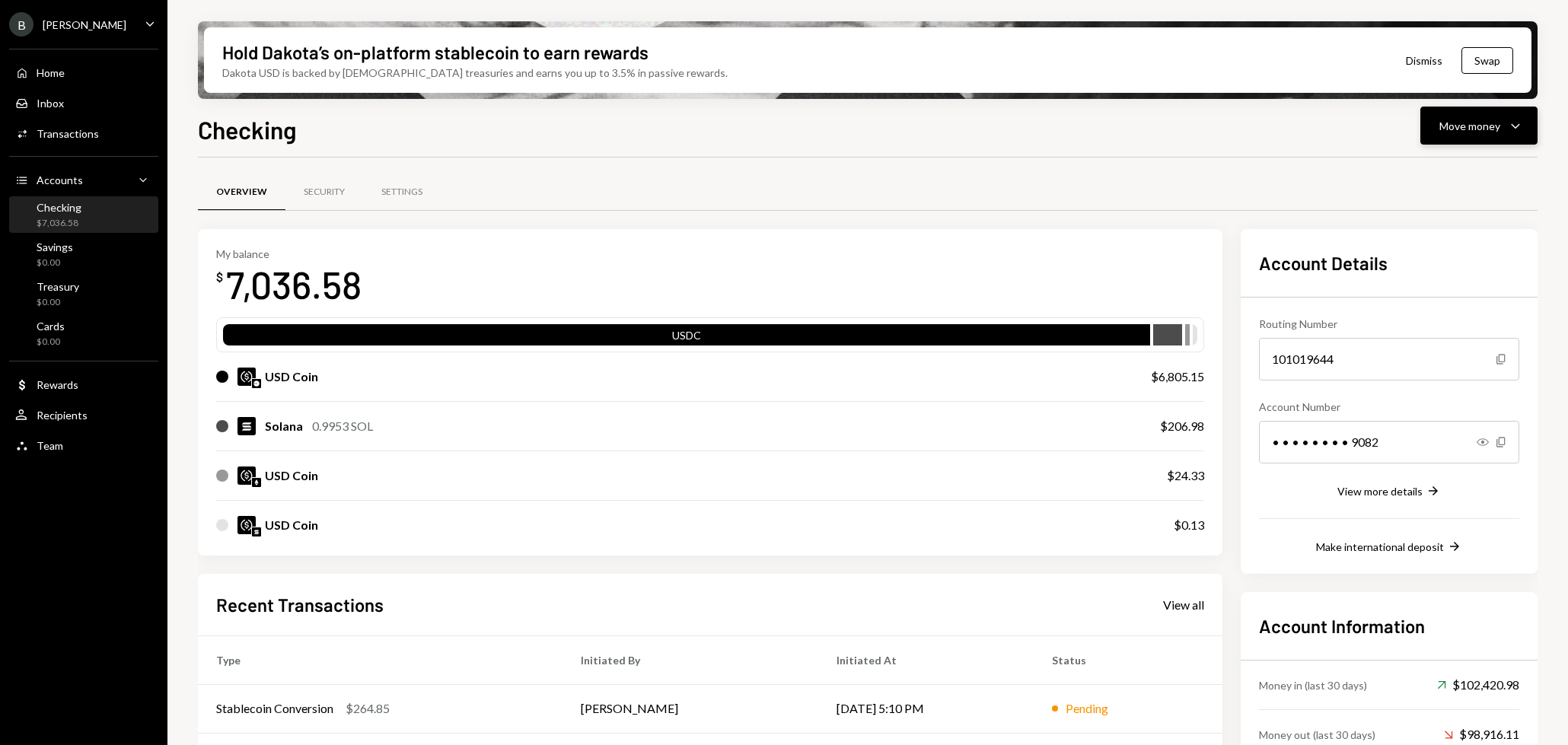
click at [1478, 130] on div "Move money" at bounding box center [1469, 126] width 60 height 16
click at [1432, 161] on div "Withdraw Send" at bounding box center [1455, 172] width 152 height 35
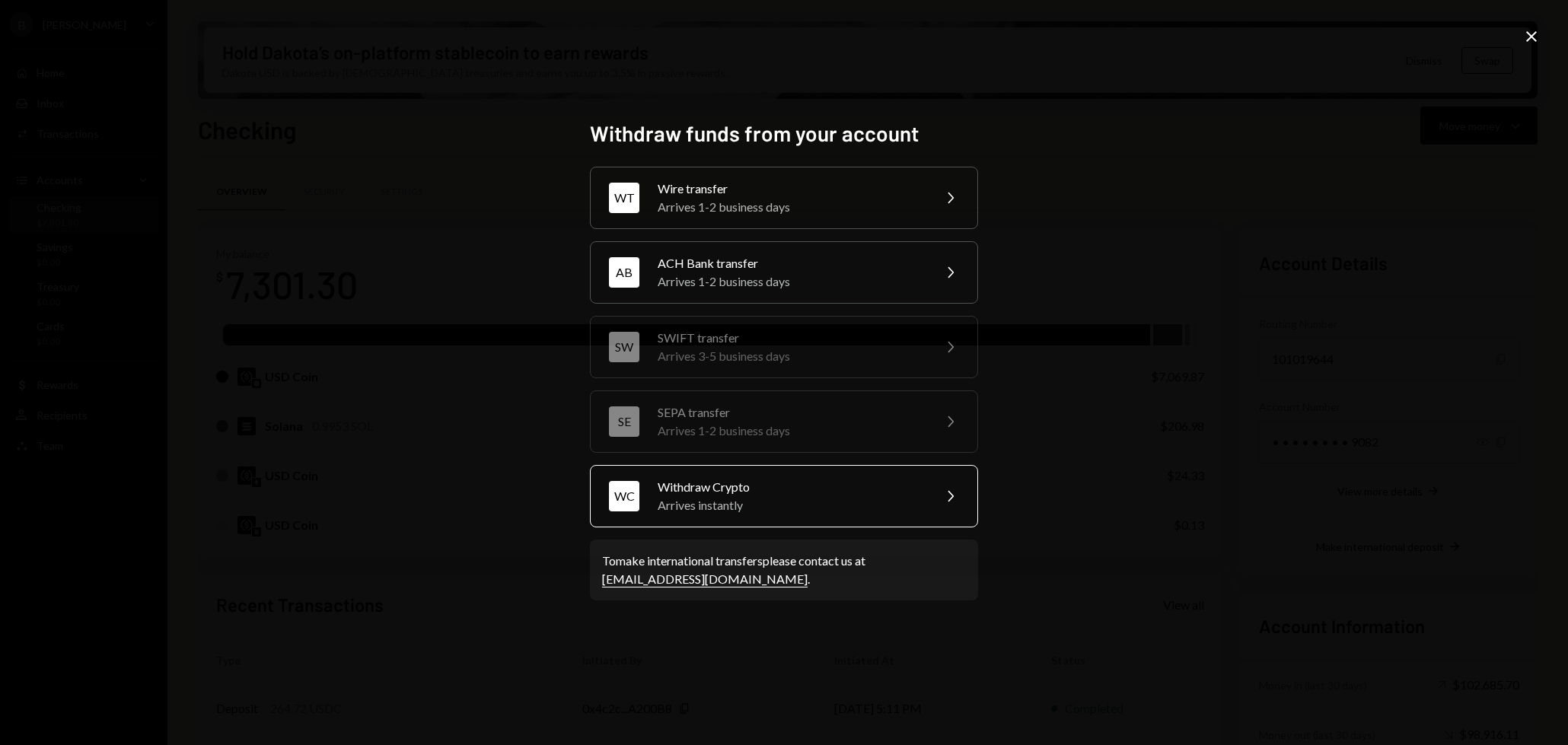
click at [793, 489] on div "Withdraw Crypto" at bounding box center [789, 486] width 265 height 18
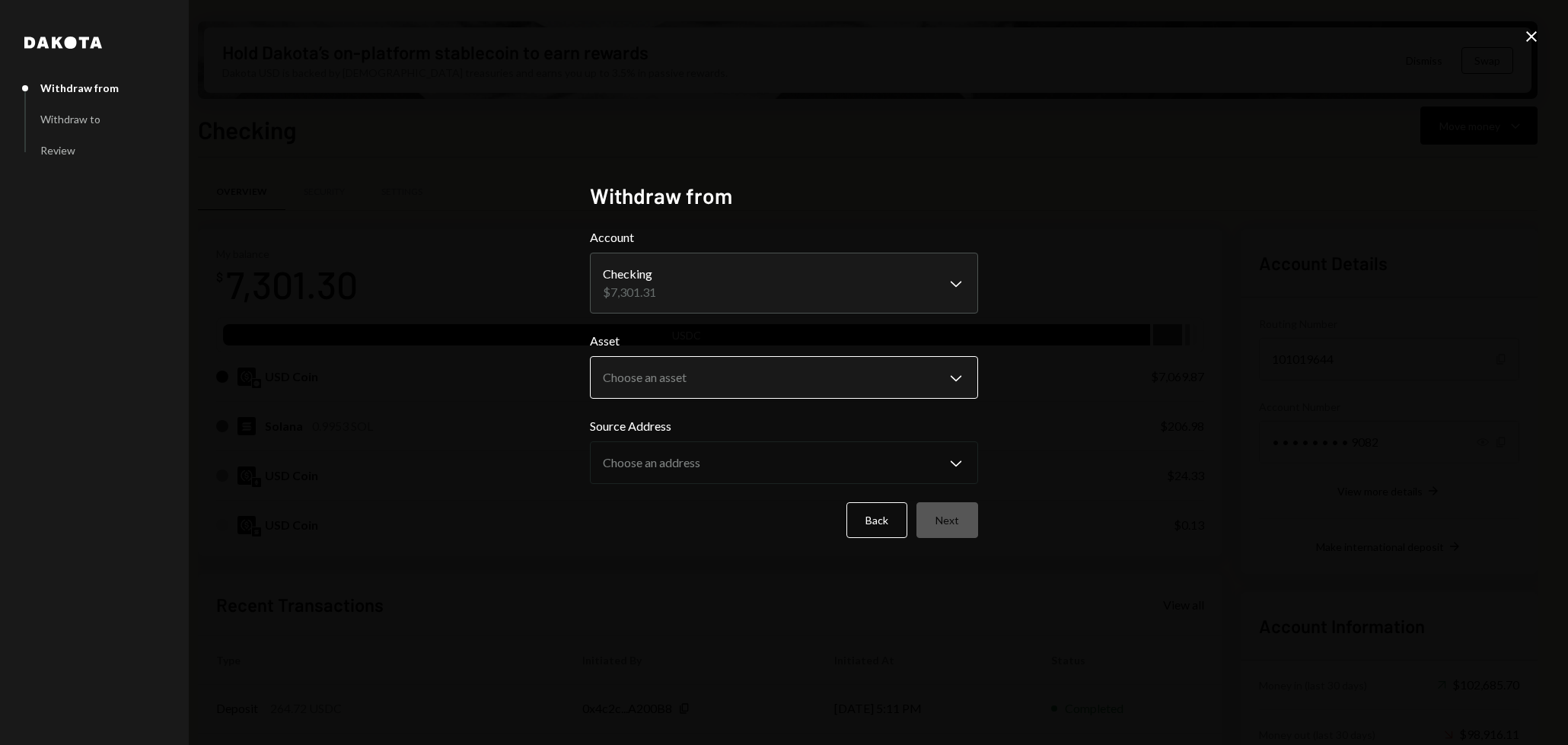
click at [773, 377] on body "B Billy Bets Caret Down Home Home Inbox Inbox Activities Transactions Accounts …" at bounding box center [784, 372] width 1568 height 745
select select "****"
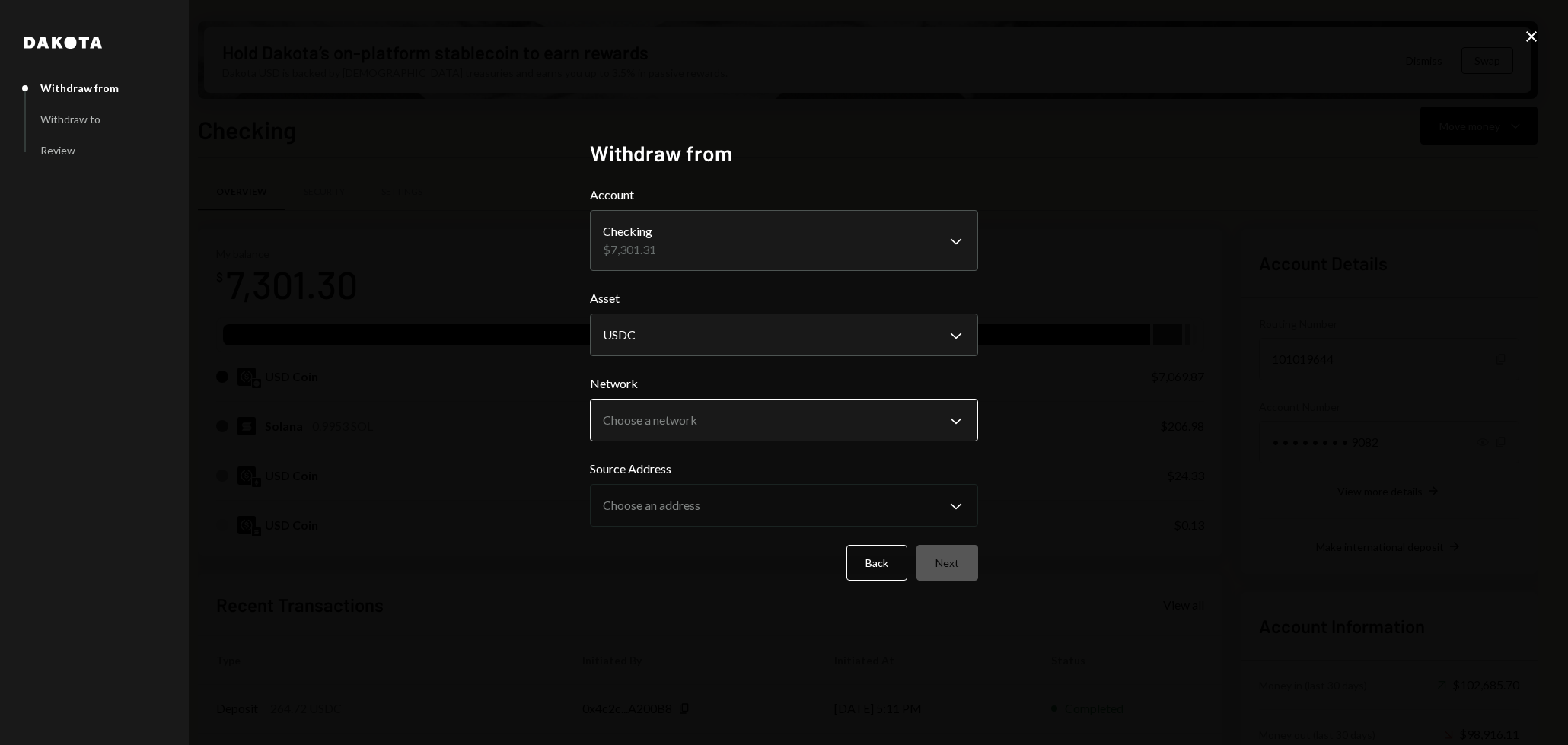
click at [746, 432] on body "B Billy Bets Caret Down Home Home Inbox Inbox Activities Transactions Accounts …" at bounding box center [784, 372] width 1568 height 745
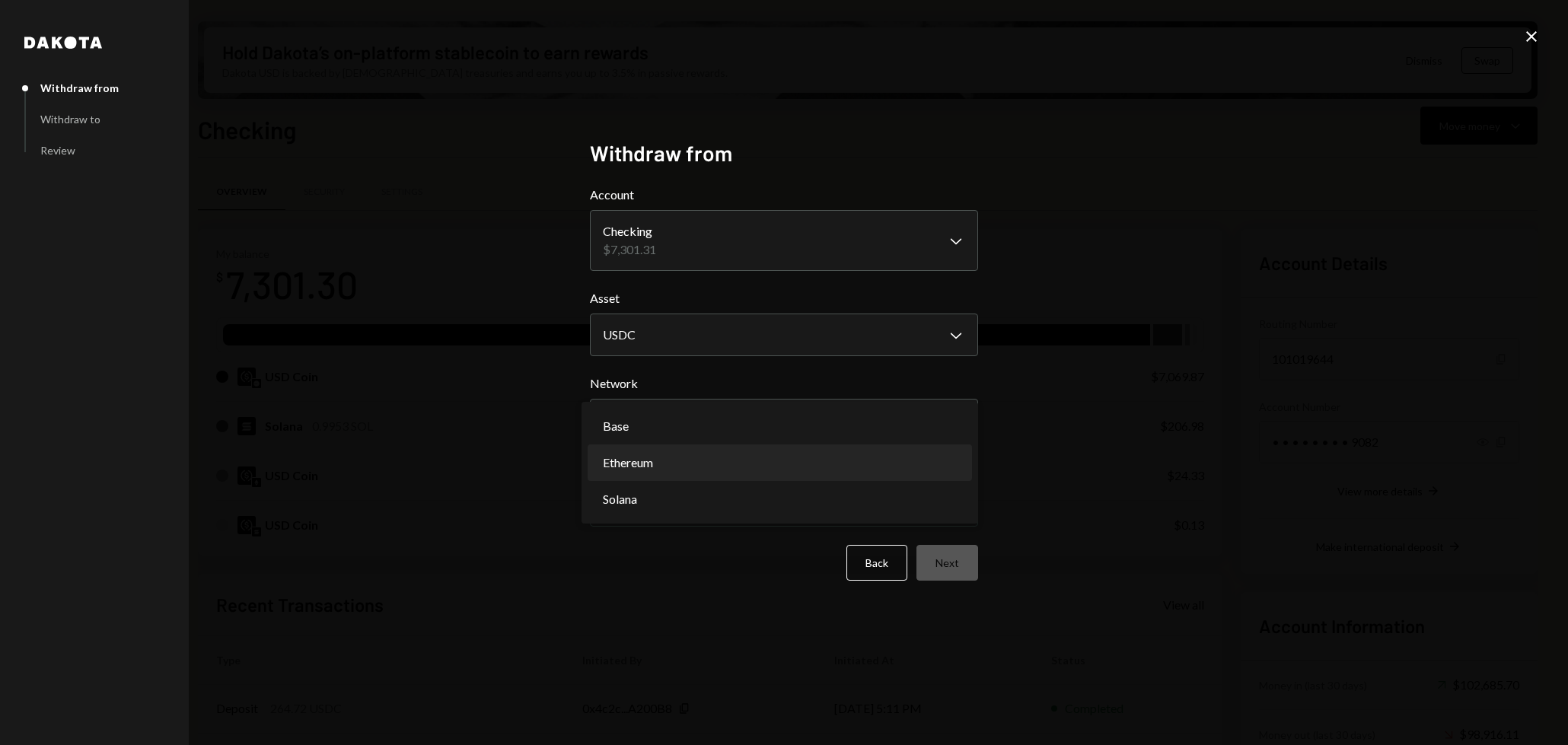
select select "**********"
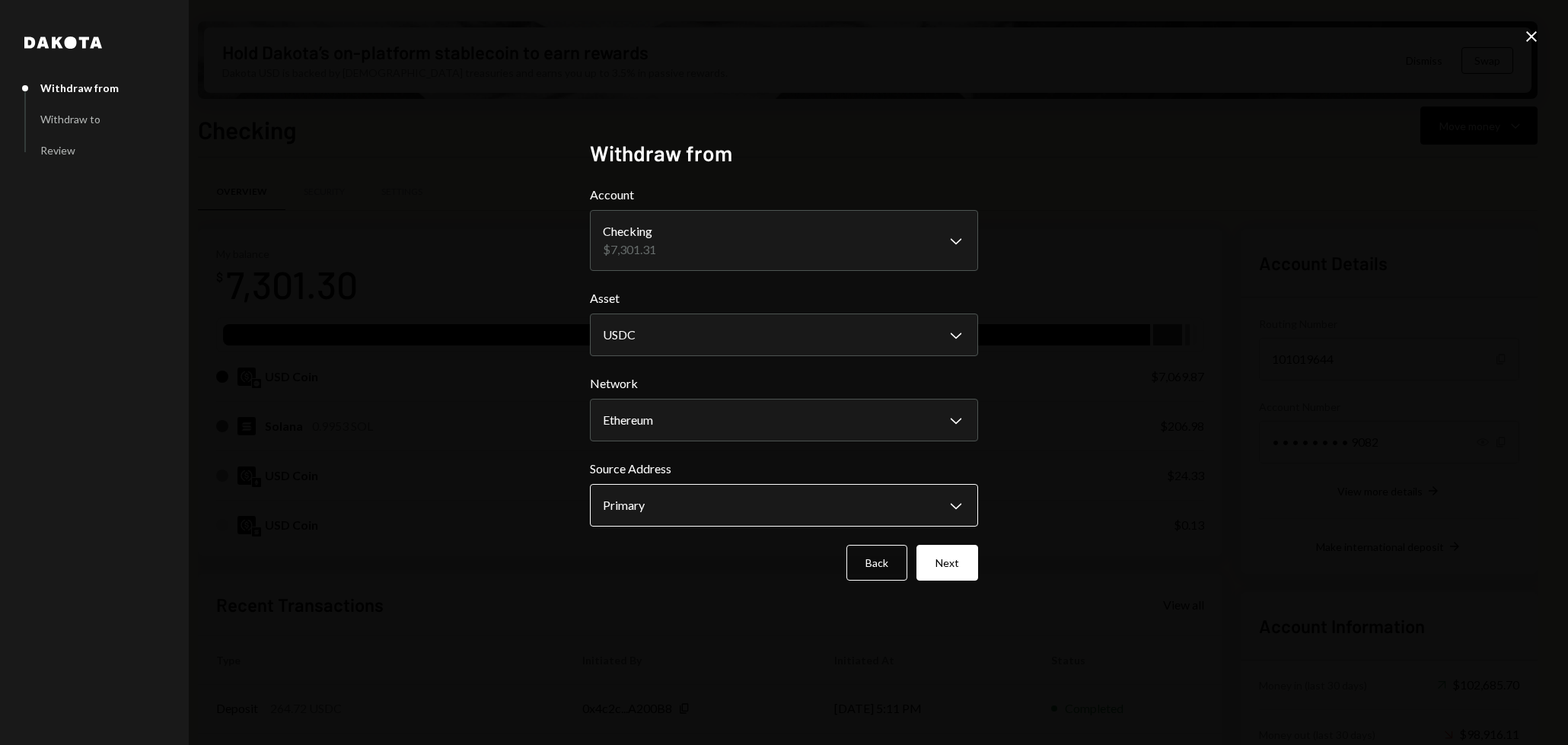
click at [733, 503] on body "B Billy Bets Caret Down Home Home Inbox Inbox Activities Transactions Accounts …" at bounding box center [784, 372] width 1568 height 745
click at [796, 511] on body "B Billy Bets Caret Down Home Home Inbox Inbox Activities Transactions Accounts …" at bounding box center [784, 372] width 1568 height 745
click at [946, 567] on button "Next" at bounding box center [947, 563] width 61 height 36
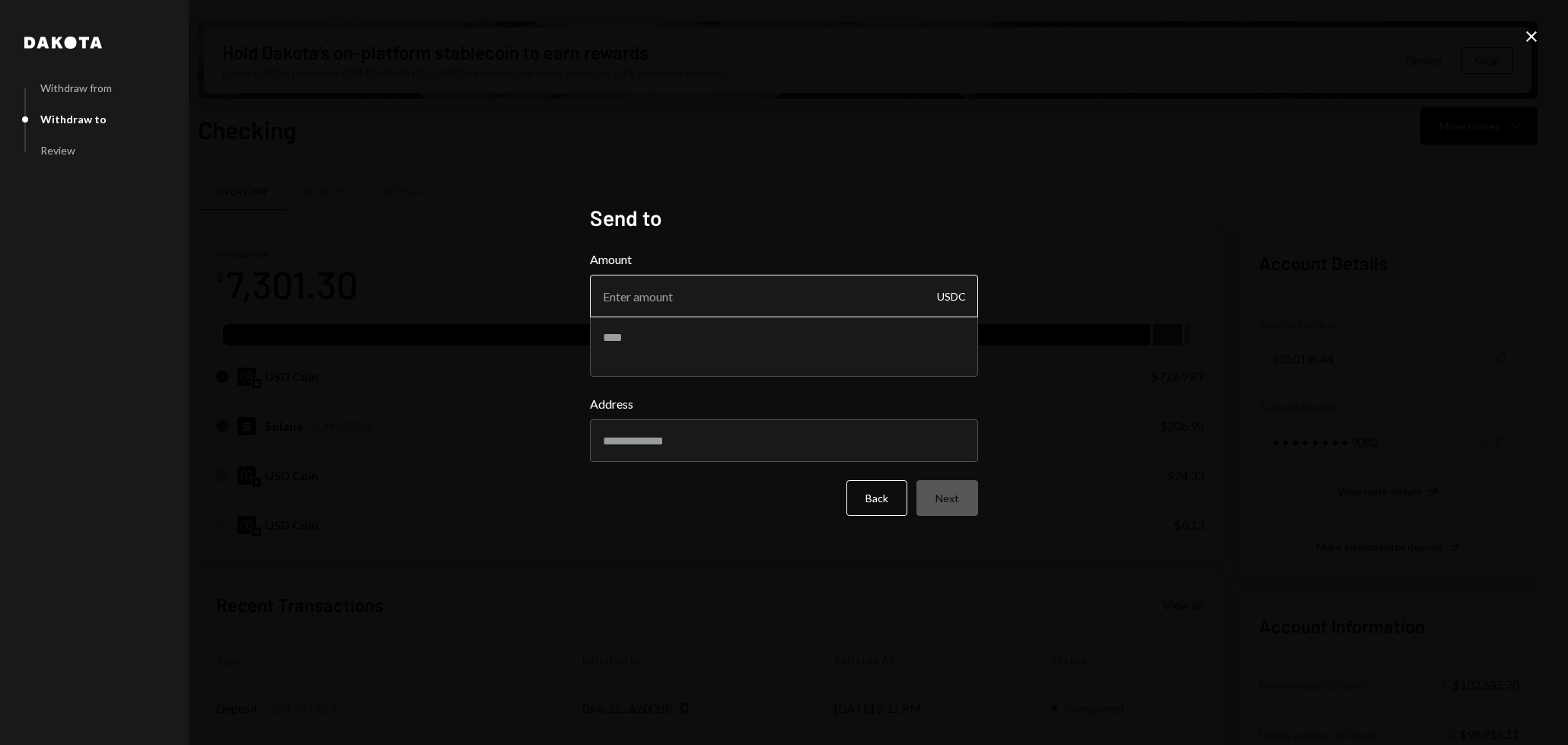
click at [741, 304] on input "Amount" at bounding box center [784, 296] width 388 height 42
type input "24.3279"
click at [704, 444] on input "Address" at bounding box center [784, 441] width 388 height 42
paste input "**********"
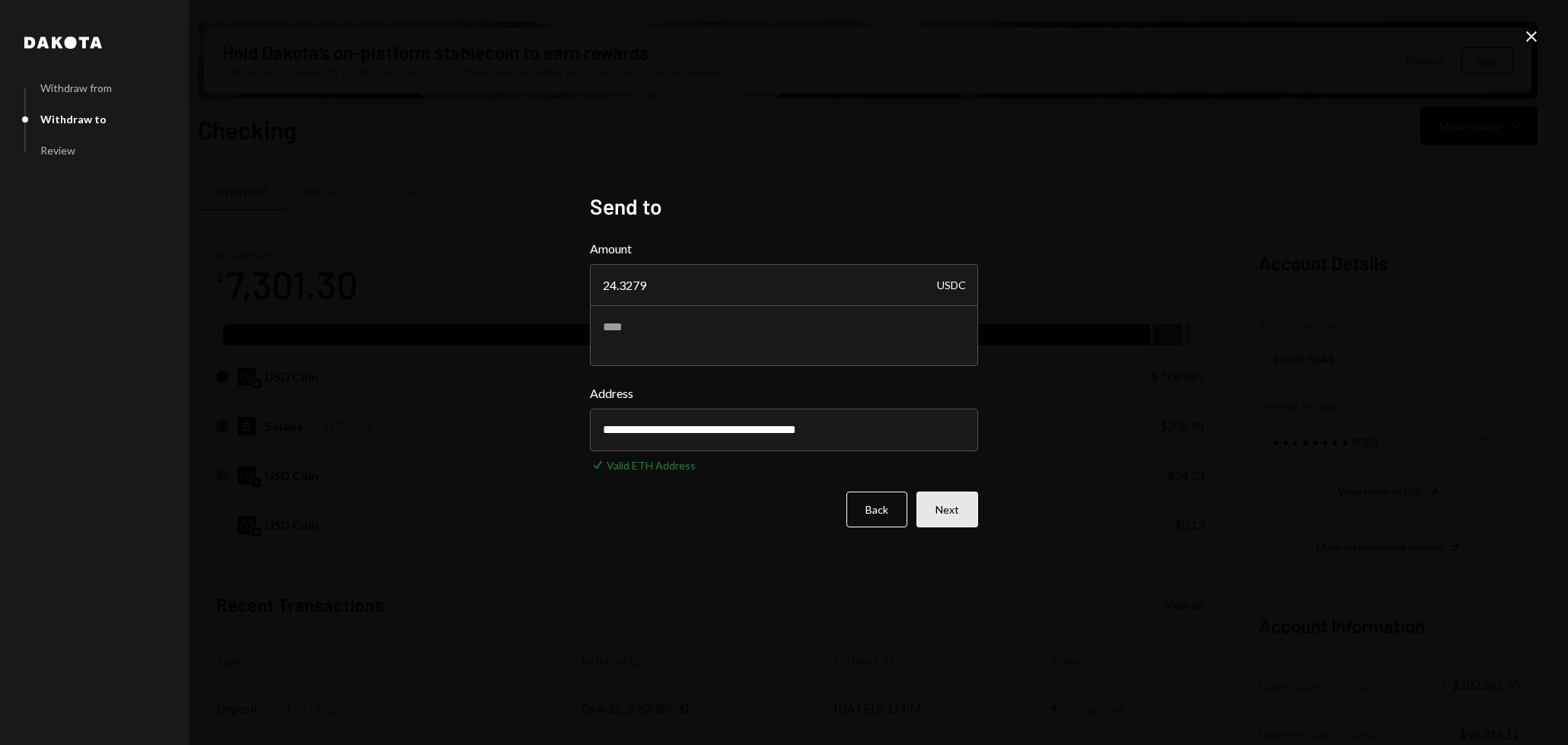
type input "**********"
click at [946, 508] on button "Next" at bounding box center [947, 510] width 61 height 36
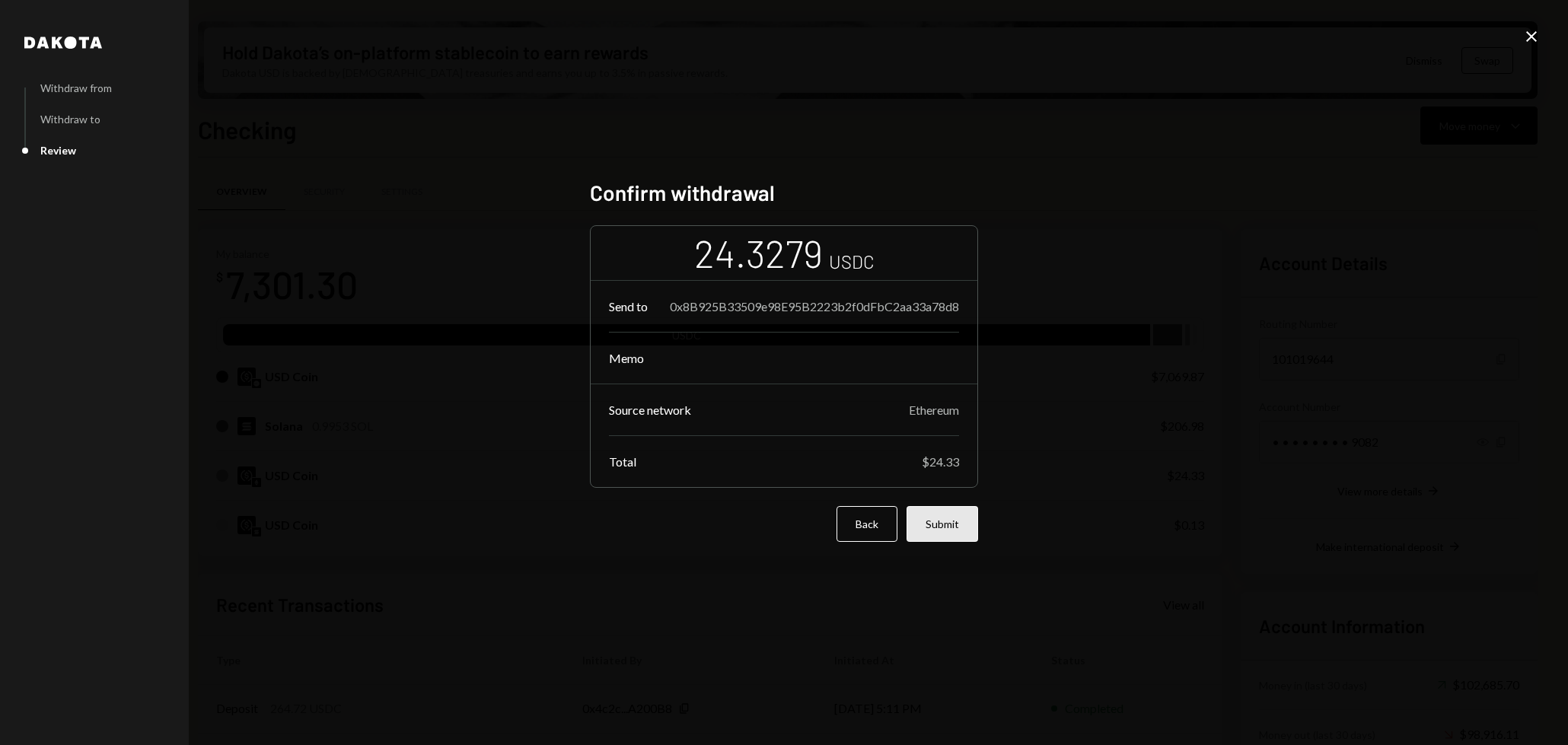
click at [943, 527] on button "Submit" at bounding box center [942, 524] width 71 height 36
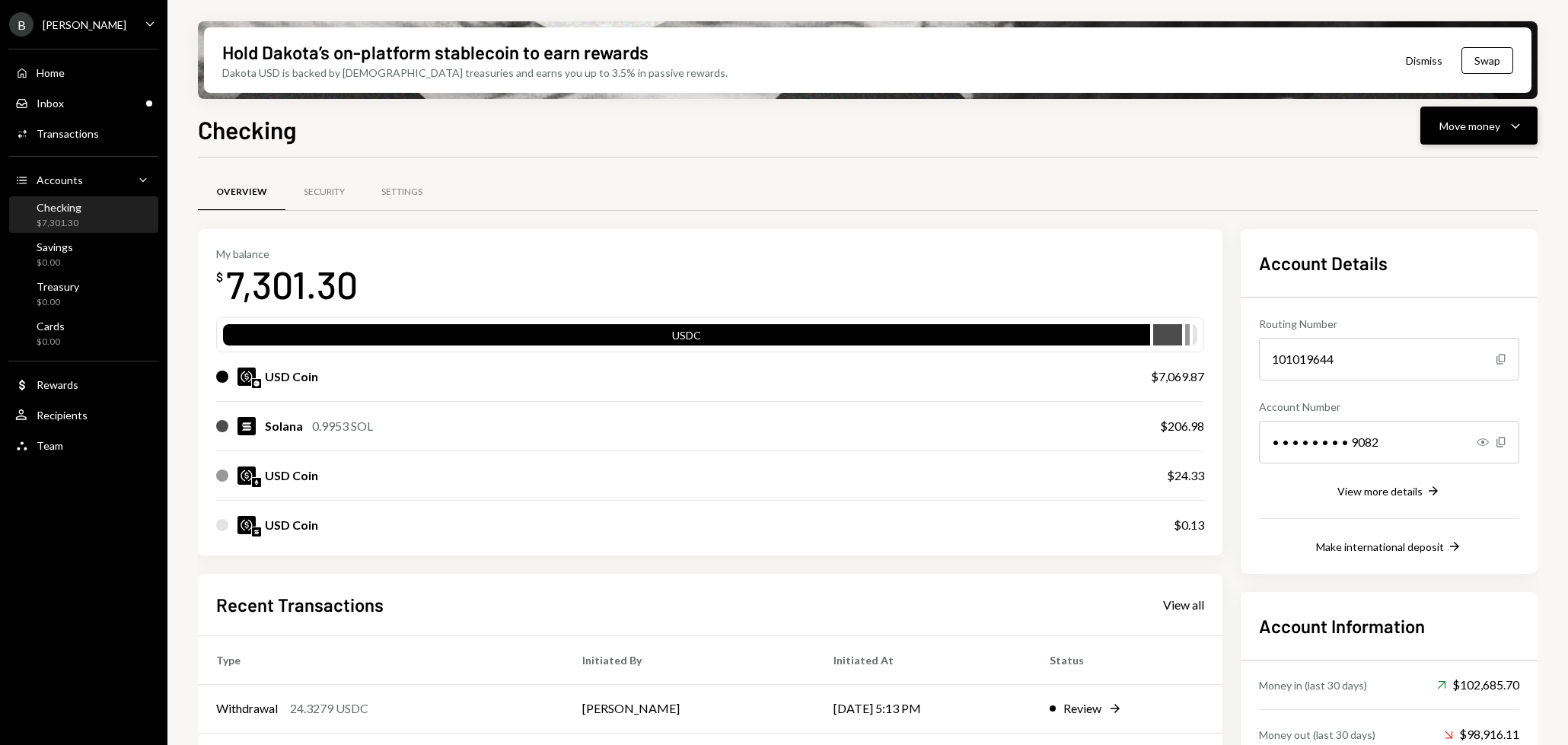
click at [1497, 126] on div "Move money" at bounding box center [1469, 126] width 60 height 16
click at [1454, 207] on div "Transfer" at bounding box center [1466, 206] width 111 height 16
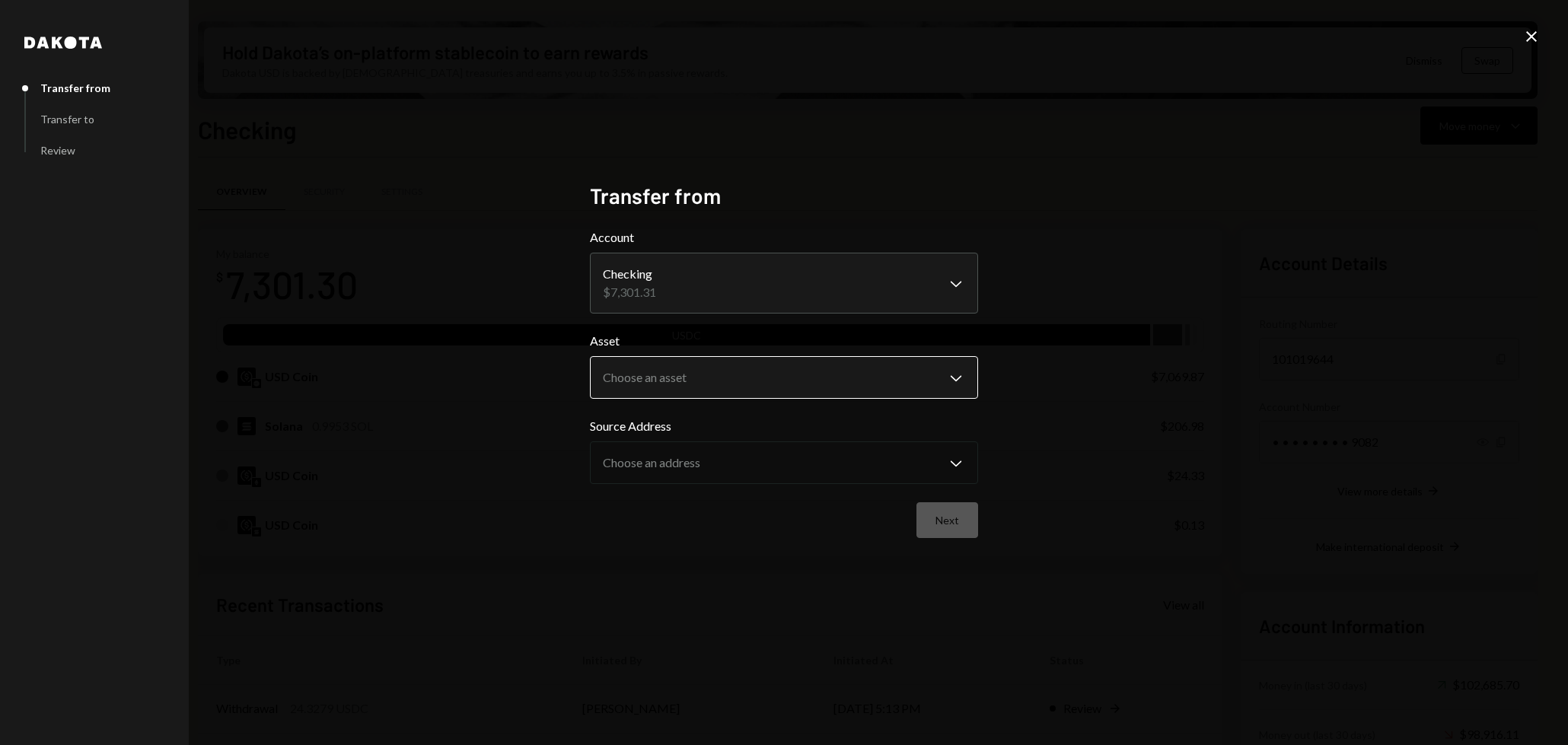
click at [782, 384] on body "B Billy Bets Caret Down Home Home Inbox Inbox Activities Transactions Accounts …" at bounding box center [784, 372] width 1568 height 745
click at [1538, 32] on icon "Close" at bounding box center [1530, 36] width 18 height 18
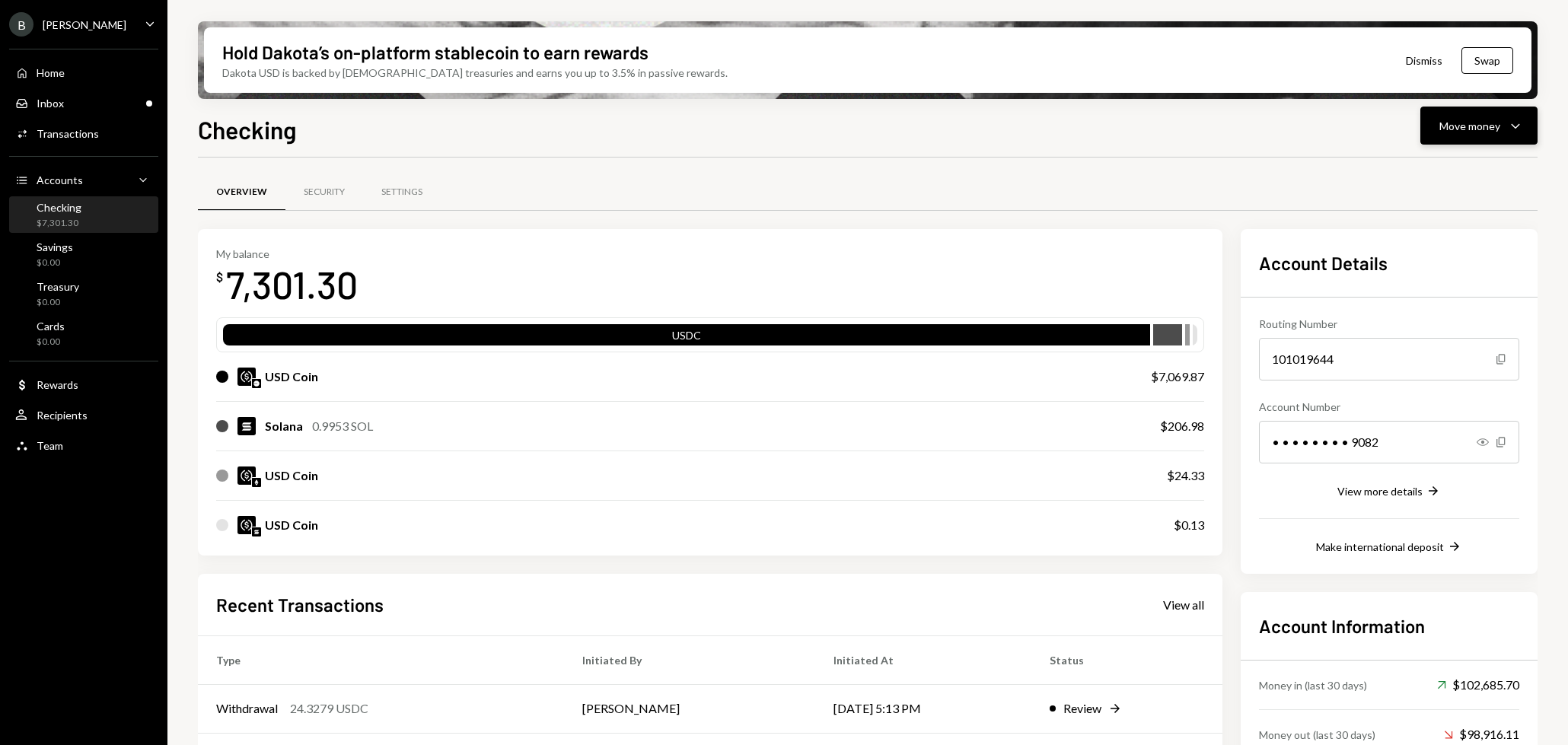
click at [1475, 134] on div "Move money Caret Down" at bounding box center [1478, 125] width 79 height 18
click at [1450, 178] on div "Send" at bounding box center [1466, 171] width 111 height 16
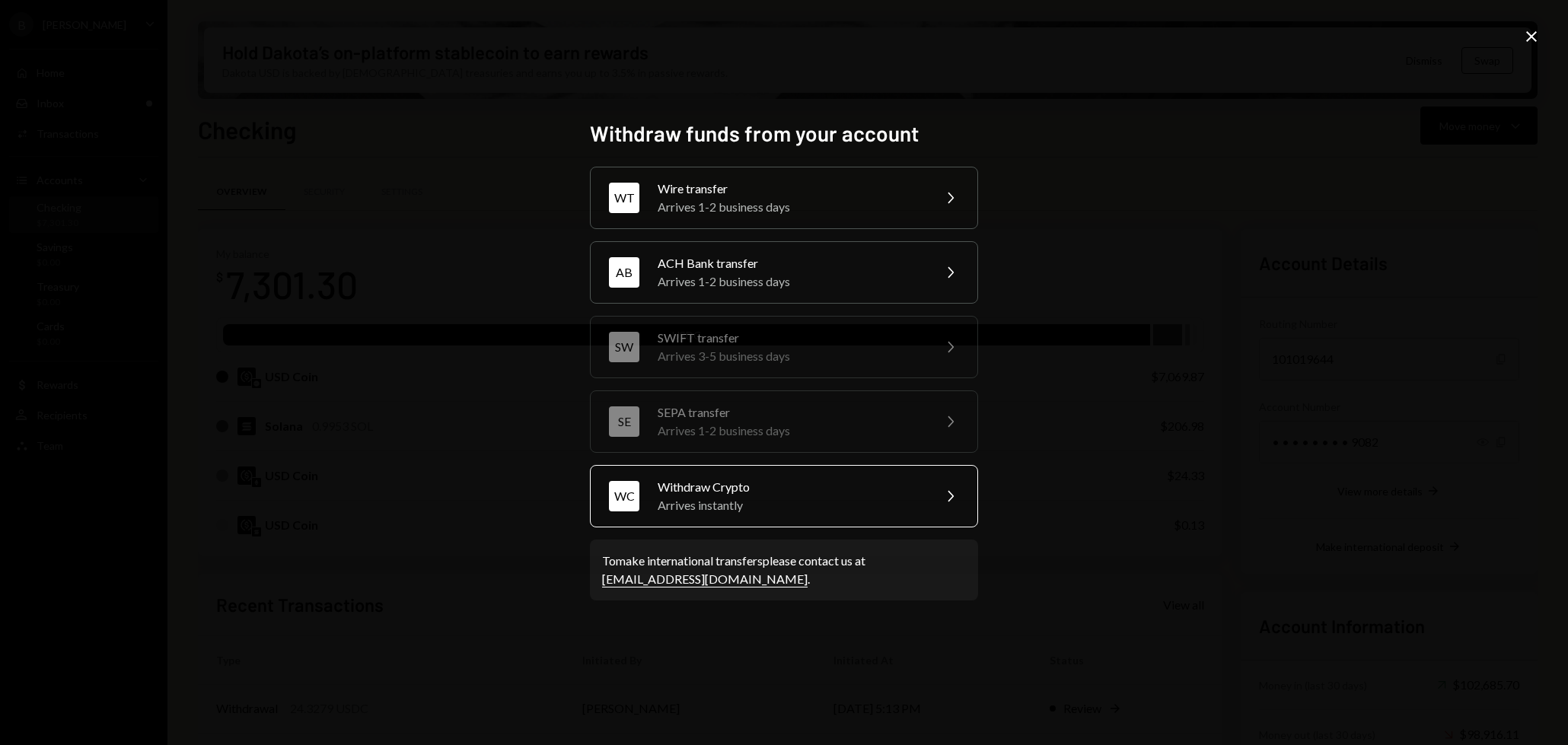
click at [844, 499] on div "Arrives instantly" at bounding box center [789, 505] width 265 height 18
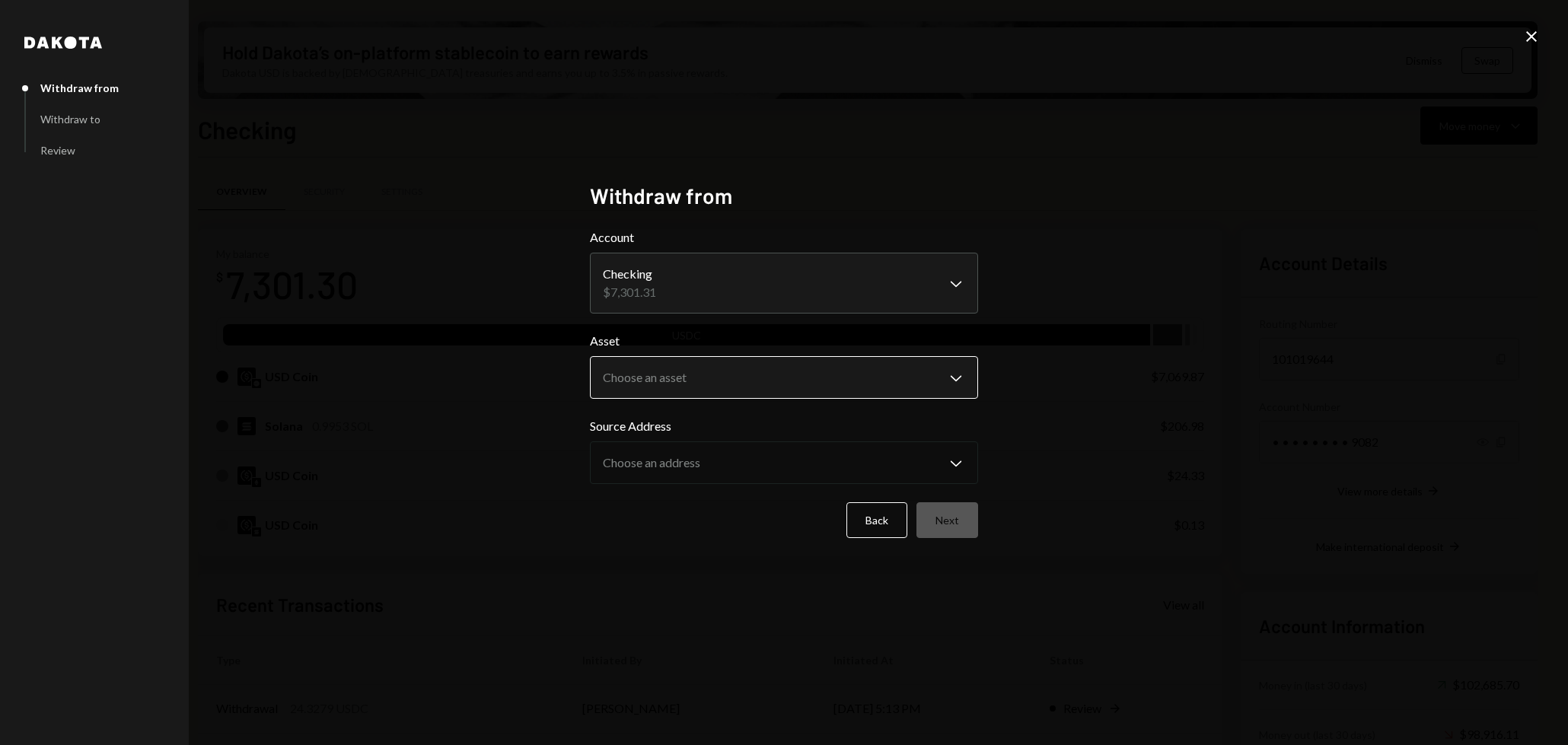
click at [804, 375] on body "B Billy Bets Caret Down Home Home Inbox Inbox Activities Transactions Accounts …" at bounding box center [784, 372] width 1568 height 745
select select "****"
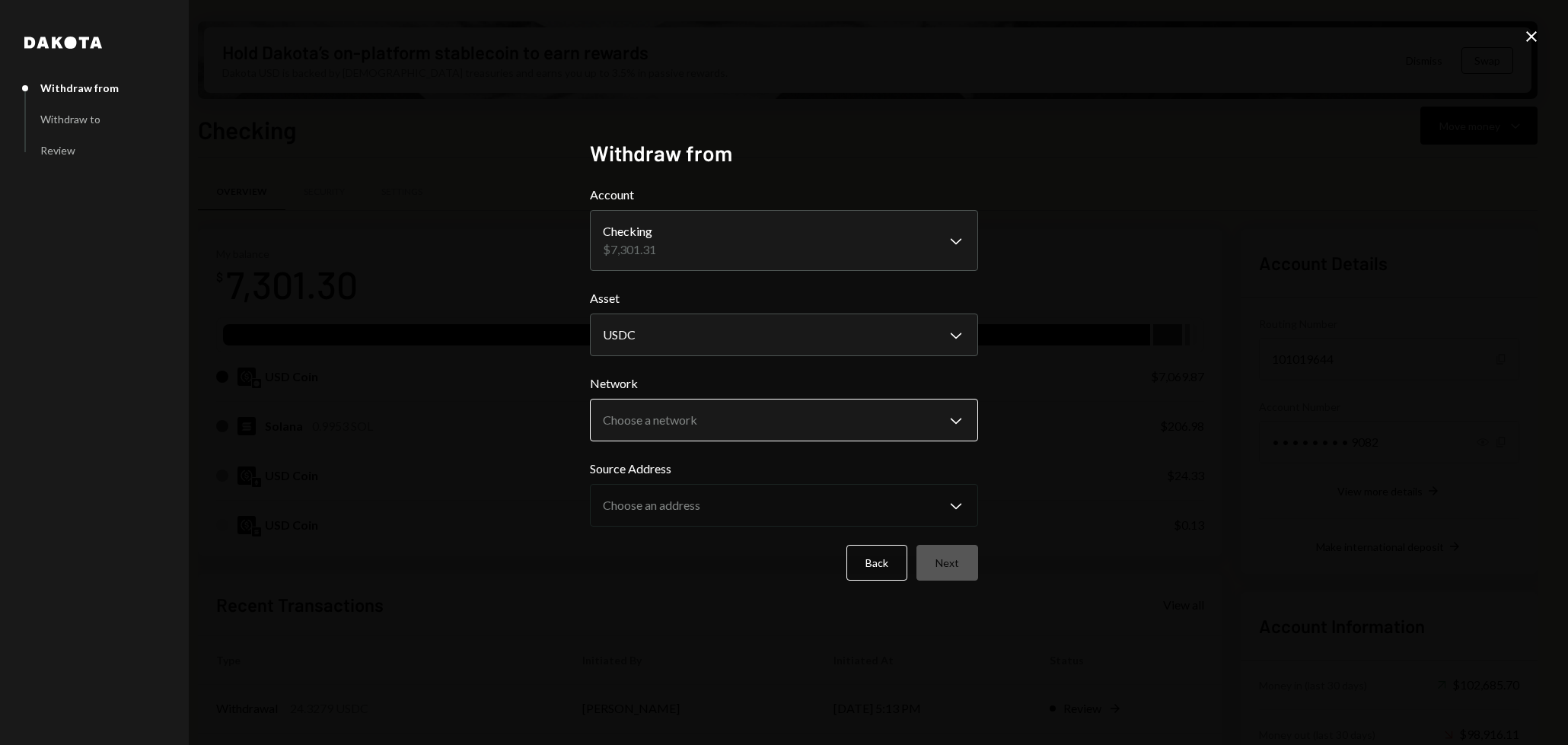
click at [779, 438] on body "B Billy Bets Caret Down Home Home Inbox Inbox Activities Transactions Accounts …" at bounding box center [784, 372] width 1568 height 745
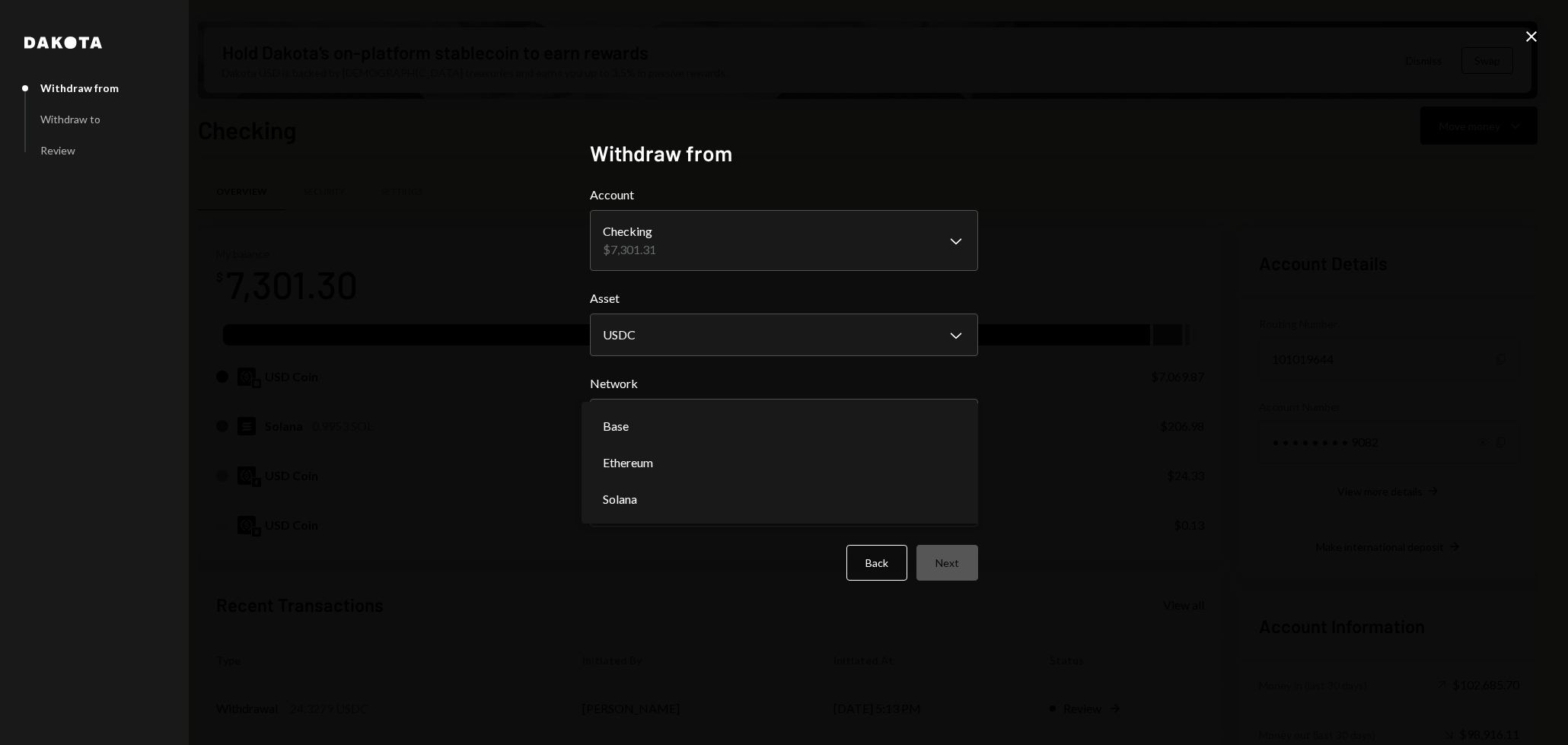
click at [1136, 380] on div "**********" at bounding box center [784, 372] width 1568 height 745
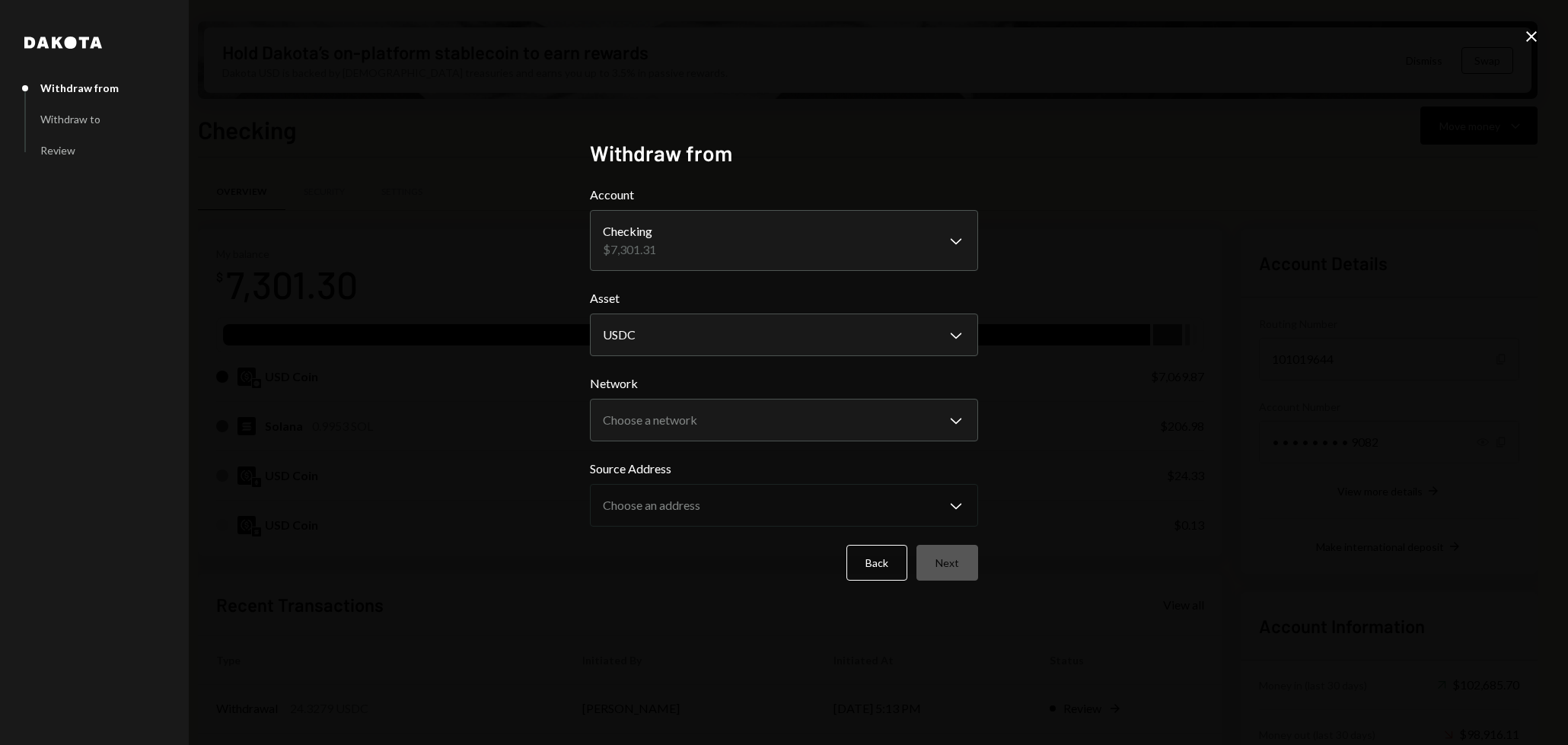
click at [1526, 42] on icon "Close" at bounding box center [1530, 36] width 18 height 18
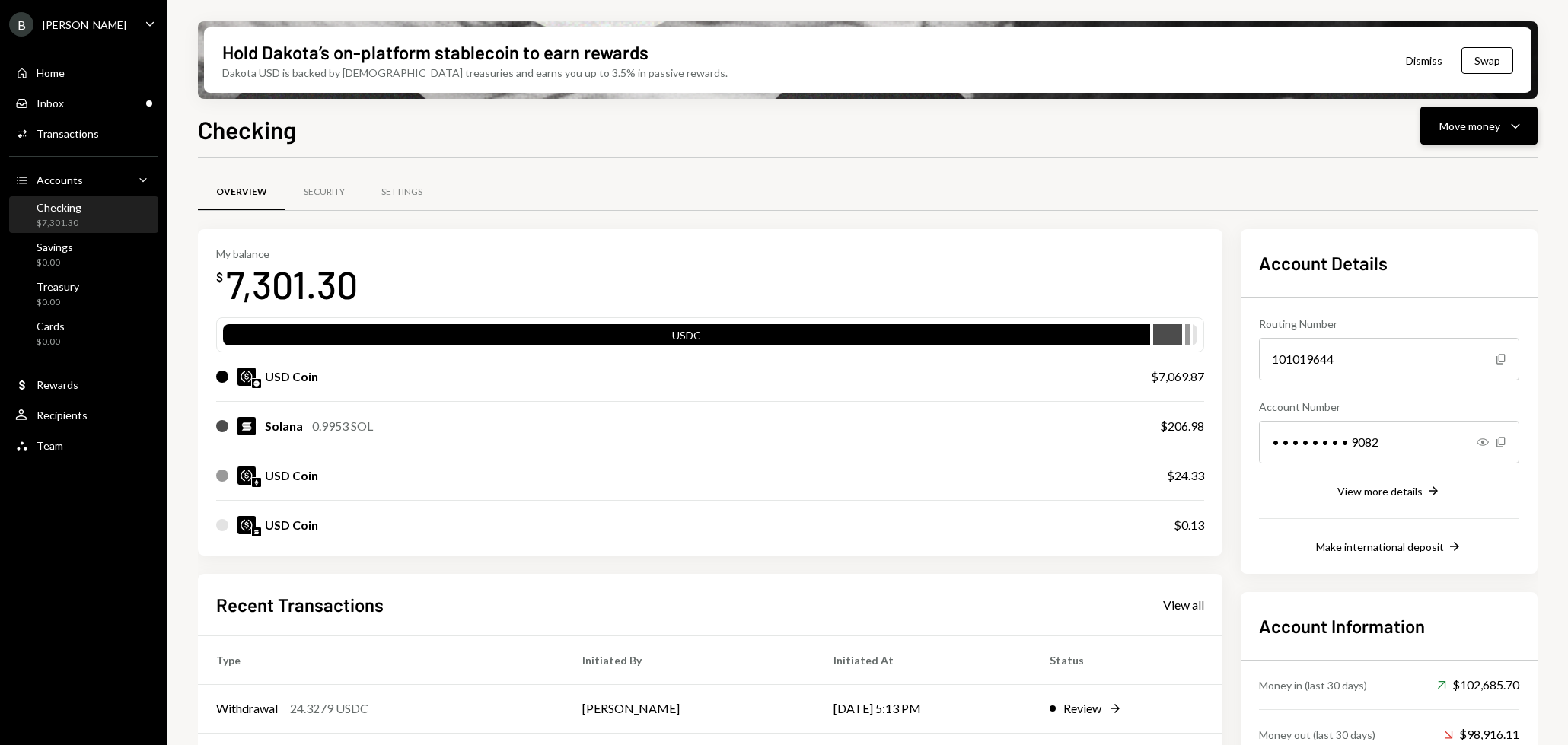
click at [1471, 128] on div "Move money" at bounding box center [1469, 126] width 60 height 16
click at [1427, 171] on div "Send" at bounding box center [1466, 171] width 111 height 16
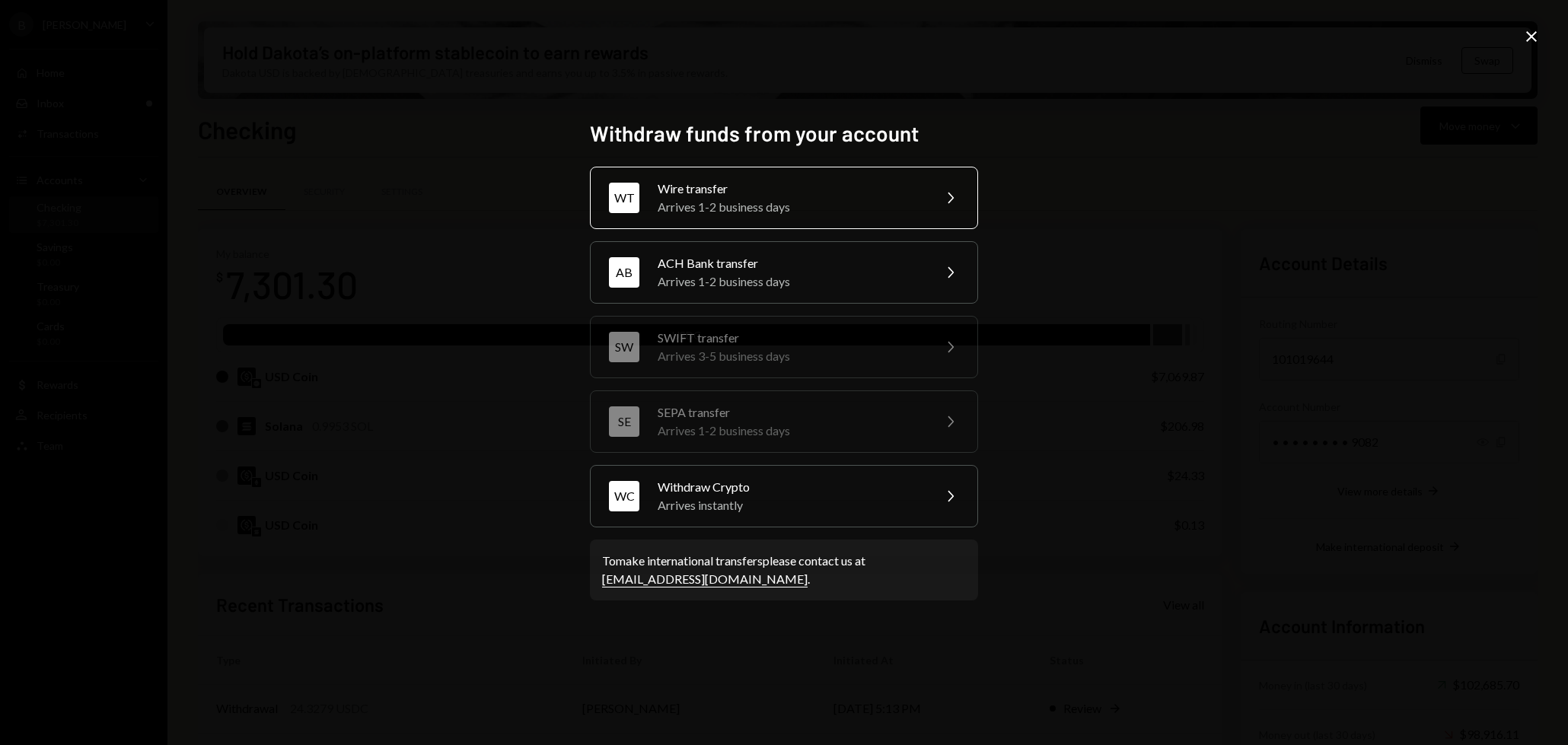
click at [742, 208] on div "Arrives 1-2 business days" at bounding box center [789, 207] width 265 height 18
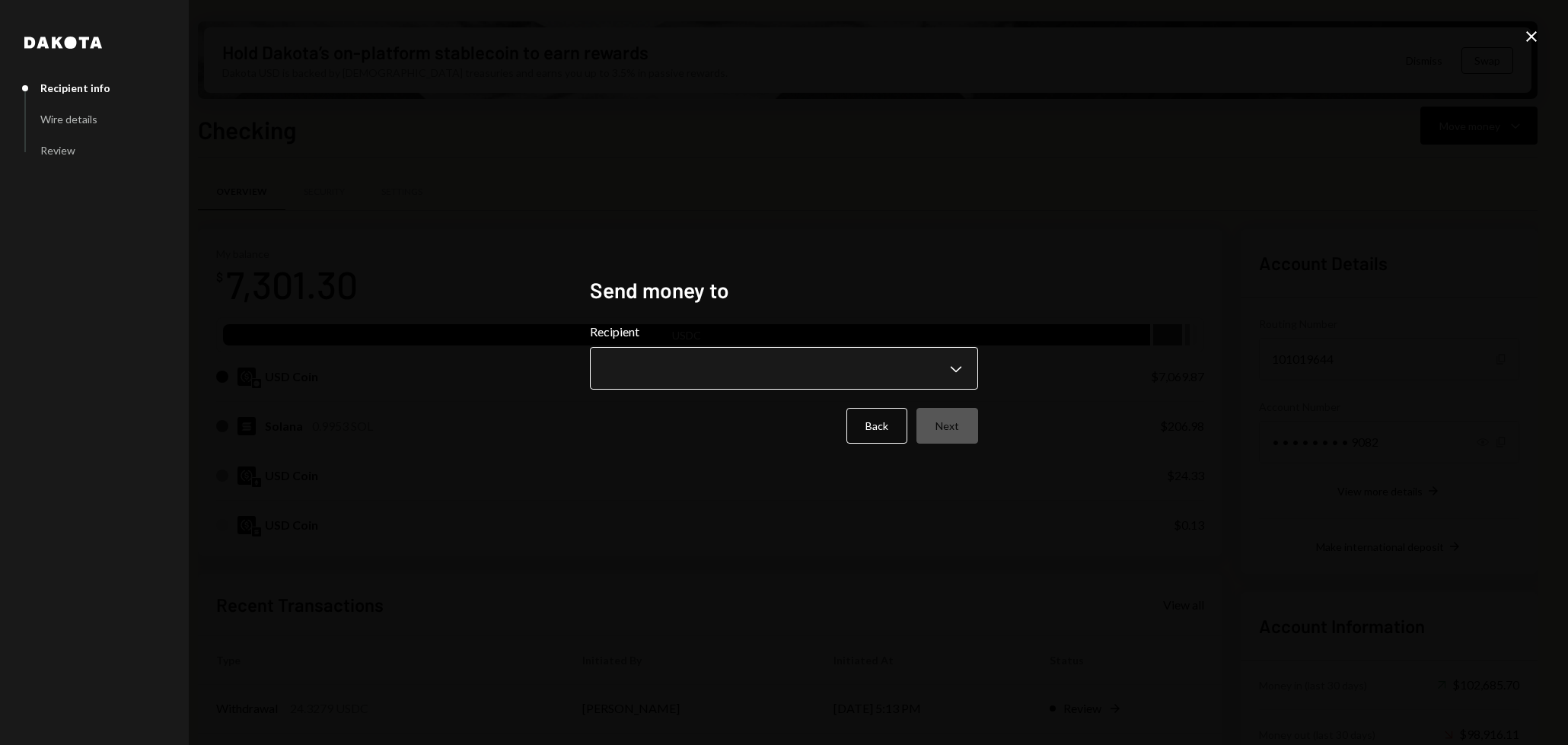
click at [712, 362] on body "B Billy Bets Caret Down Home Home Inbox Inbox Activities Transactions Accounts …" at bounding box center [784, 372] width 1568 height 745
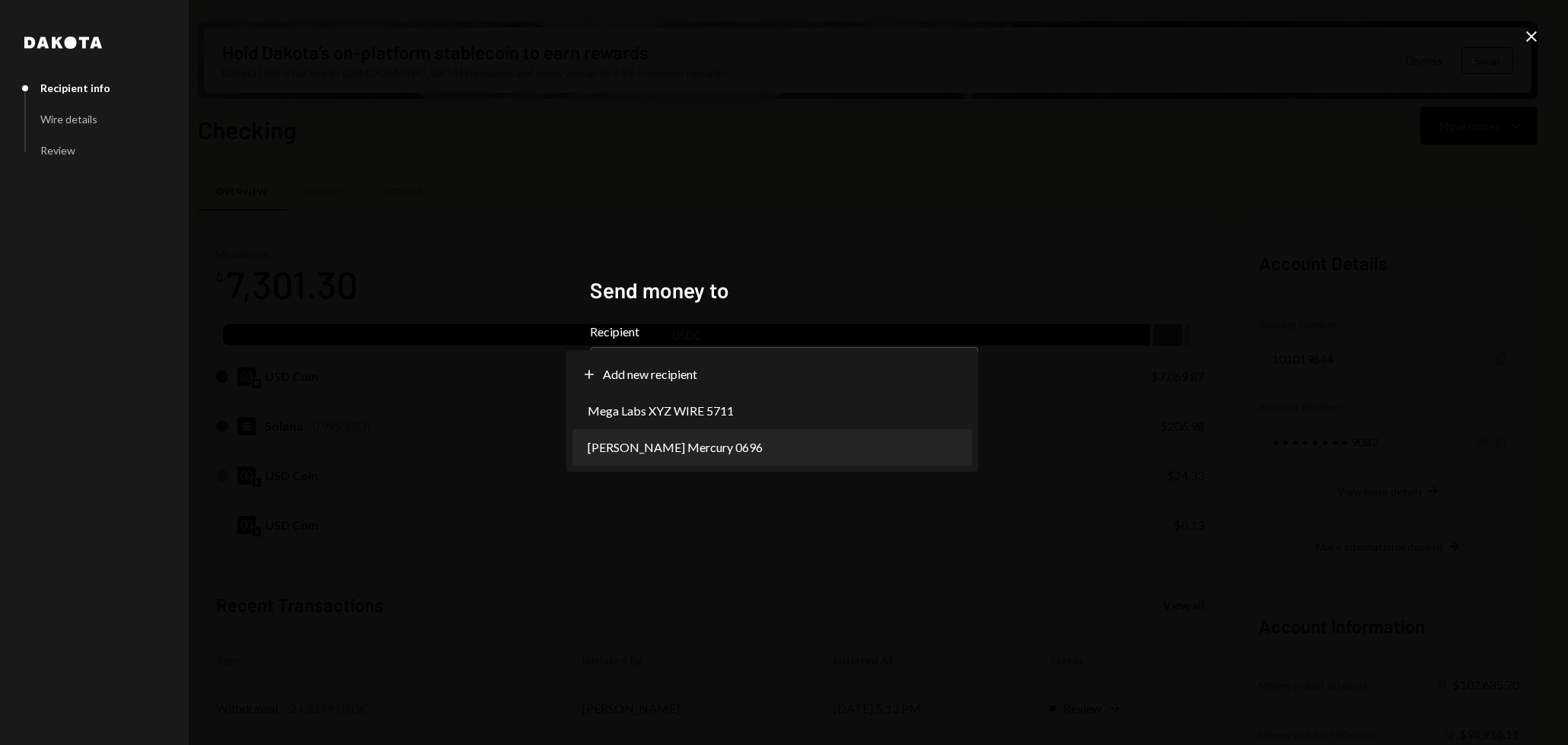
select select "**********"
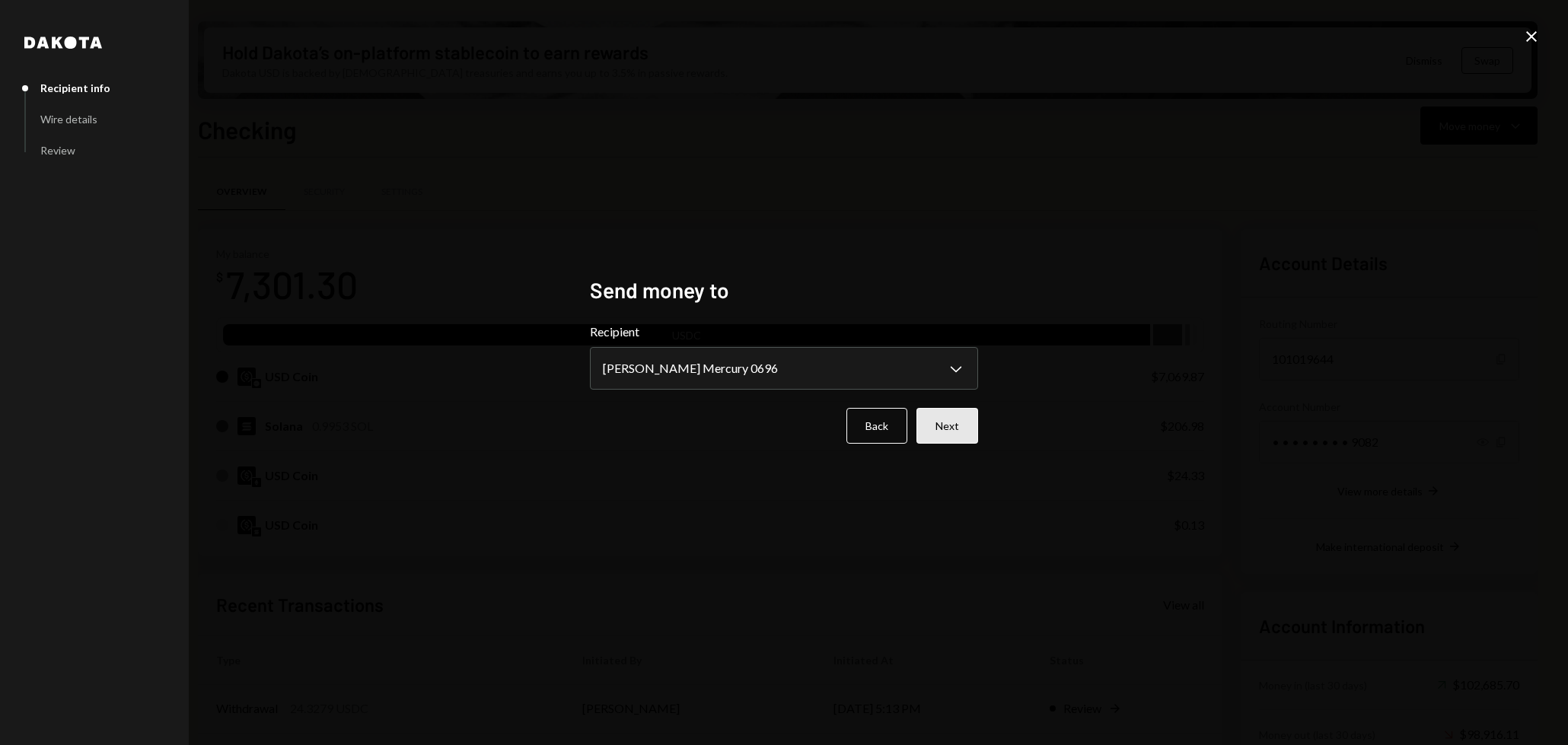
click at [951, 421] on button "Next" at bounding box center [947, 426] width 61 height 36
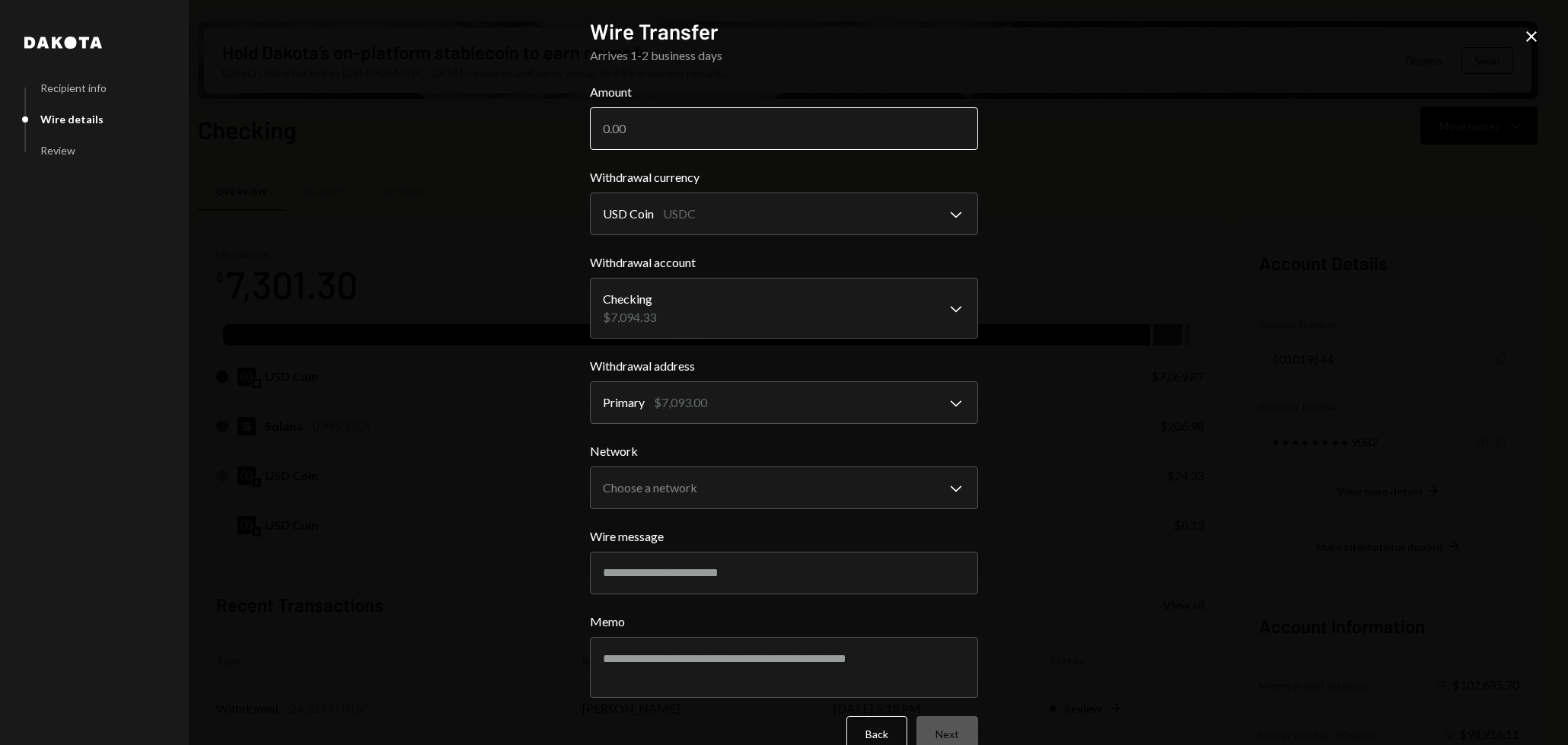
click at [788, 148] on input "Amount" at bounding box center [784, 129] width 388 height 42
type input "5000"
click at [1064, 235] on div "**********" at bounding box center [784, 372] width 1568 height 745
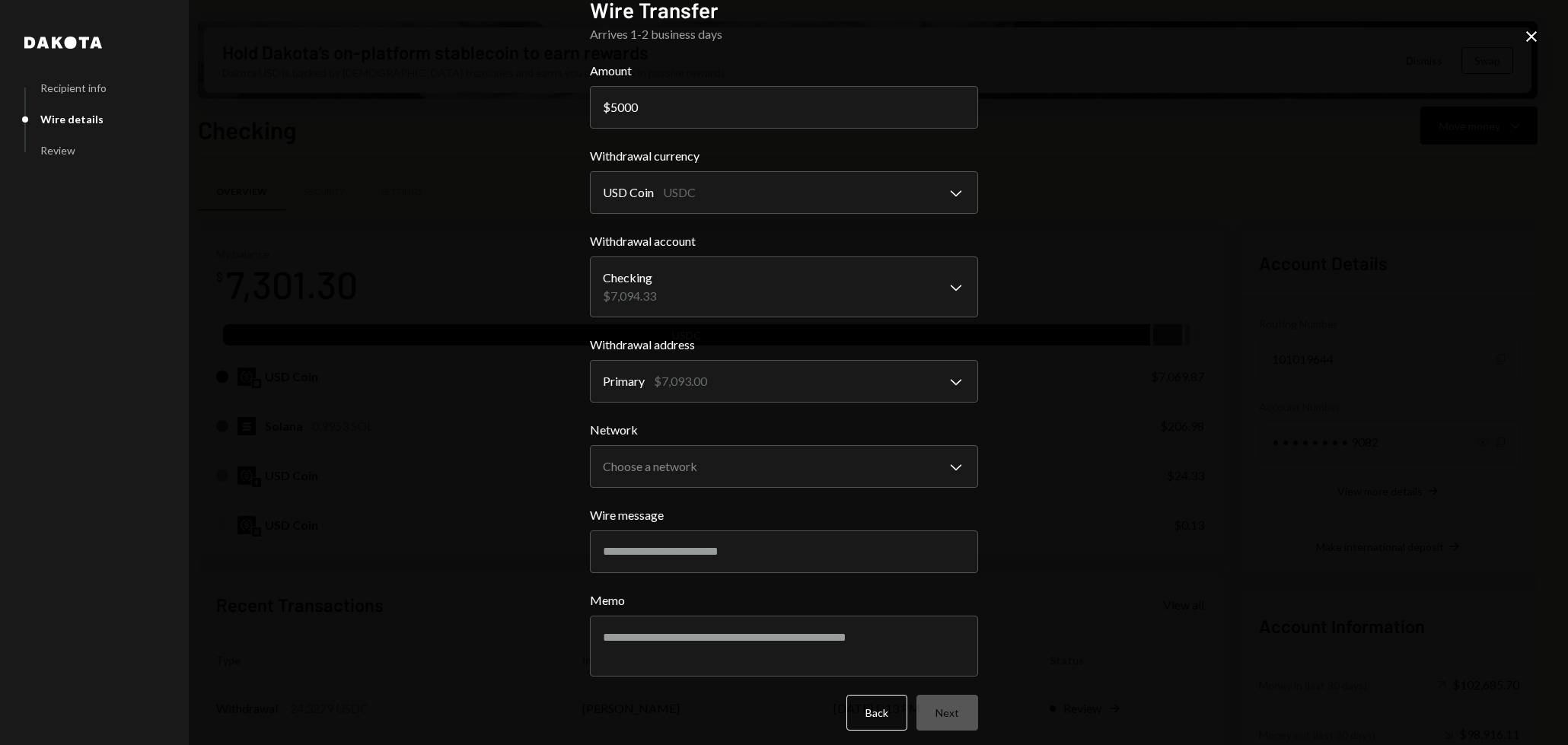
scroll to position [31, 0]
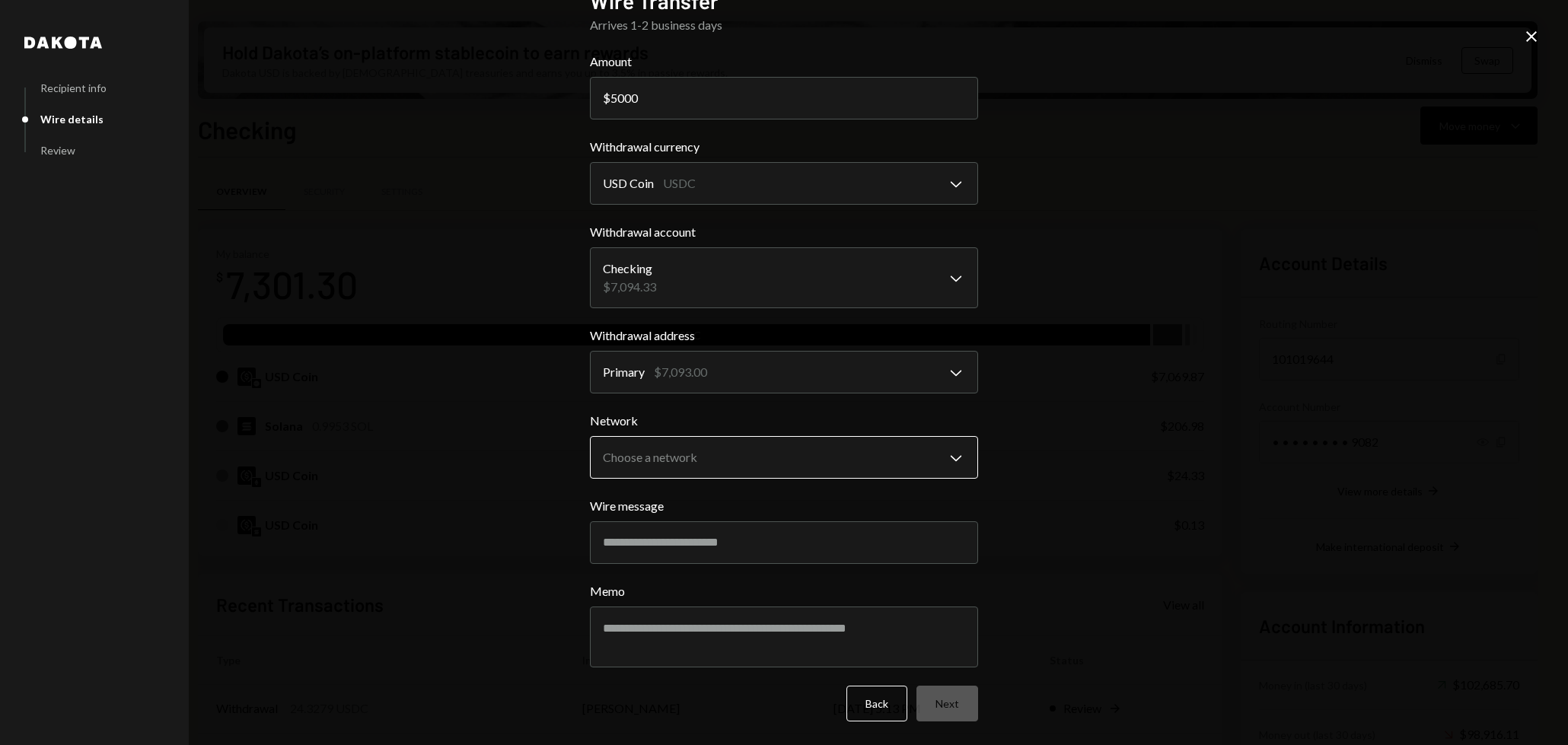
click at [851, 460] on body "B Billy Bets Caret Down Home Home Inbox Inbox Activities Transactions Accounts …" at bounding box center [784, 372] width 1568 height 745
select select "**********"
click at [955, 724] on div "**********" at bounding box center [784, 367] width 388 height 758
click at [949, 711] on button "Next" at bounding box center [947, 704] width 61 height 36
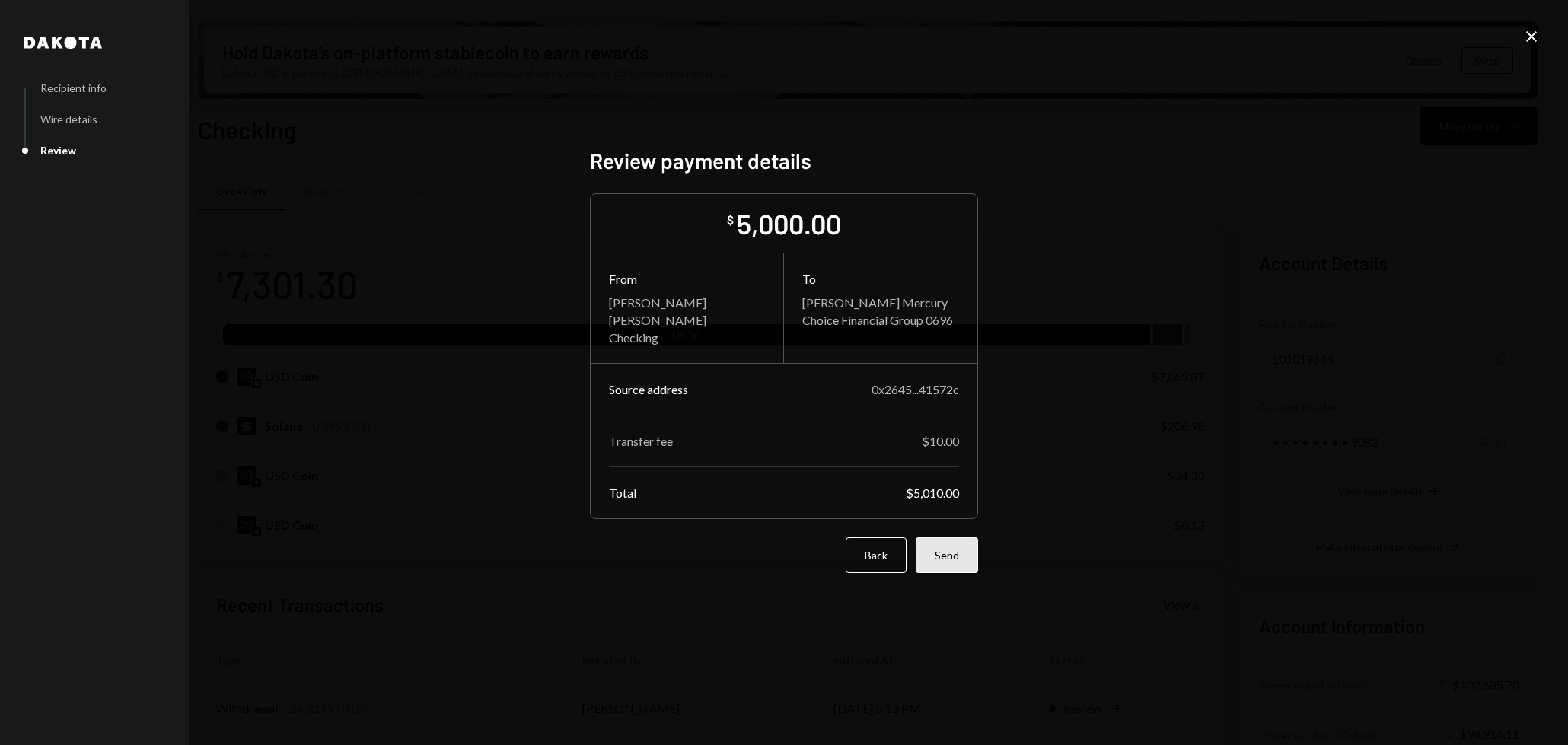
click at [955, 555] on button "Send" at bounding box center [946, 556] width 62 height 36
